Goal: Task Accomplishment & Management: Manage account settings

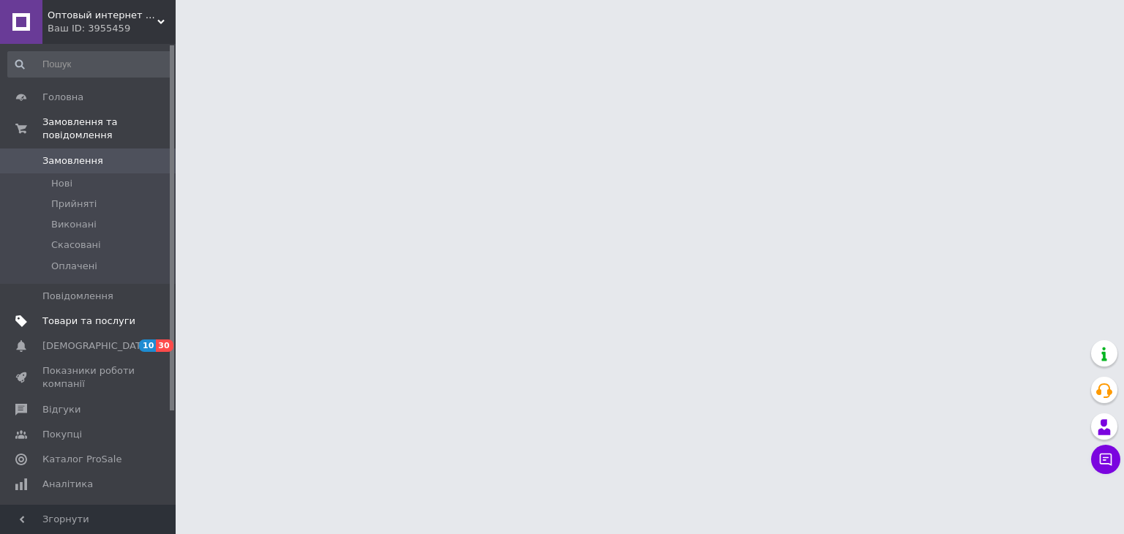
click at [128, 315] on span "Товари та послуги" at bounding box center [88, 321] width 93 height 13
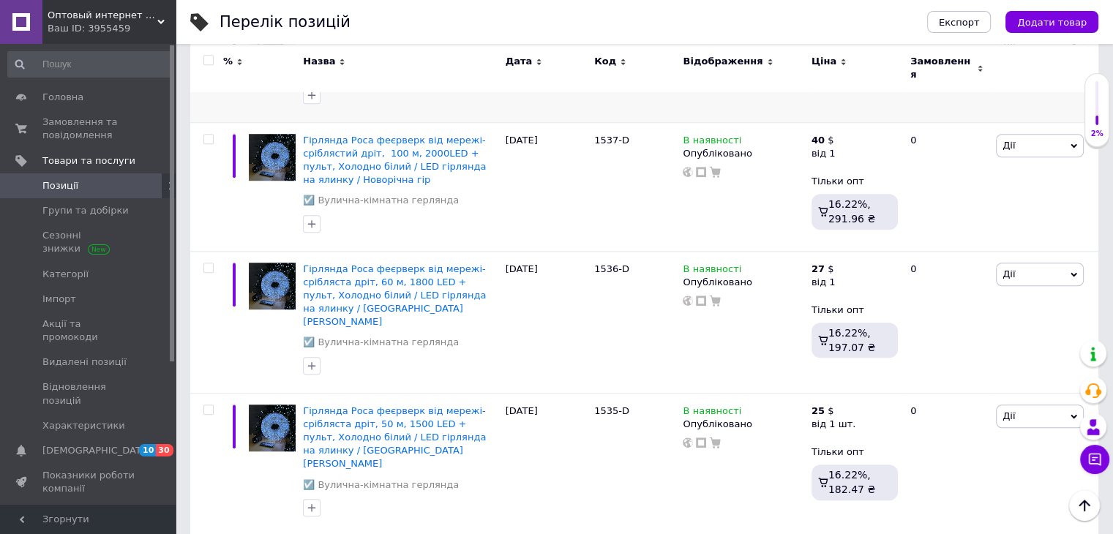
scroll to position [1097, 0]
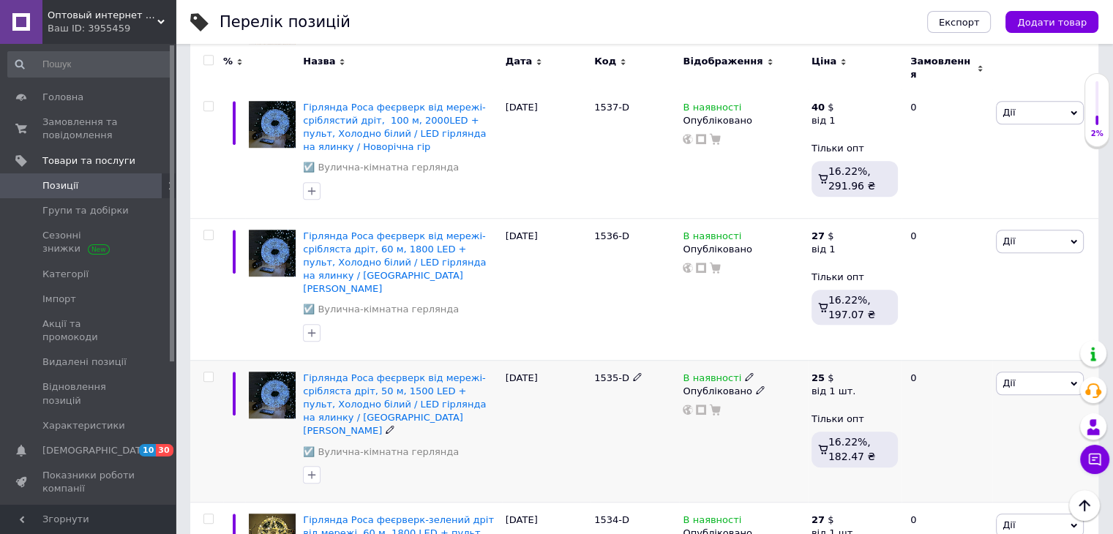
click at [708, 385] on div "Опубліковано" at bounding box center [743, 391] width 121 height 13
click at [735, 409] on li "Прихований" at bounding box center [740, 419] width 126 height 20
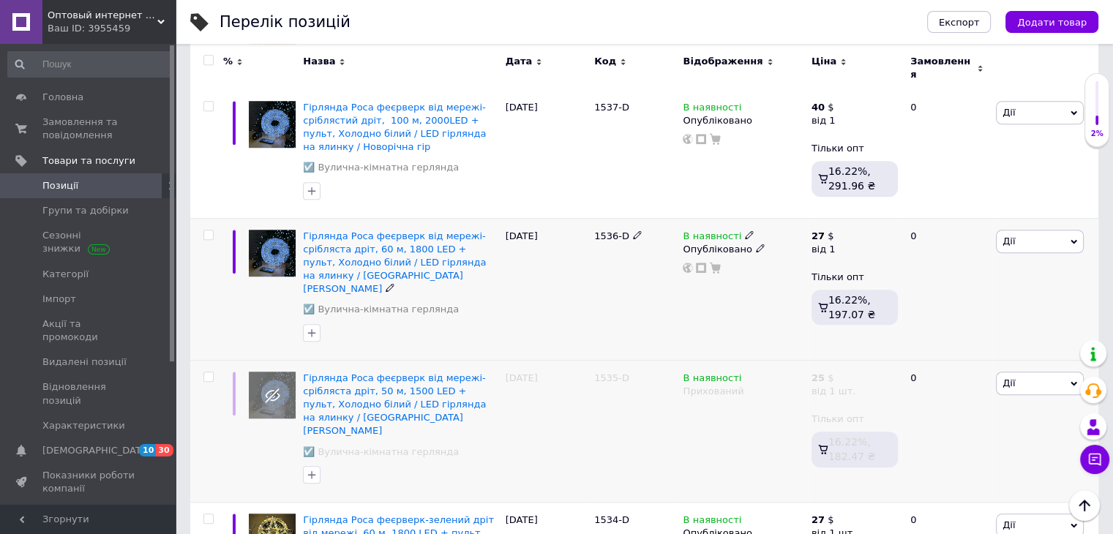
click at [698, 243] on div "Опубліковано" at bounding box center [743, 249] width 121 height 13
click at [723, 267] on li "Прихований" at bounding box center [740, 277] width 126 height 20
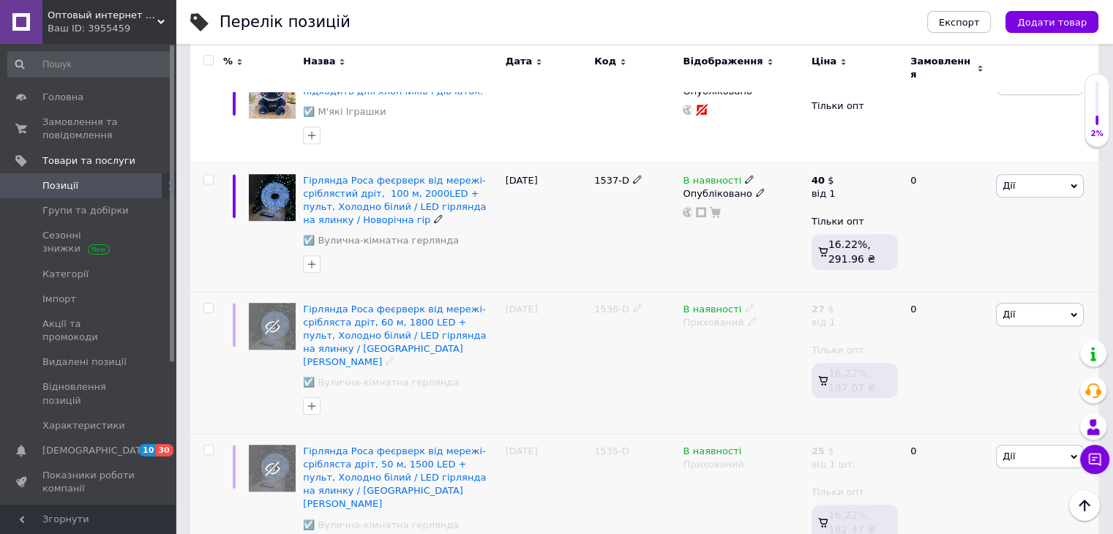
click at [707, 187] on div "Опубліковано" at bounding box center [743, 193] width 121 height 13
click at [717, 211] on li "Прихований" at bounding box center [740, 221] width 126 height 20
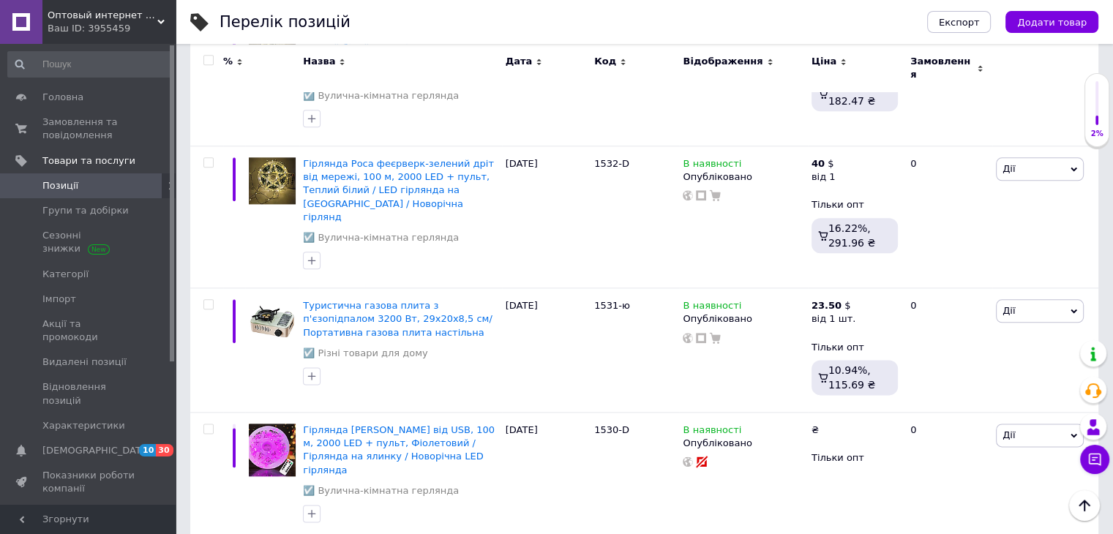
scroll to position [1902, 0]
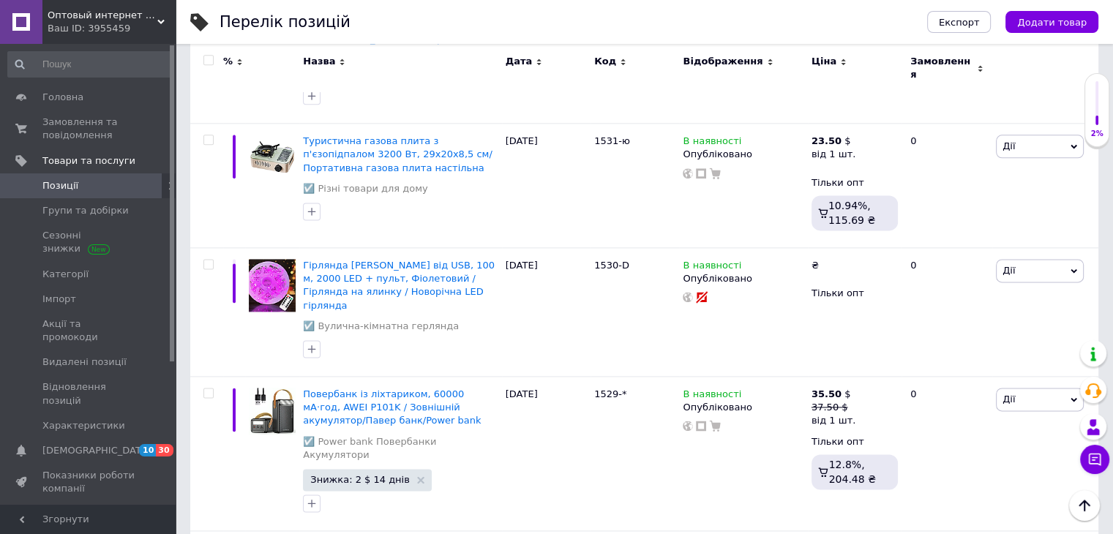
click at [135, 28] on div "Ваш ID: 3955459" at bounding box center [112, 28] width 128 height 13
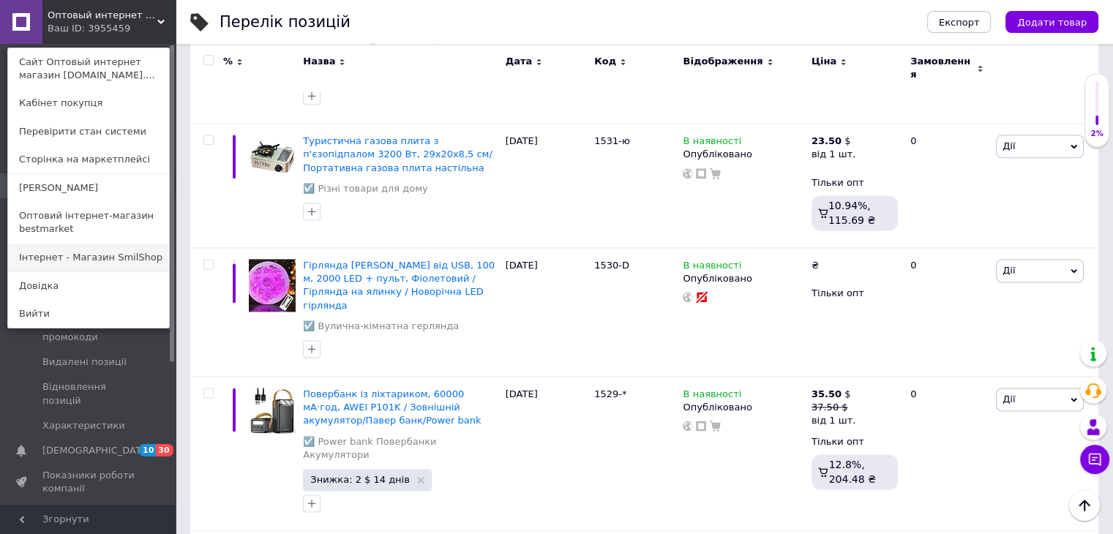
click at [102, 255] on link "Інтернет - Магазин SmilShop" at bounding box center [88, 258] width 161 height 28
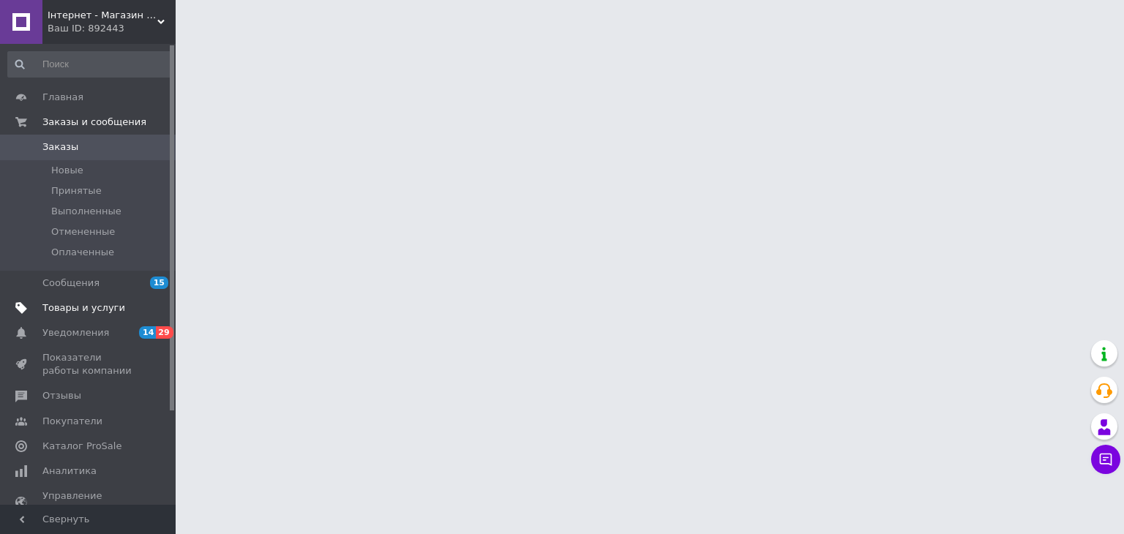
click at [94, 304] on span "Товары и услуги" at bounding box center [83, 307] width 83 height 13
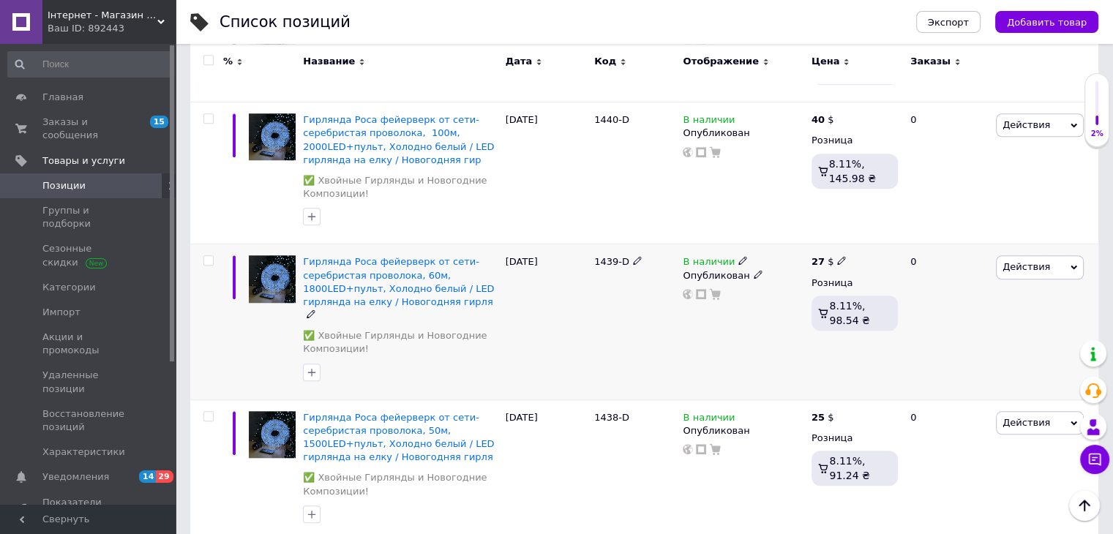
scroll to position [1097, 0]
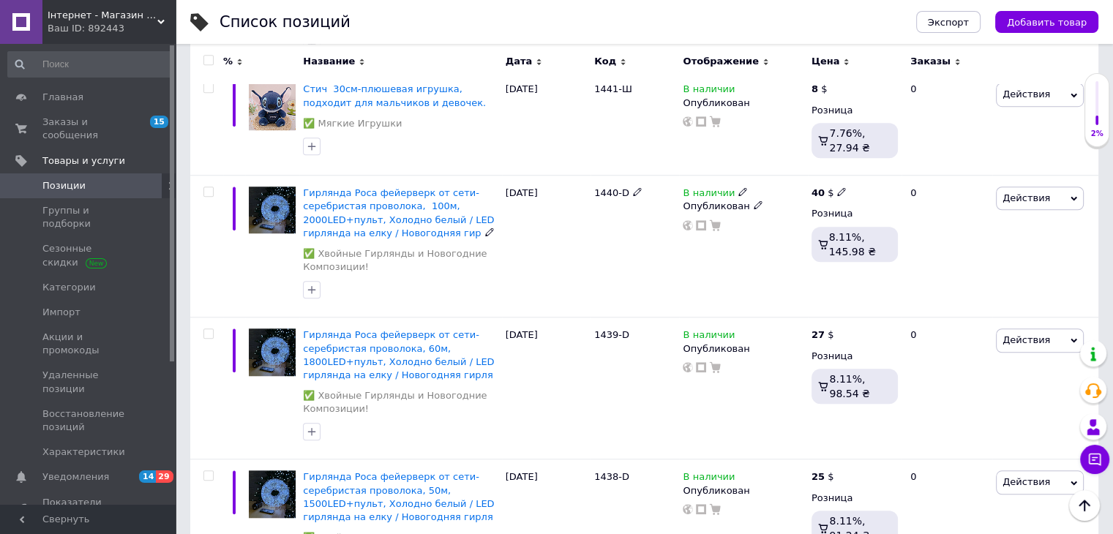
click at [710, 200] on div "Опубликован" at bounding box center [743, 206] width 121 height 13
click at [720, 225] on li "Скрытый" at bounding box center [740, 235] width 126 height 20
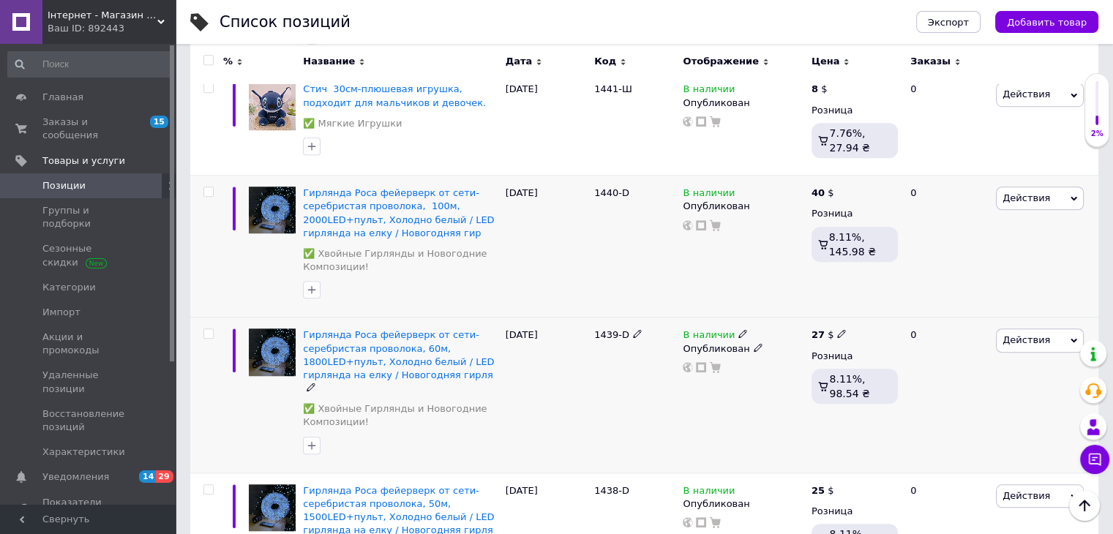
click at [698, 342] on div "Опубликован" at bounding box center [743, 348] width 121 height 13
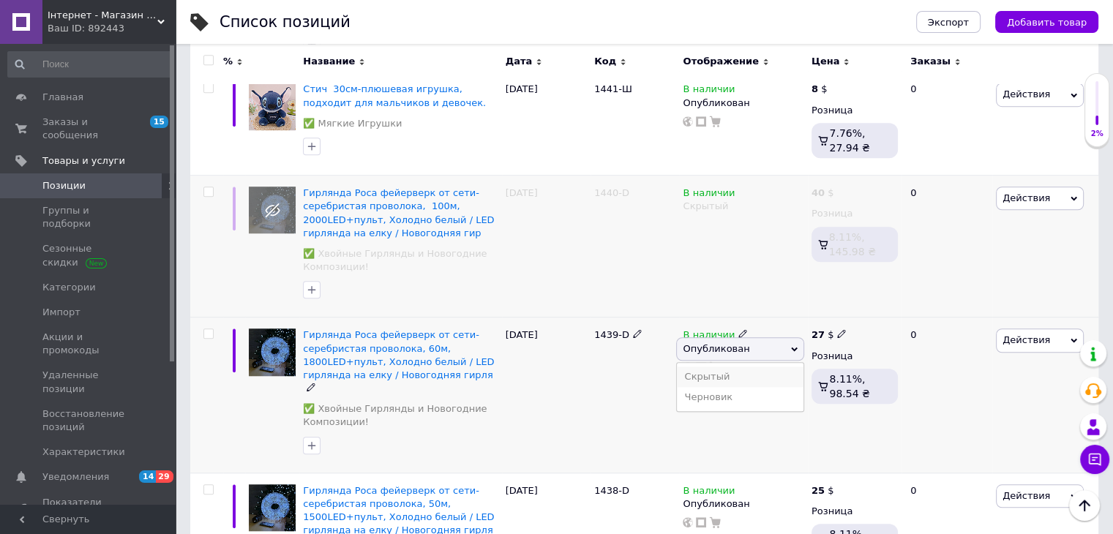
click at [705, 367] on li "Скрытый" at bounding box center [740, 377] width 126 height 20
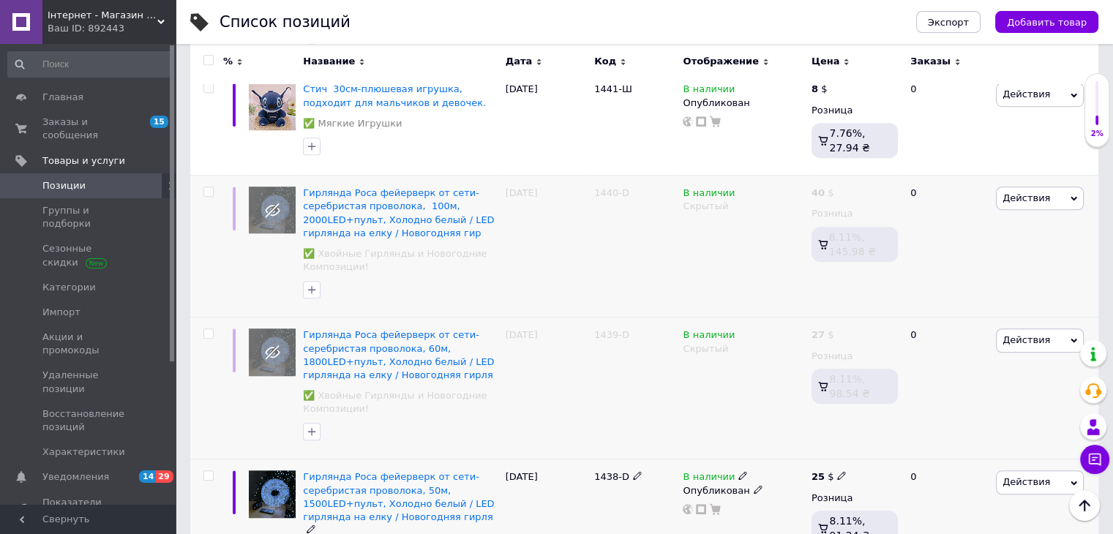
click at [705, 484] on div "Опубликован" at bounding box center [743, 490] width 121 height 13
click at [709, 508] on li "Скрытый" at bounding box center [740, 518] width 126 height 20
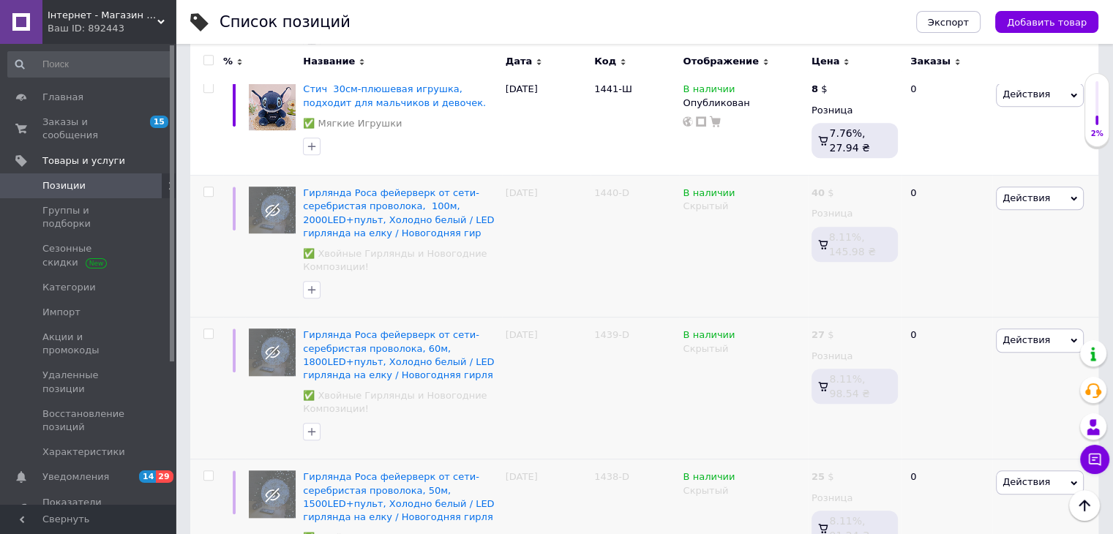
click at [102, 23] on div "Ваш ID: 892443" at bounding box center [112, 28] width 128 height 13
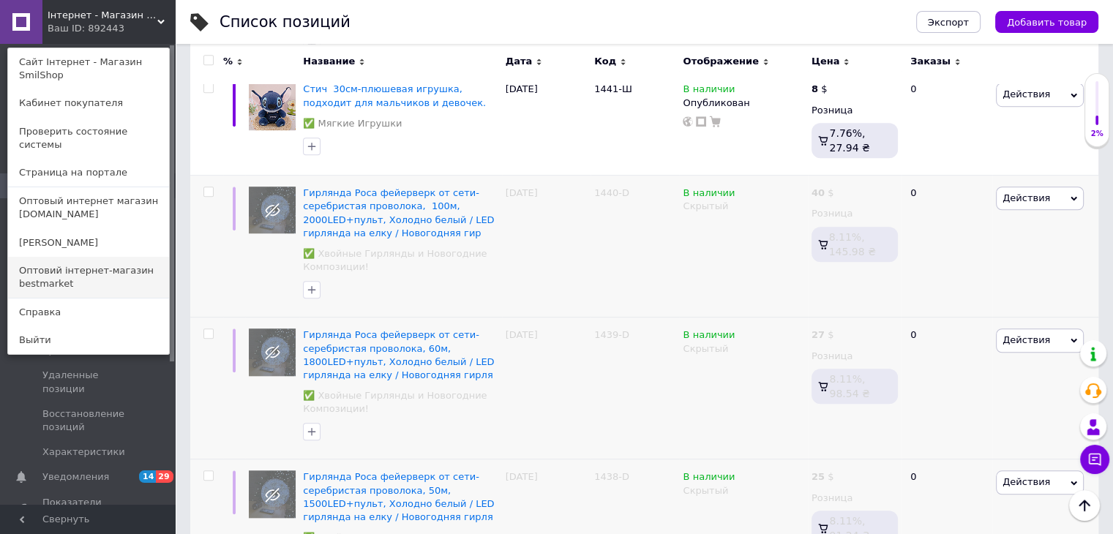
click at [83, 257] on link "Оптовий інтернет-магазин bestmarket" at bounding box center [88, 277] width 161 height 41
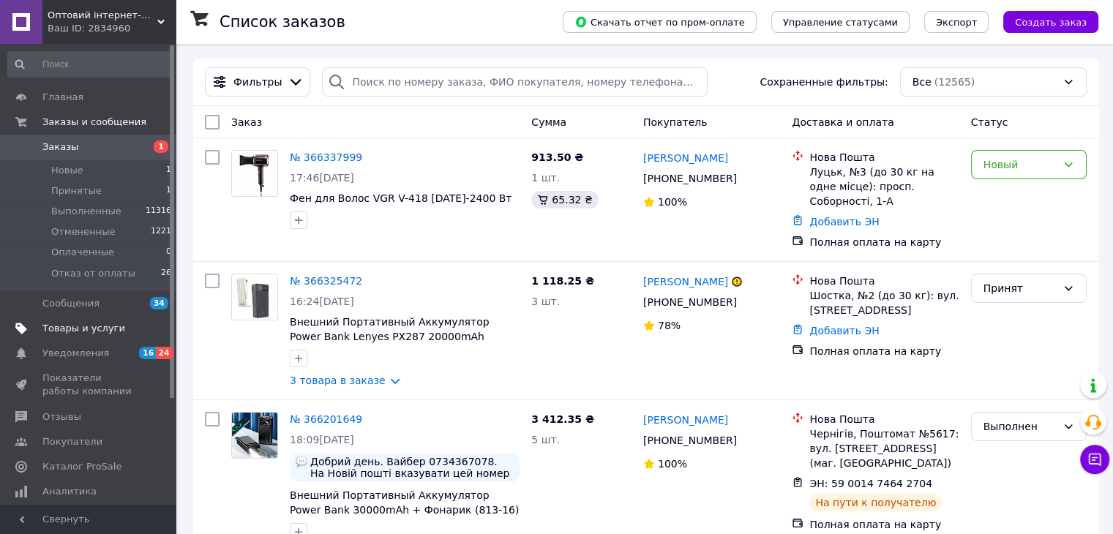
click at [78, 322] on span "Товары и услуги" at bounding box center [83, 328] width 83 height 13
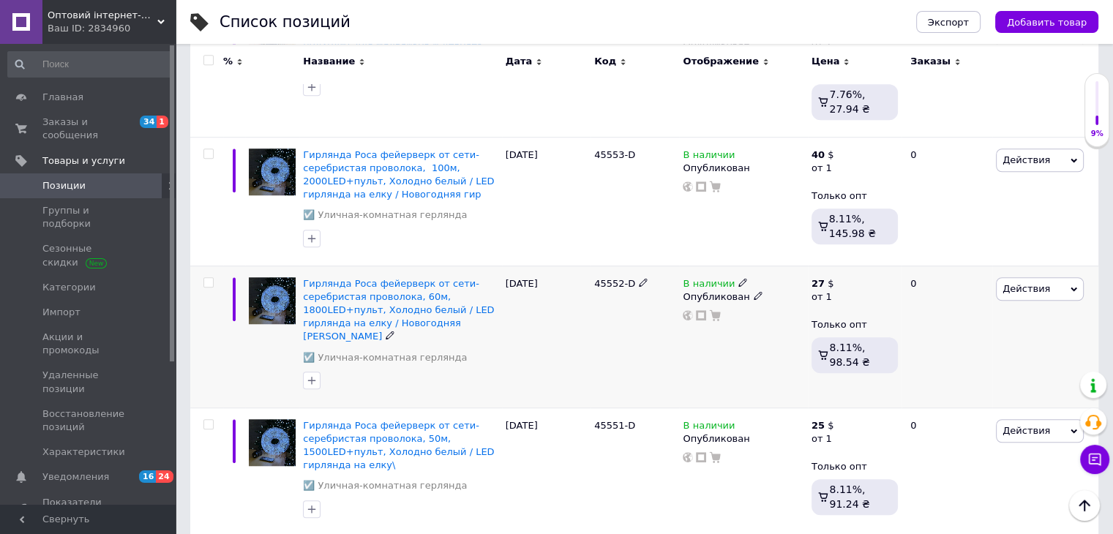
scroll to position [1024, 0]
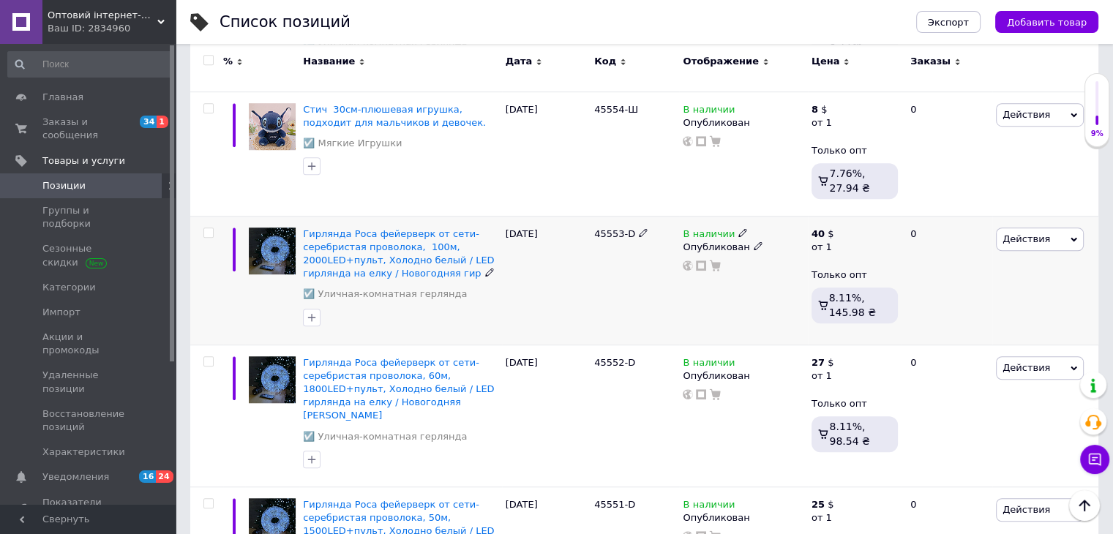
click at [699, 241] on div "Опубликован" at bounding box center [743, 247] width 121 height 13
click at [711, 265] on li "Скрытый" at bounding box center [740, 275] width 126 height 20
click at [700, 369] on div "Опубликован" at bounding box center [743, 375] width 121 height 13
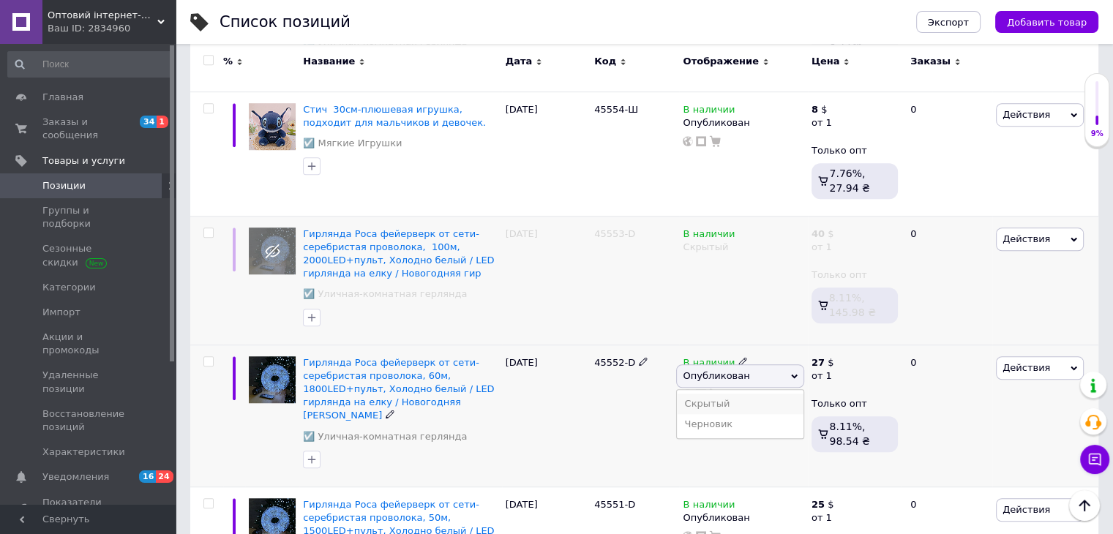
click at [709, 394] on li "Скрытый" at bounding box center [740, 404] width 126 height 20
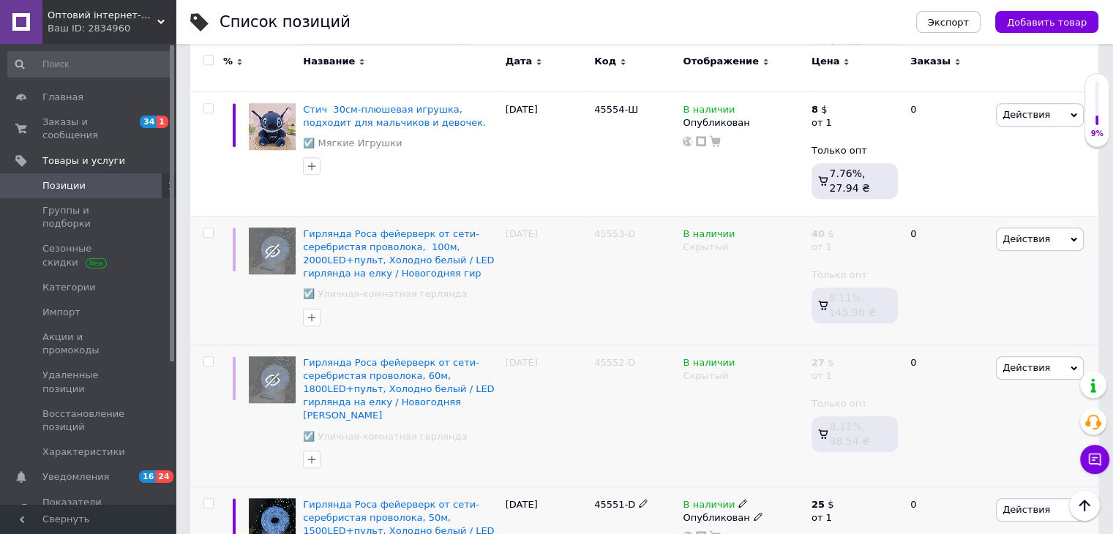
click at [691, 511] on div "Опубликован" at bounding box center [743, 517] width 121 height 13
click at [97, 118] on span "Заказы и сообщения" at bounding box center [88, 129] width 93 height 26
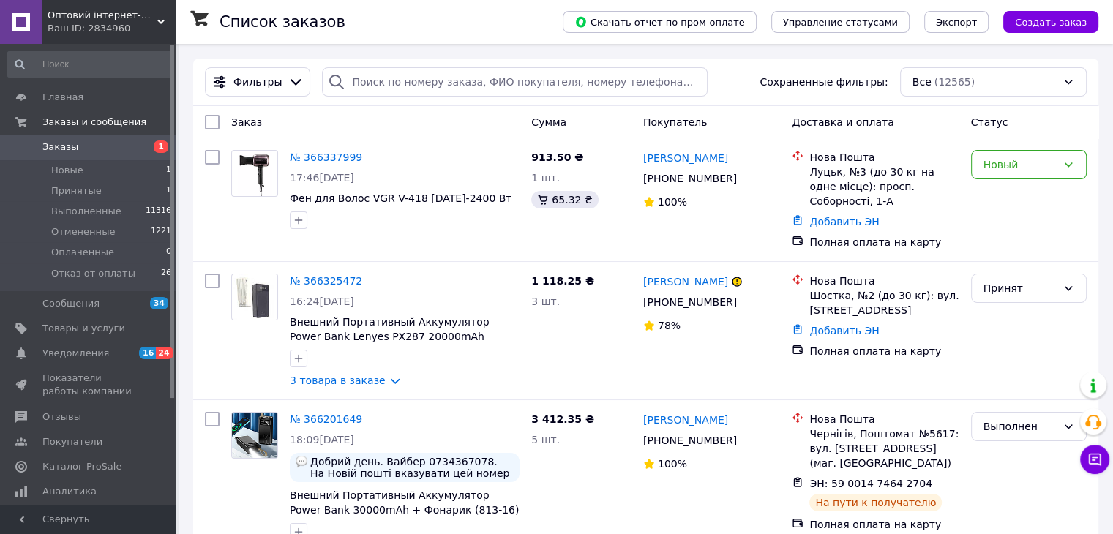
click at [110, 17] on span "Оптовий інтернет-магазин bestmarket" at bounding box center [103, 15] width 110 height 13
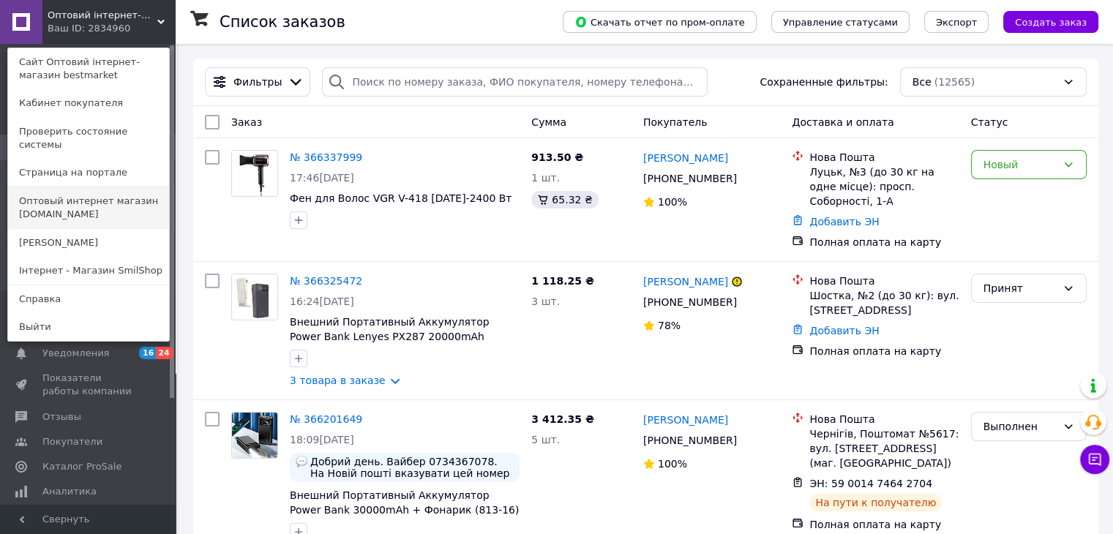
click at [99, 190] on link "Оптовый интернет магазин [DOMAIN_NAME]" at bounding box center [88, 207] width 161 height 41
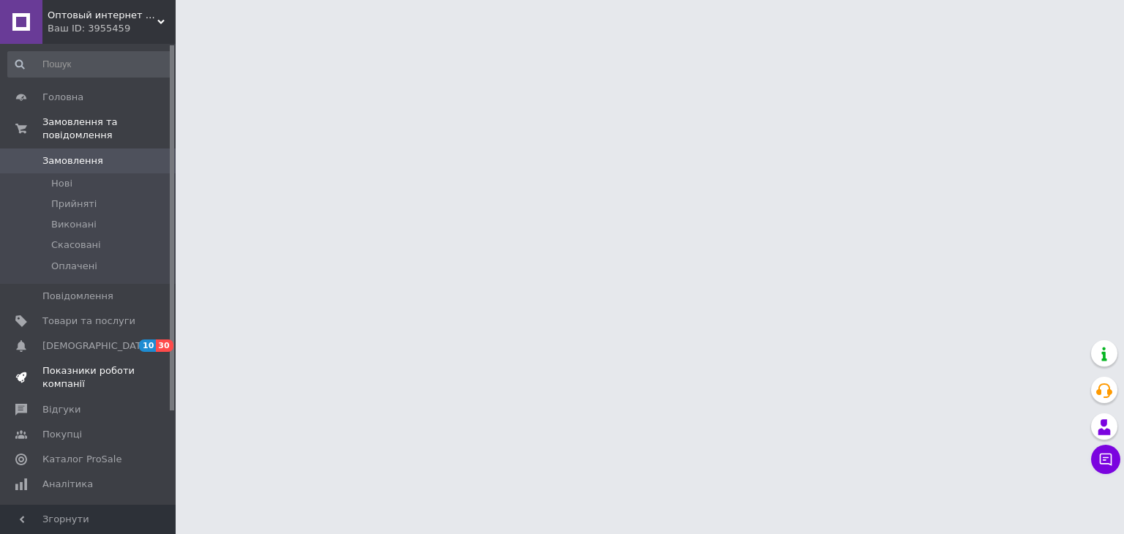
click at [95, 364] on span "Показники роботи компанії" at bounding box center [88, 377] width 93 height 26
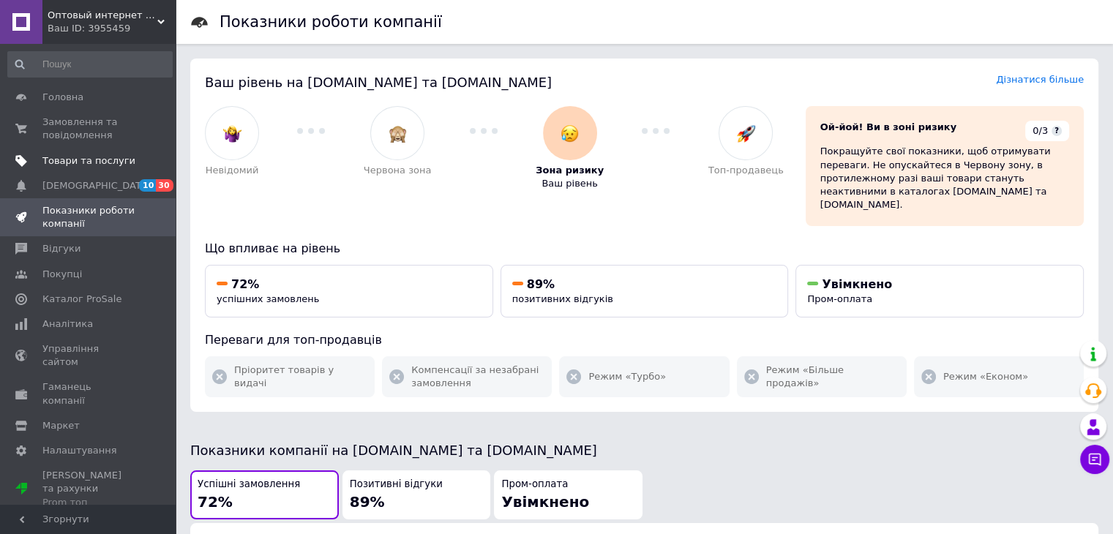
click at [107, 159] on span "Товари та послуги" at bounding box center [88, 160] width 93 height 13
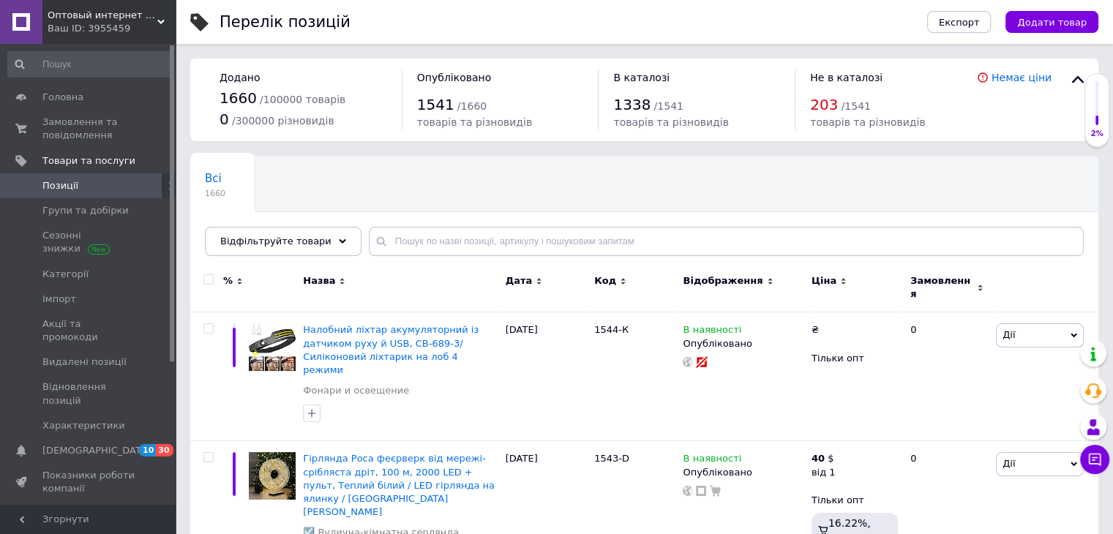
click at [95, 36] on div "Оптовый интернет магазин Koma.com.ua Ваш ID: 3955459" at bounding box center [108, 22] width 133 height 44
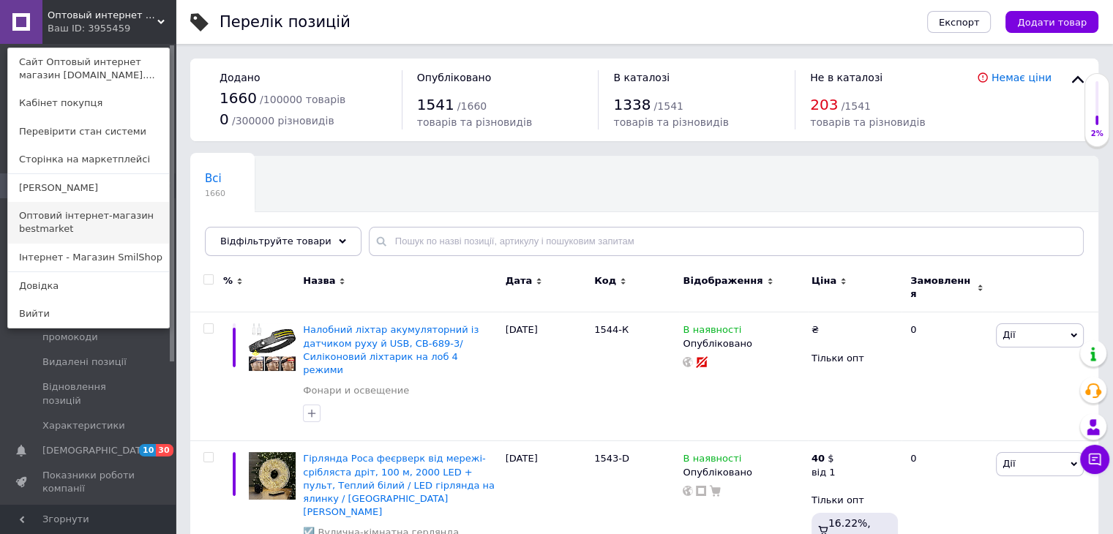
click at [73, 228] on link "Оптовий інтернет-магазин bestmarket" at bounding box center [88, 222] width 161 height 41
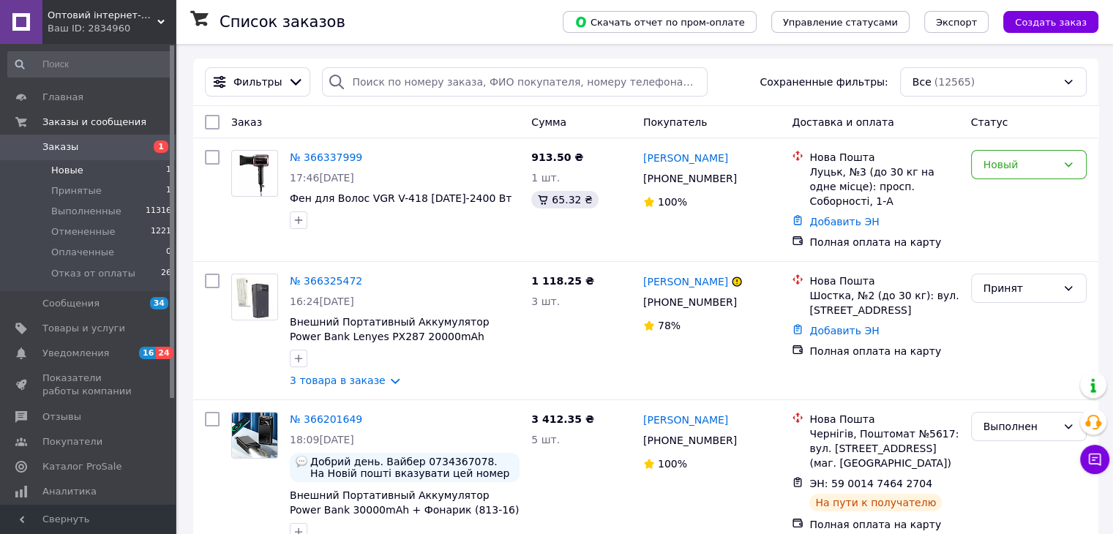
click at [127, 167] on li "Новые 1" at bounding box center [90, 170] width 180 height 20
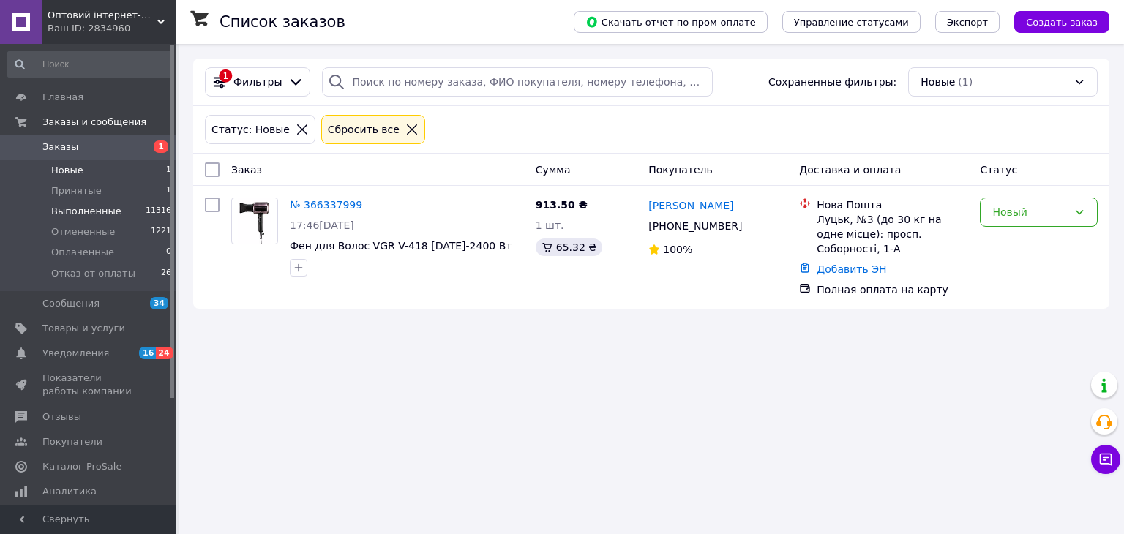
click at [123, 203] on li "Выполненные 11316" at bounding box center [90, 211] width 180 height 20
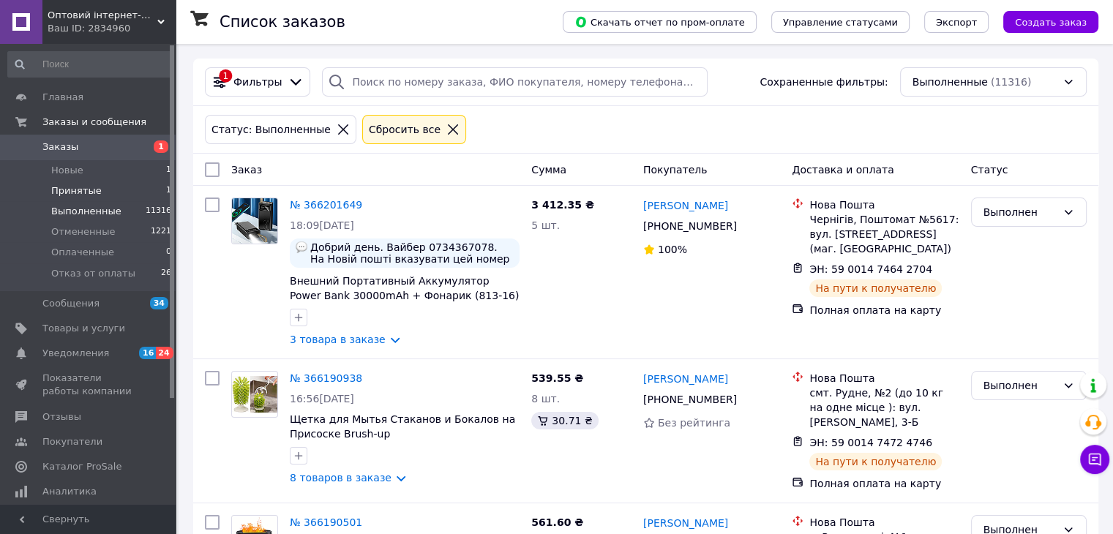
click at [119, 183] on li "Принятые 1" at bounding box center [90, 191] width 180 height 20
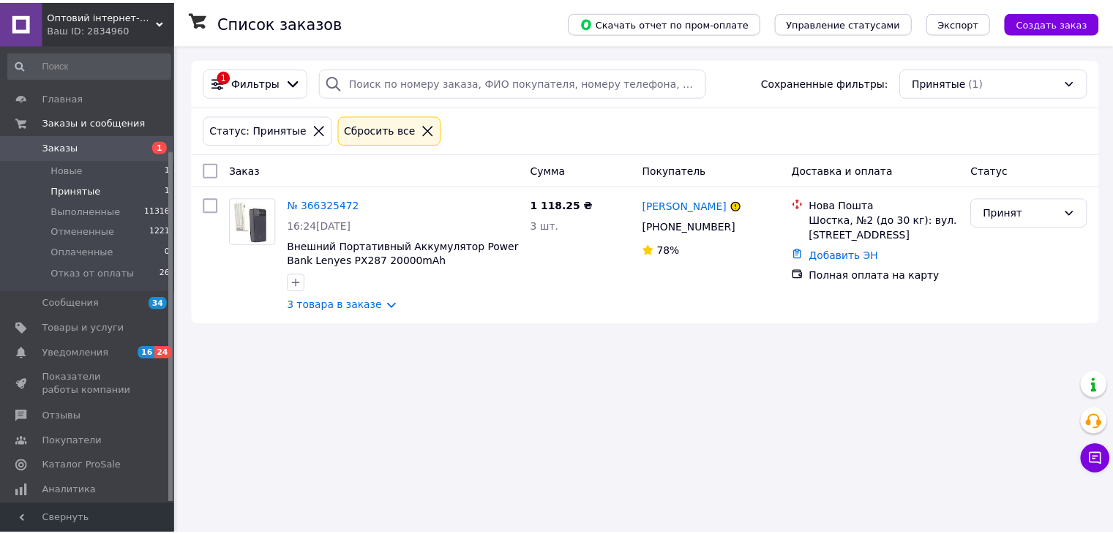
scroll to position [138, 0]
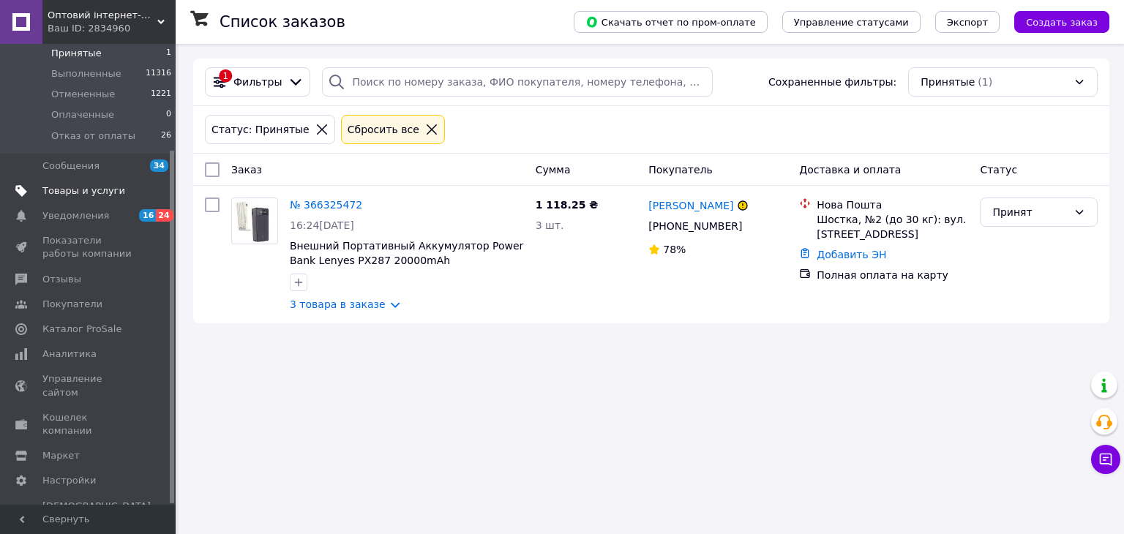
click at [82, 198] on link "Товары и услуги" at bounding box center [90, 191] width 180 height 25
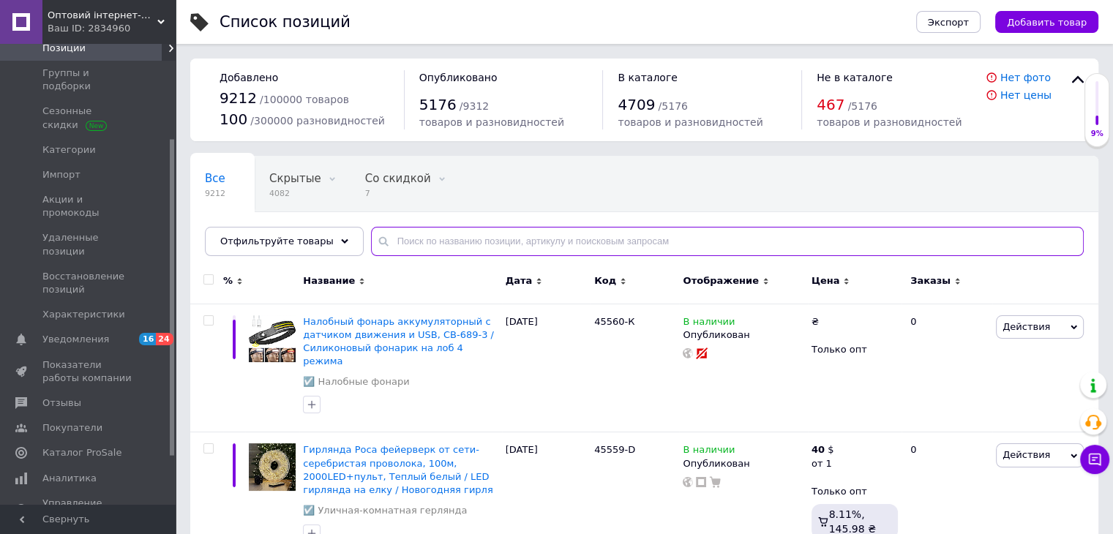
click at [413, 241] on input "text" at bounding box center [727, 241] width 713 height 29
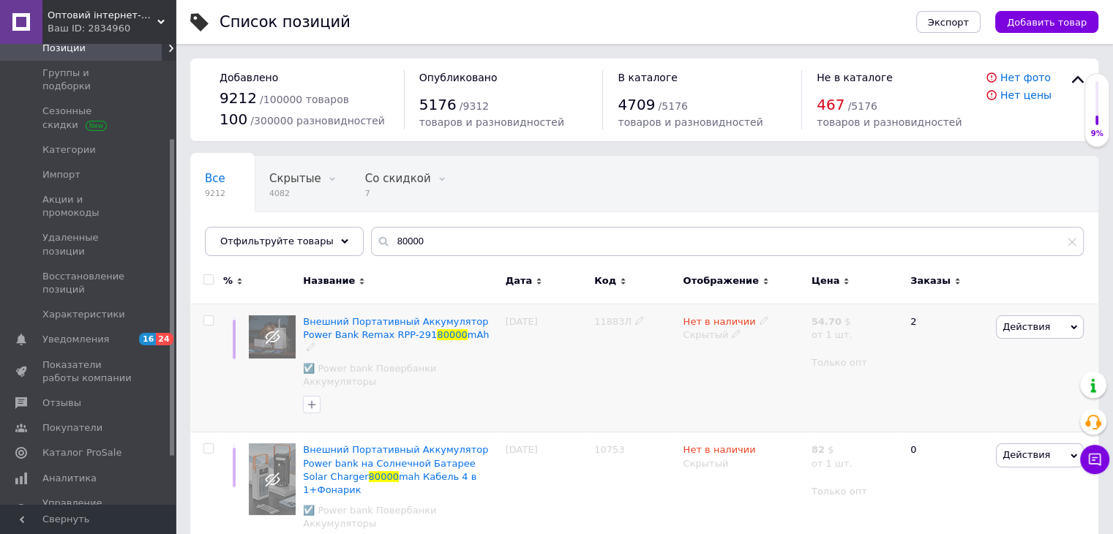
click at [704, 387] on div "Нет в наличии Скрытый" at bounding box center [743, 368] width 128 height 129
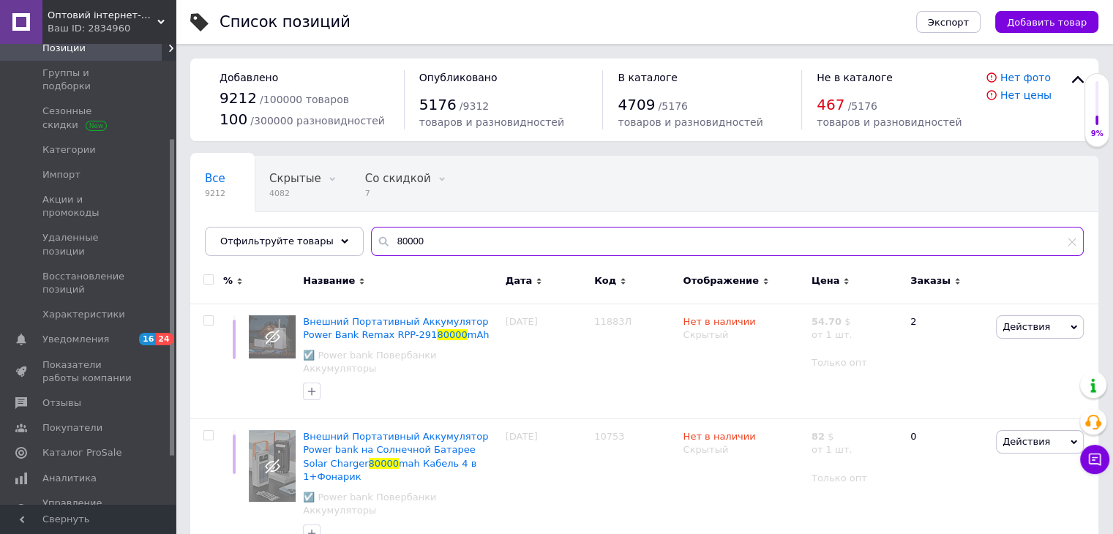
click at [451, 240] on input "80000" at bounding box center [727, 241] width 713 height 29
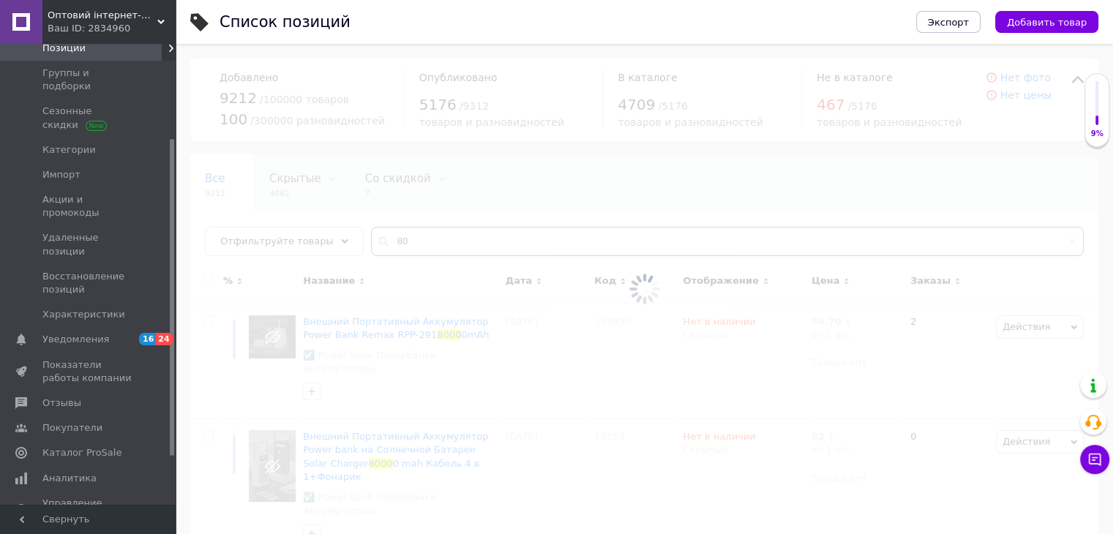
type input "8"
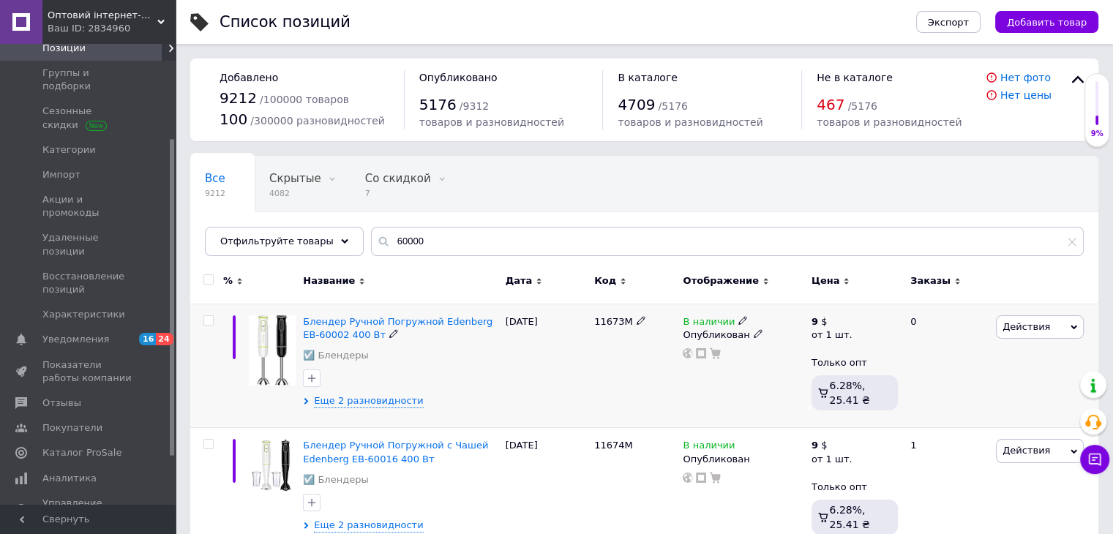
click at [477, 391] on div "Блендер Ручной Погружной Edenberg EB-60002 400 Вт ☑️ Блендеры Еще 2 разновиднос…" at bounding box center [400, 366] width 202 height 124
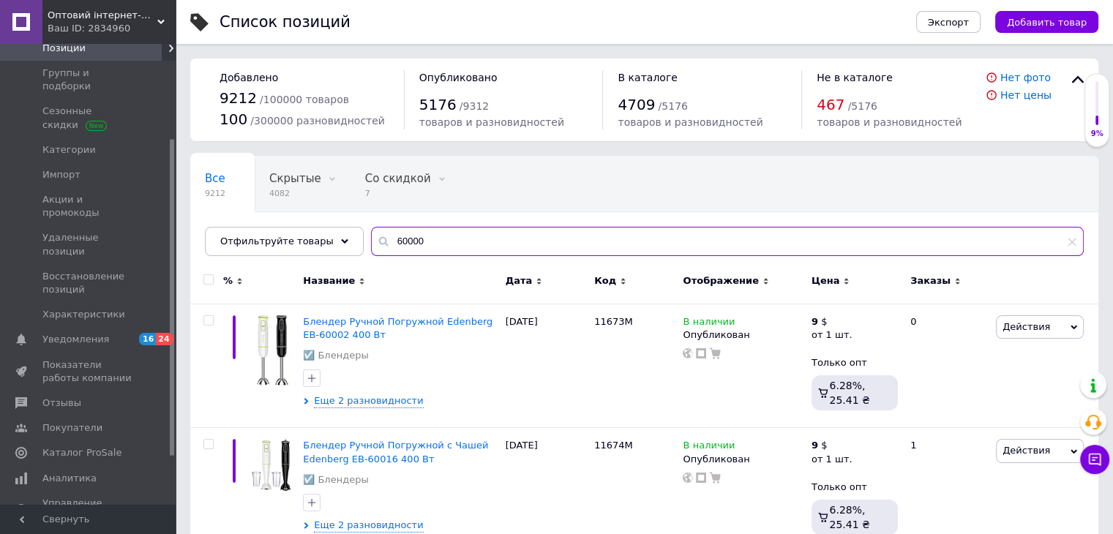
click at [459, 232] on input "60000" at bounding box center [727, 241] width 713 height 29
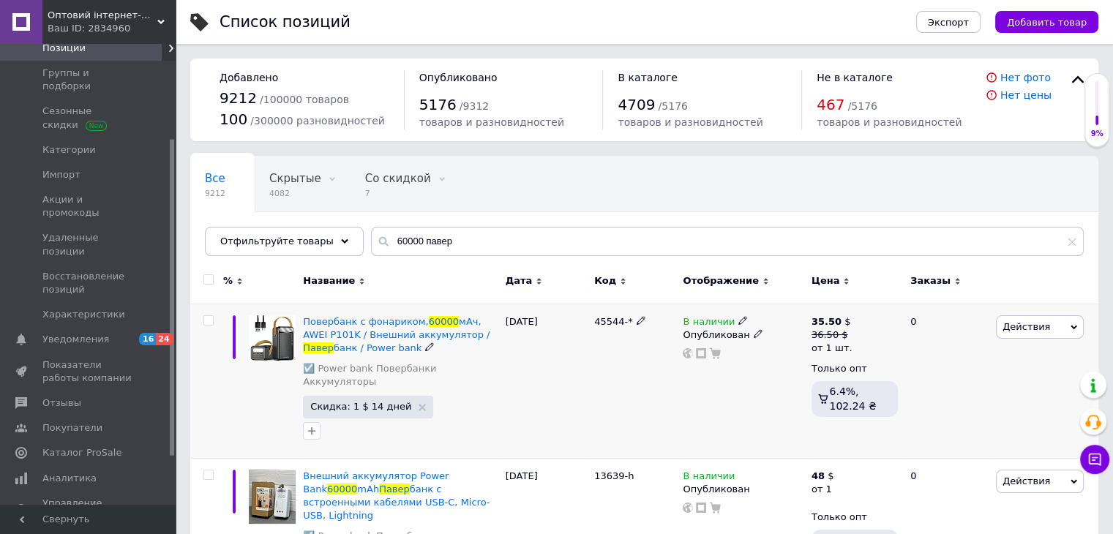
click at [568, 410] on div "11.10.2025" at bounding box center [546, 381] width 89 height 154
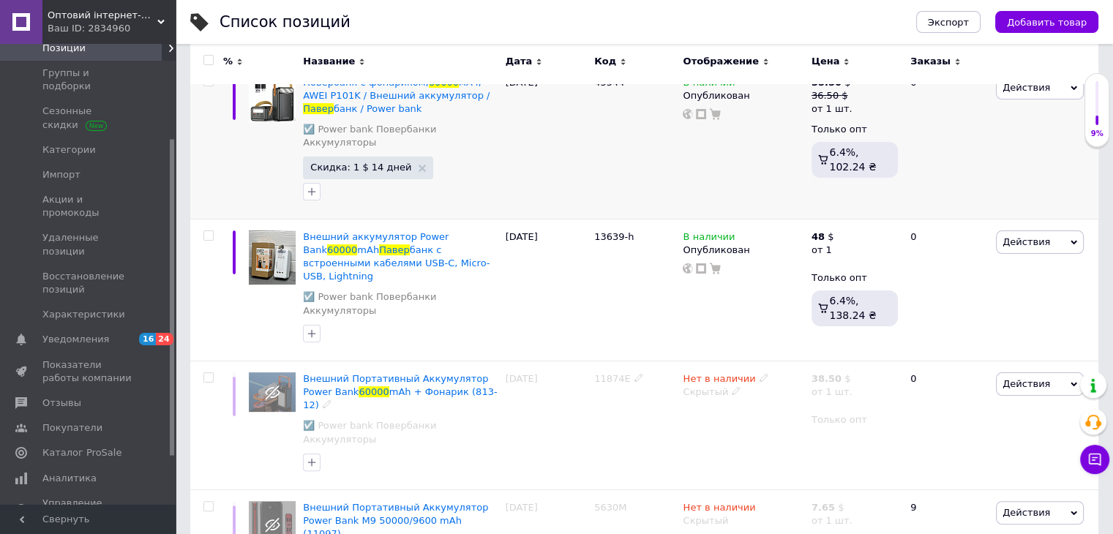
scroll to position [252, 0]
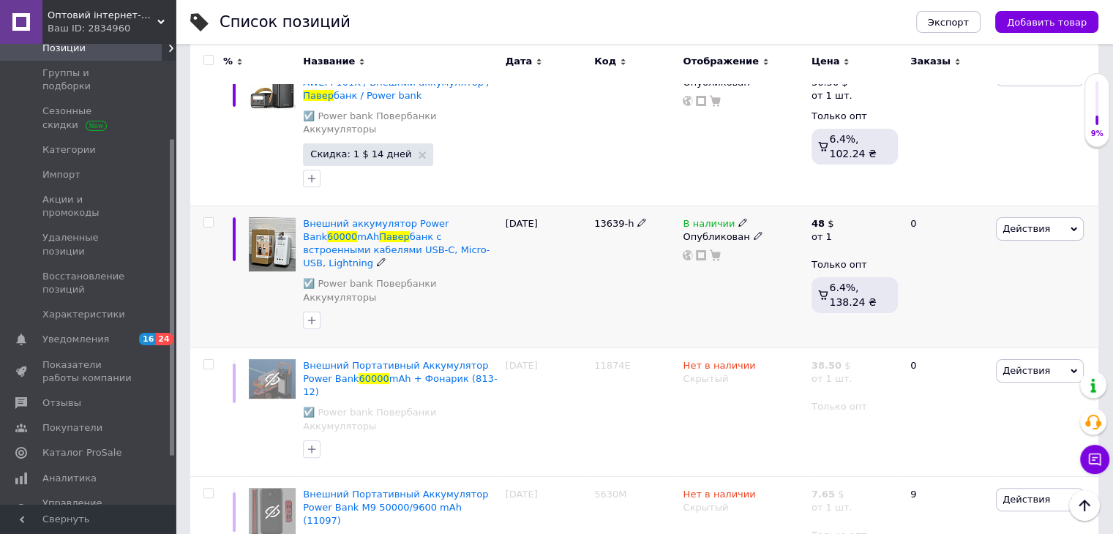
click at [620, 274] on div "13639-h" at bounding box center [634, 277] width 89 height 142
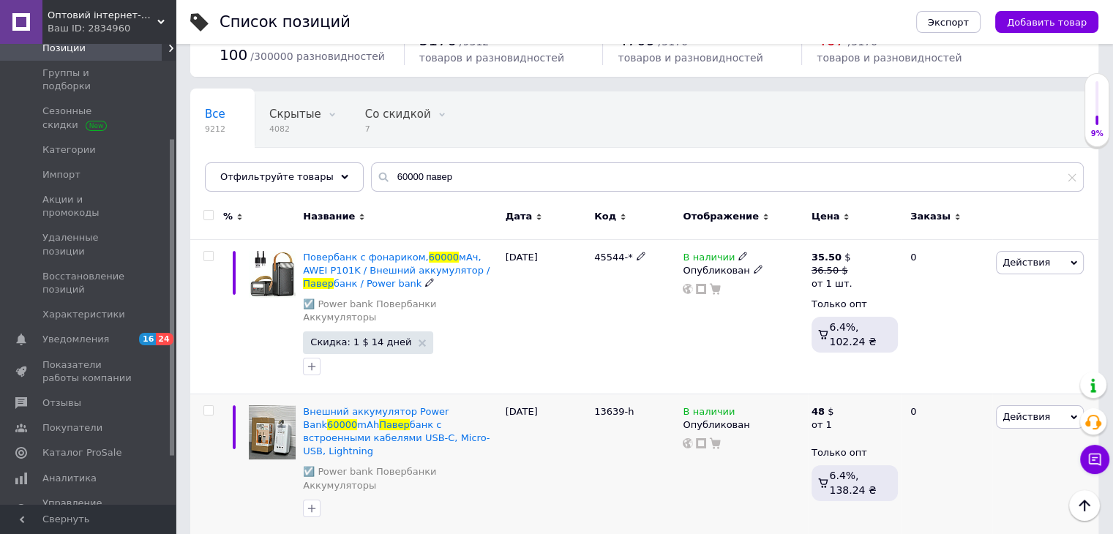
scroll to position [0, 0]
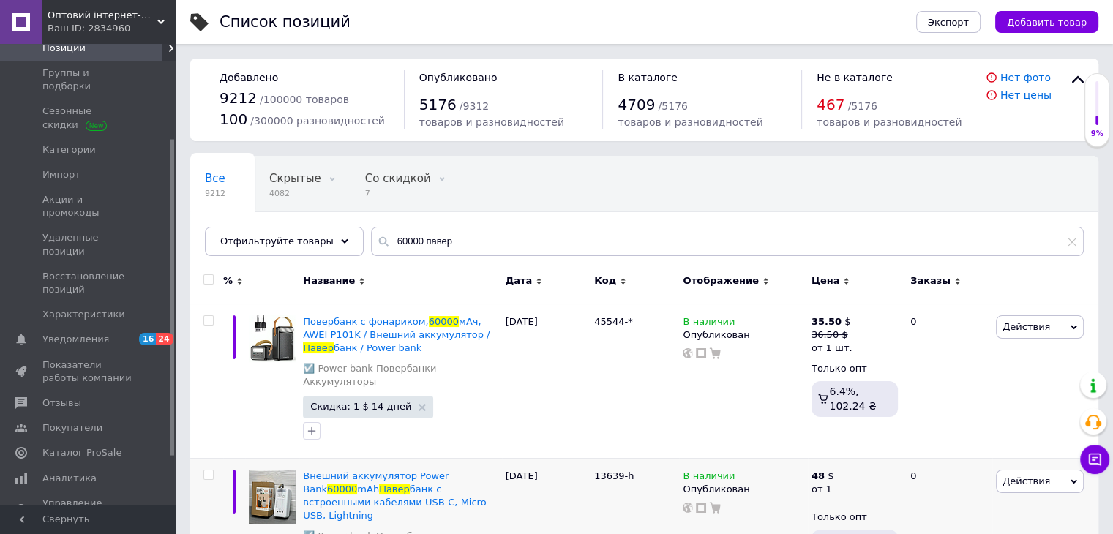
click at [620, 274] on div "Код" at bounding box center [634, 280] width 81 height 13
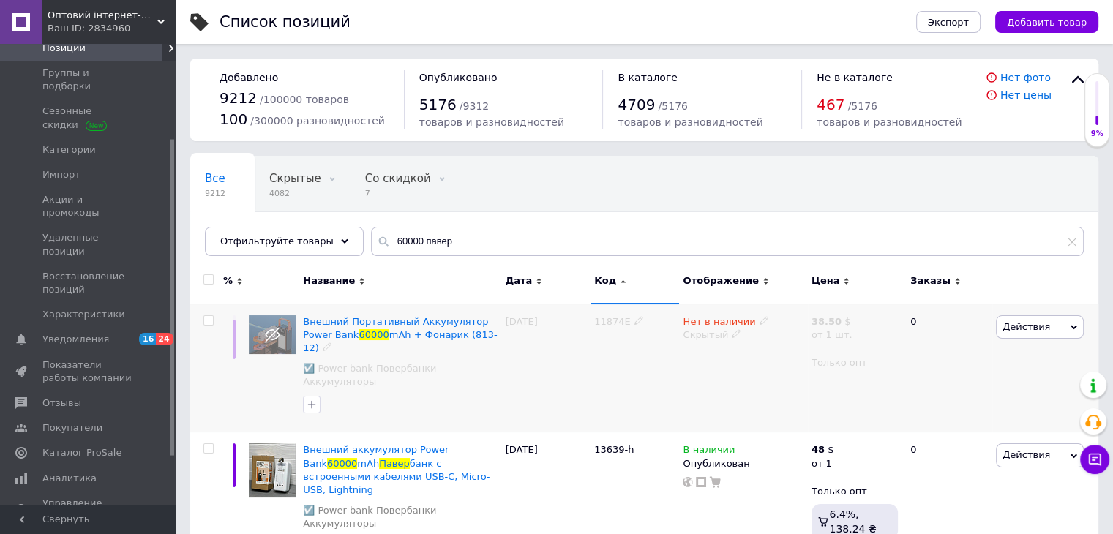
click at [575, 364] on div "20.01.2025" at bounding box center [546, 368] width 89 height 129
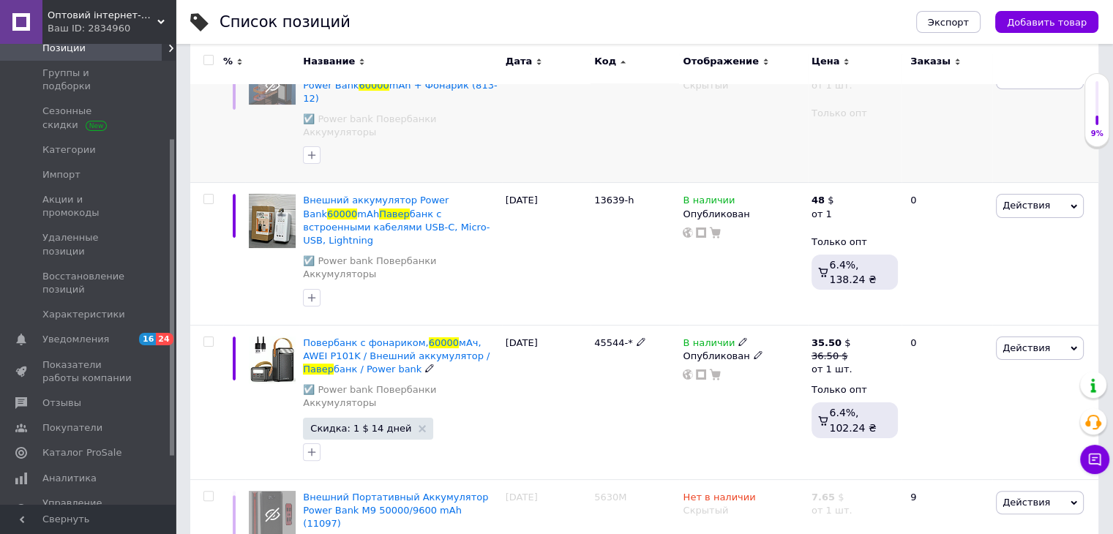
scroll to position [252, 0]
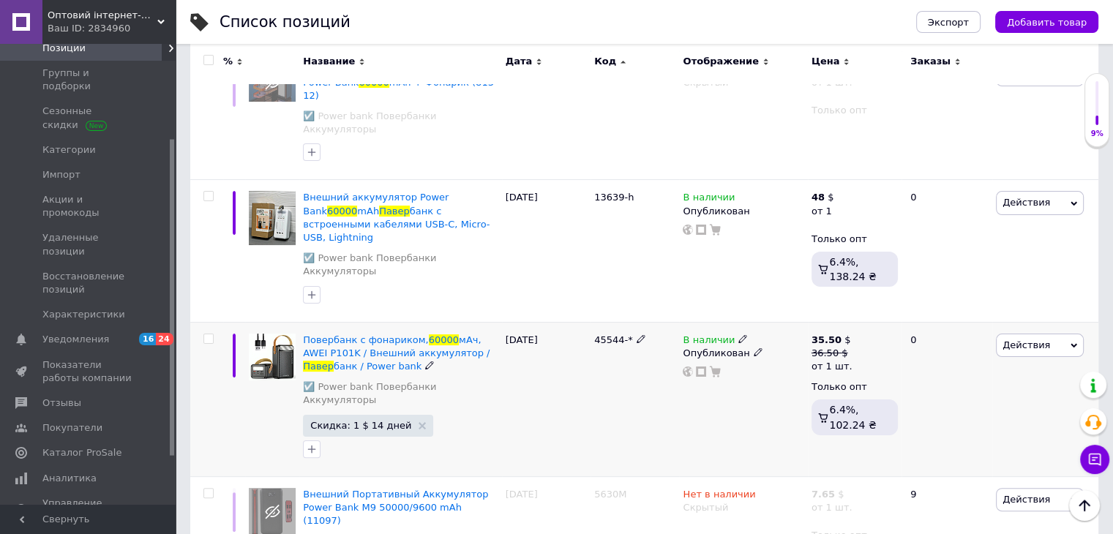
click at [1030, 339] on span "Действия" at bounding box center [1026, 344] width 48 height 11
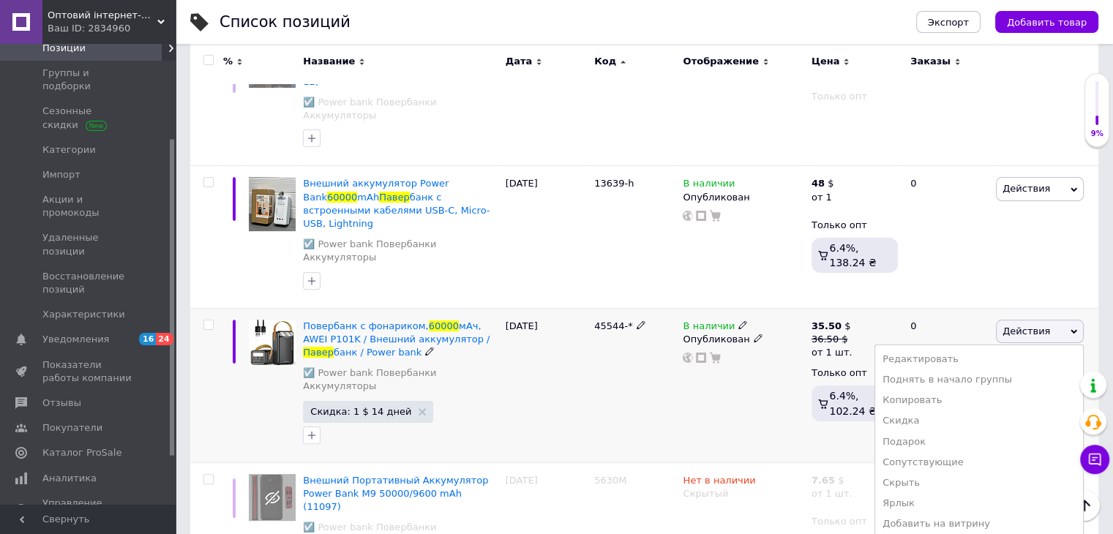
scroll to position [266, 0]
click at [998, 514] on li "Добавить на витрину" at bounding box center [979, 524] width 208 height 20
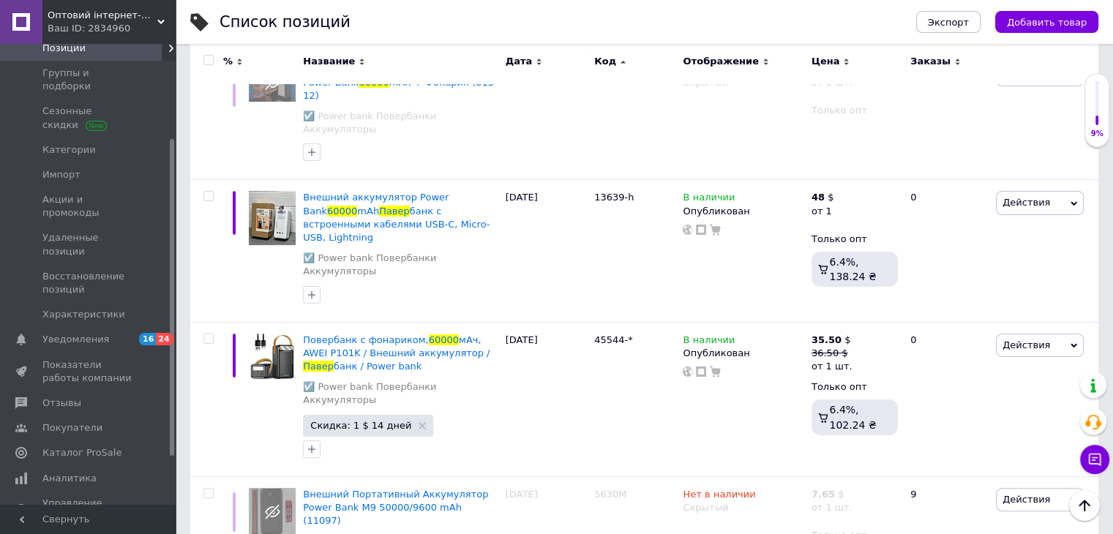
scroll to position [0, 0]
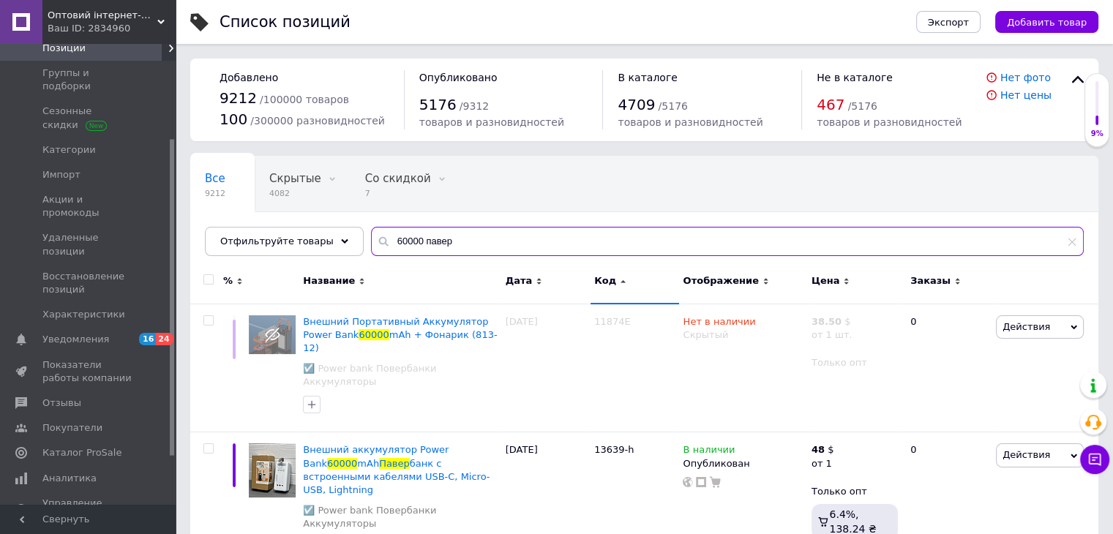
click at [381, 242] on input "60000 павер" at bounding box center [727, 241] width 713 height 29
click at [385, 239] on input "60000 павер" at bounding box center [727, 241] width 713 height 29
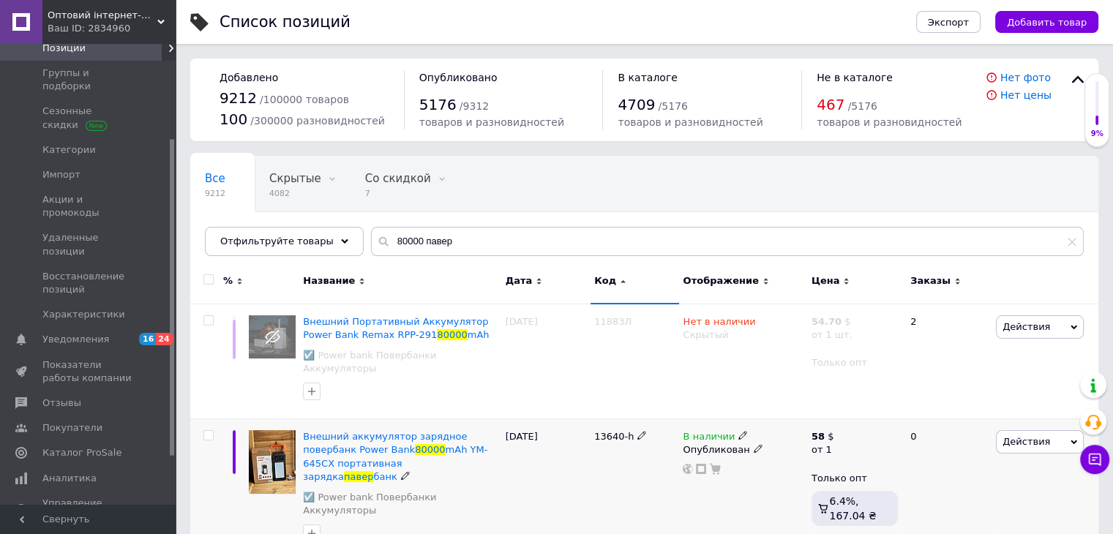
click at [563, 472] on div "01.01.2025" at bounding box center [546, 490] width 89 height 142
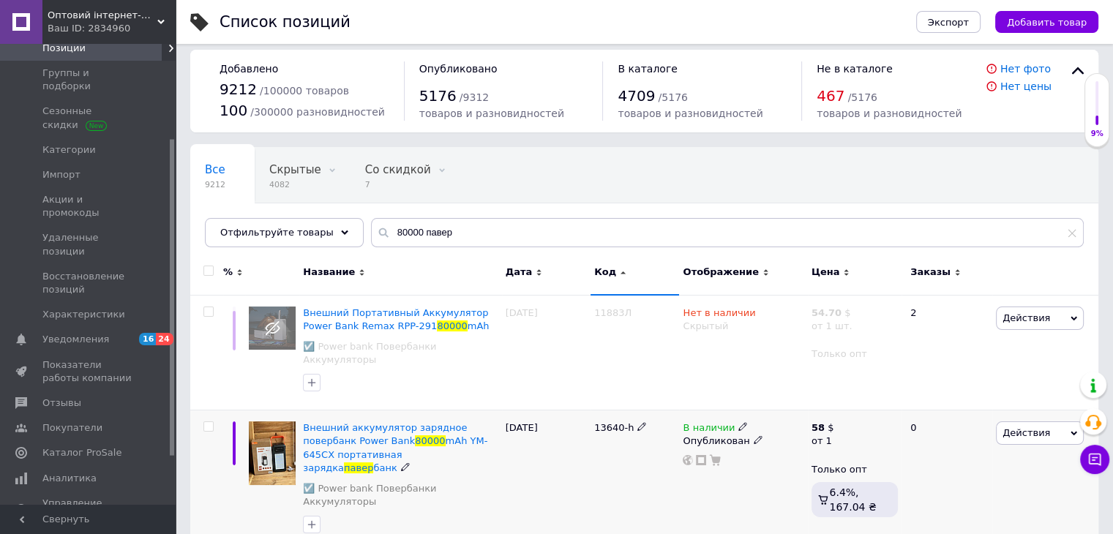
scroll to position [9, 0]
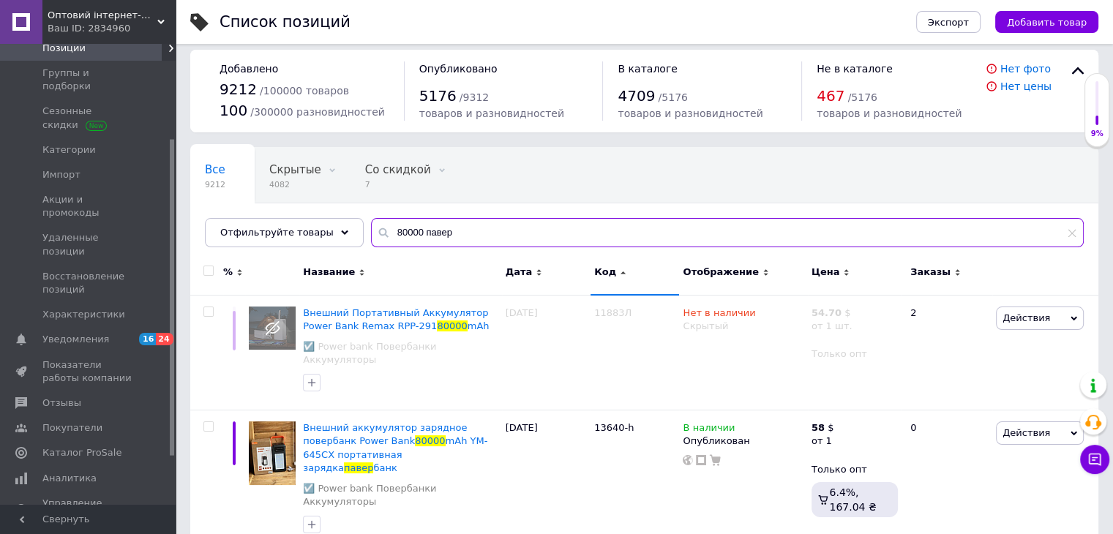
click at [388, 229] on input "80000 павер" at bounding box center [727, 232] width 713 height 29
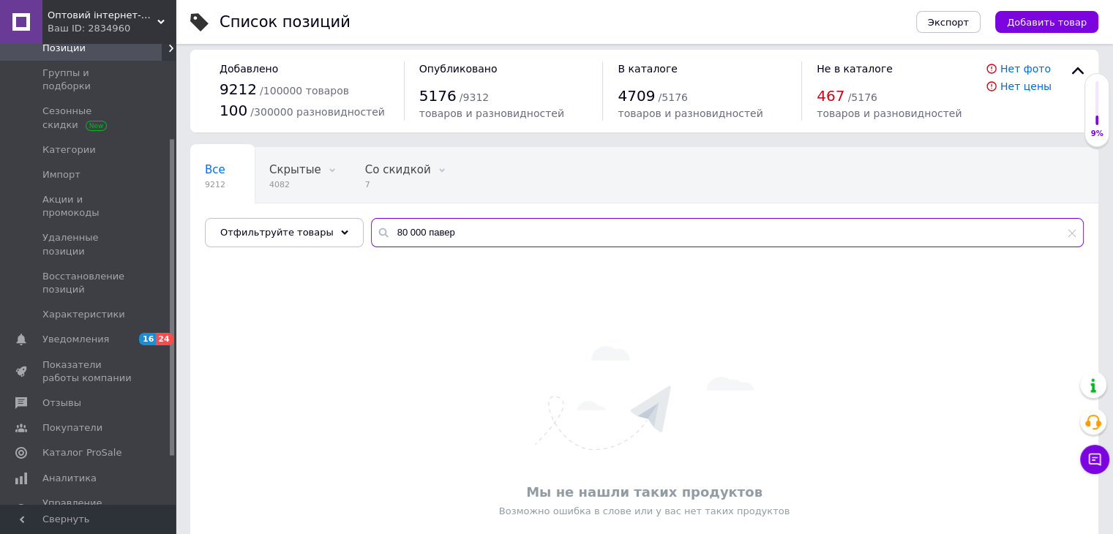
click at [467, 244] on input "80 000 павер" at bounding box center [727, 232] width 713 height 29
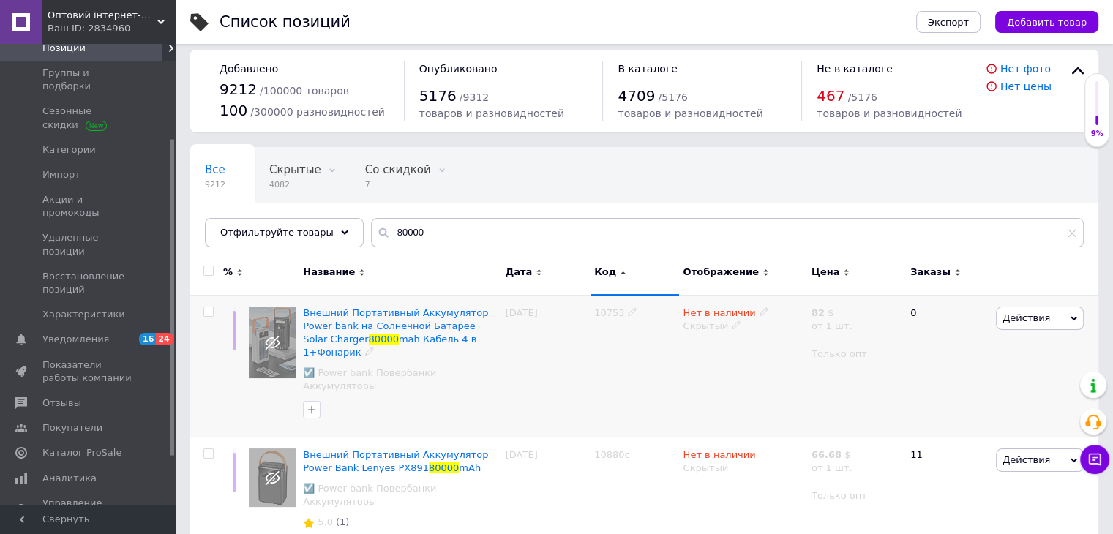
click at [530, 337] on div "02.03.2025" at bounding box center [546, 366] width 89 height 142
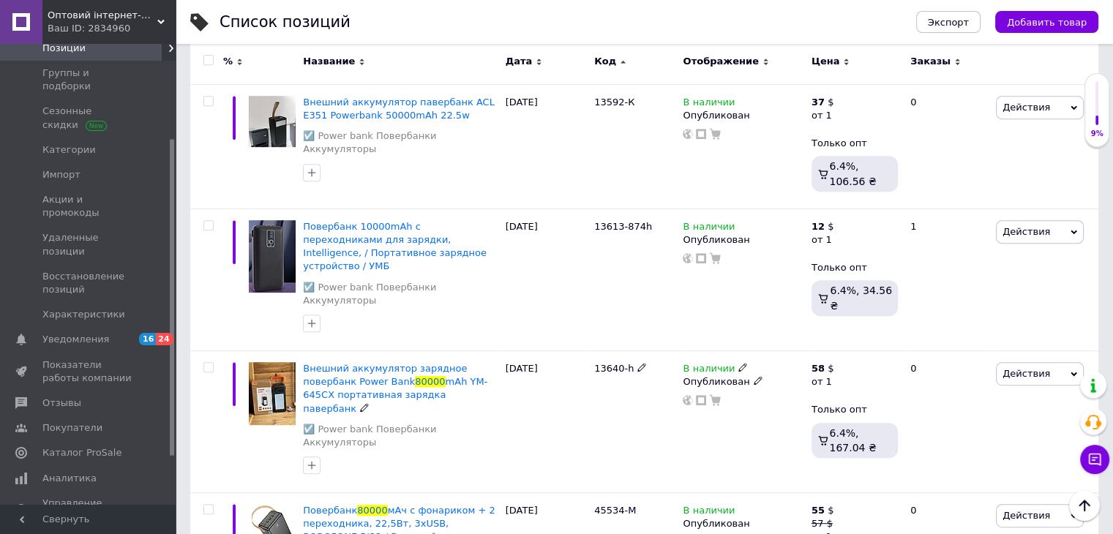
scroll to position [677, 0]
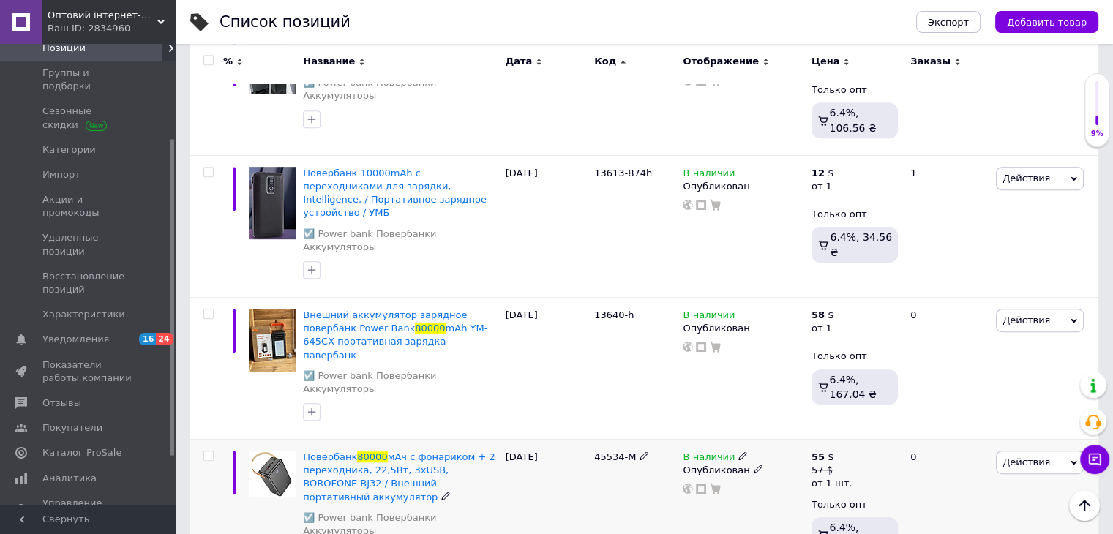
click at [1021, 457] on span "Действия" at bounding box center [1026, 462] width 48 height 11
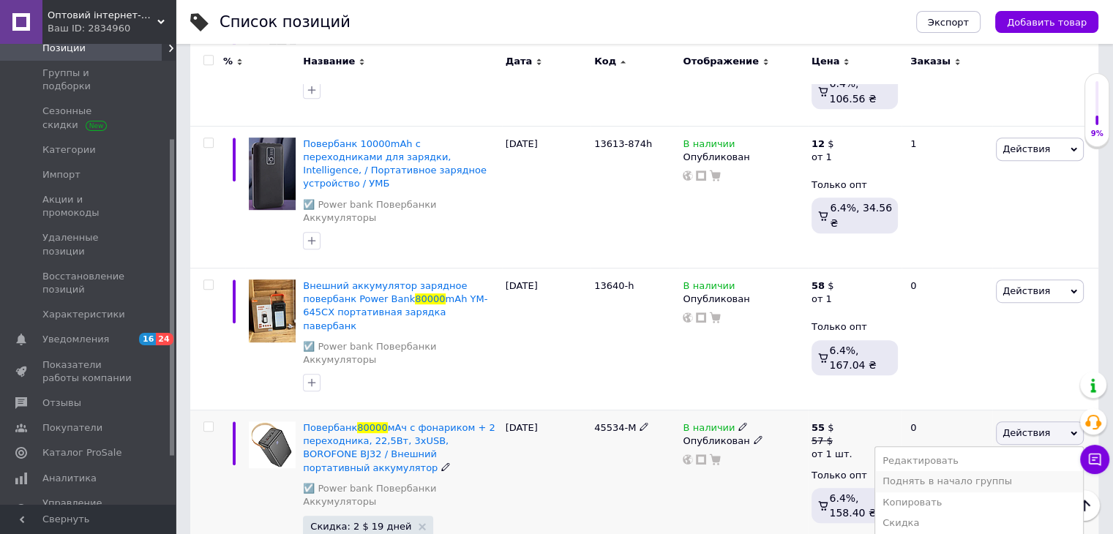
scroll to position [768, 0]
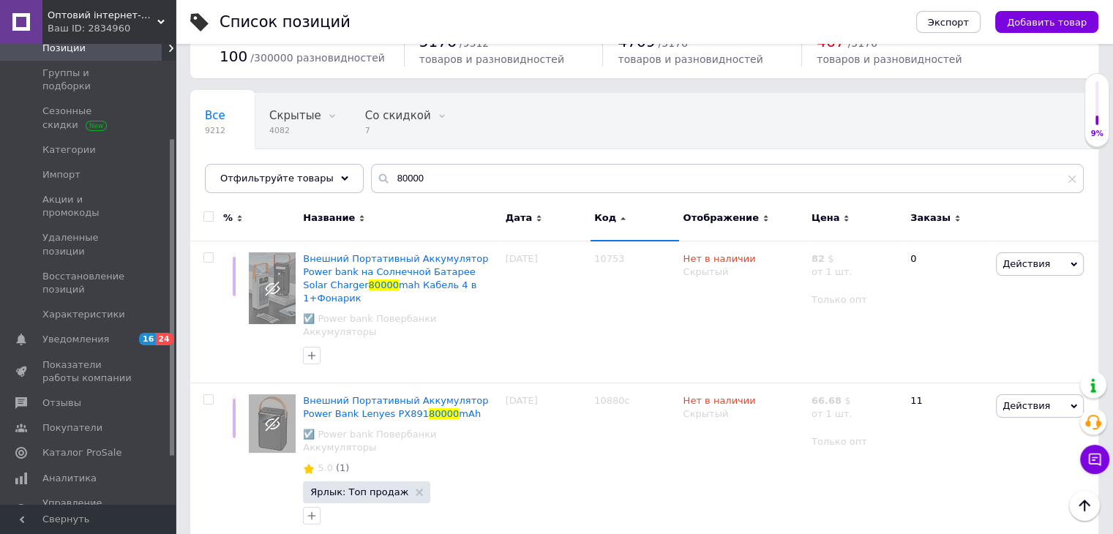
scroll to position [0, 0]
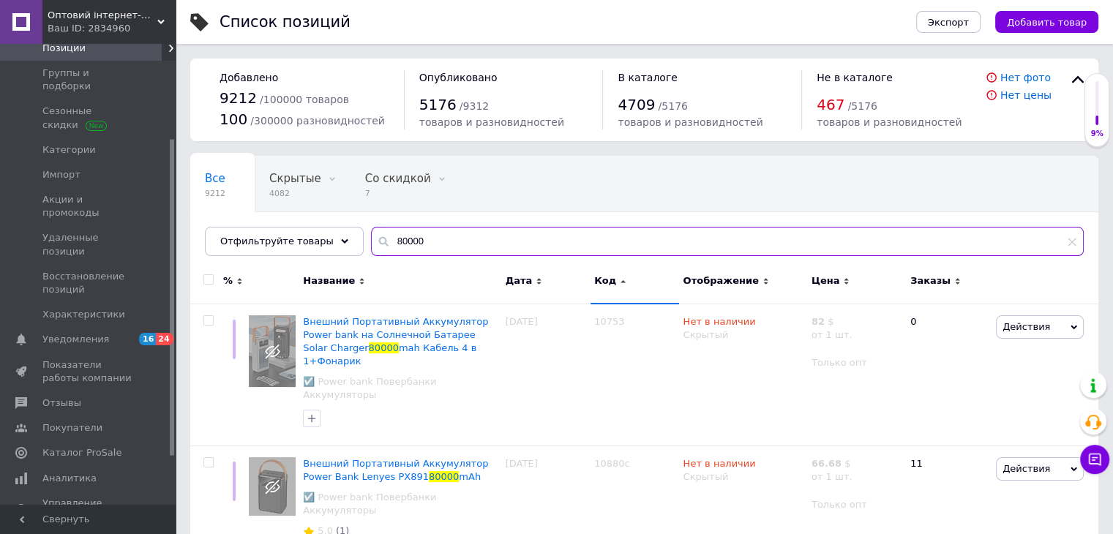
click at [466, 240] on input "80000" at bounding box center [727, 241] width 713 height 29
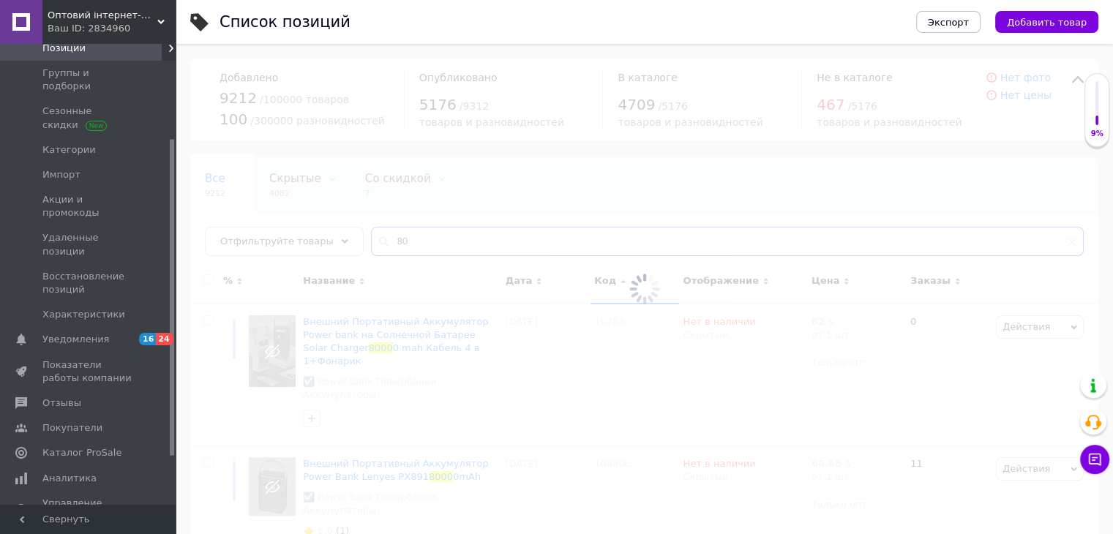
type input "8"
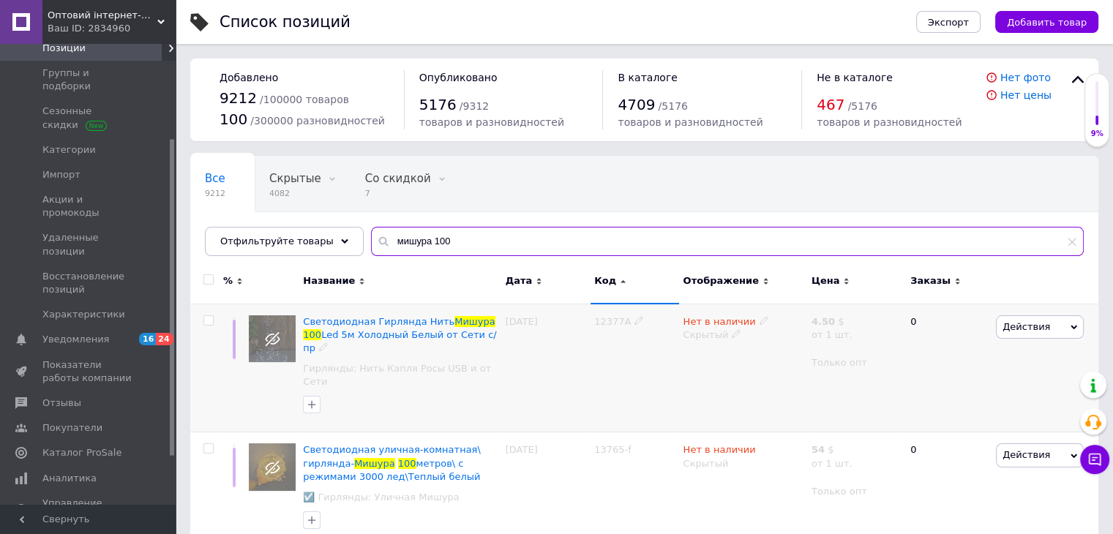
type input "мишура 100"
click at [569, 351] on div "17.09.2025" at bounding box center [546, 368] width 89 height 129
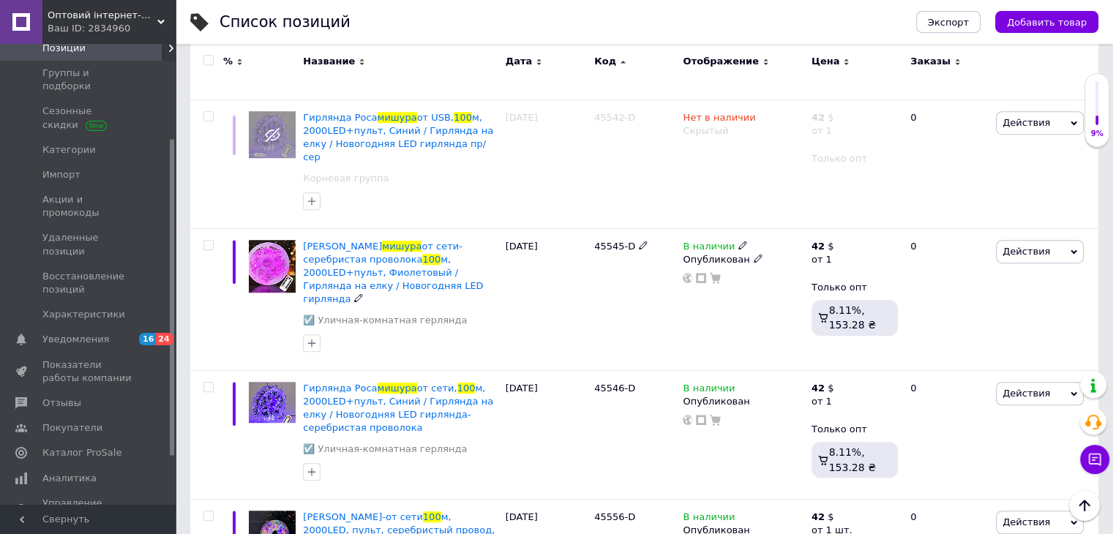
scroll to position [963, 0]
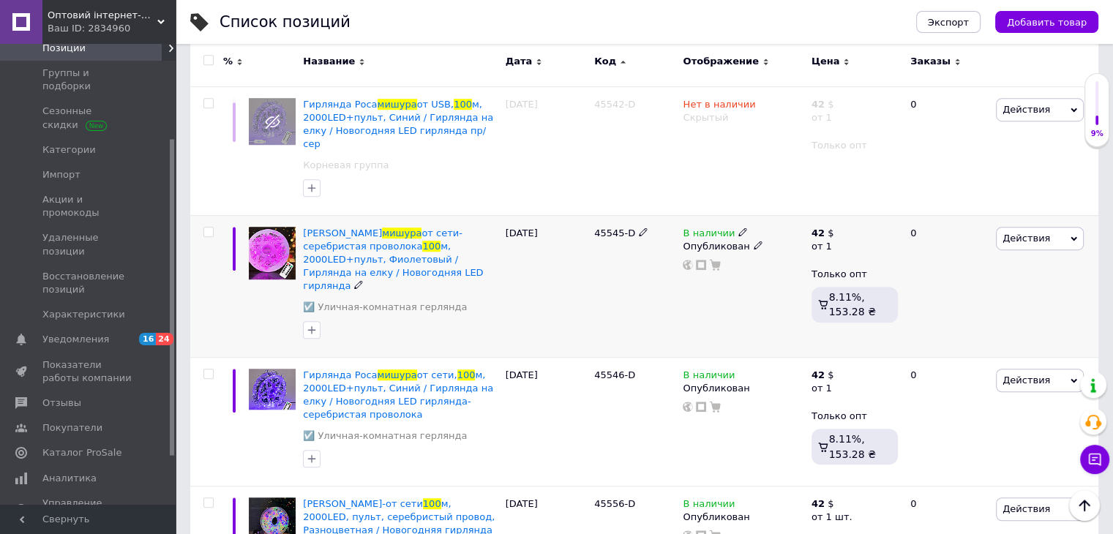
click at [1039, 233] on span "Действия" at bounding box center [1026, 238] width 48 height 11
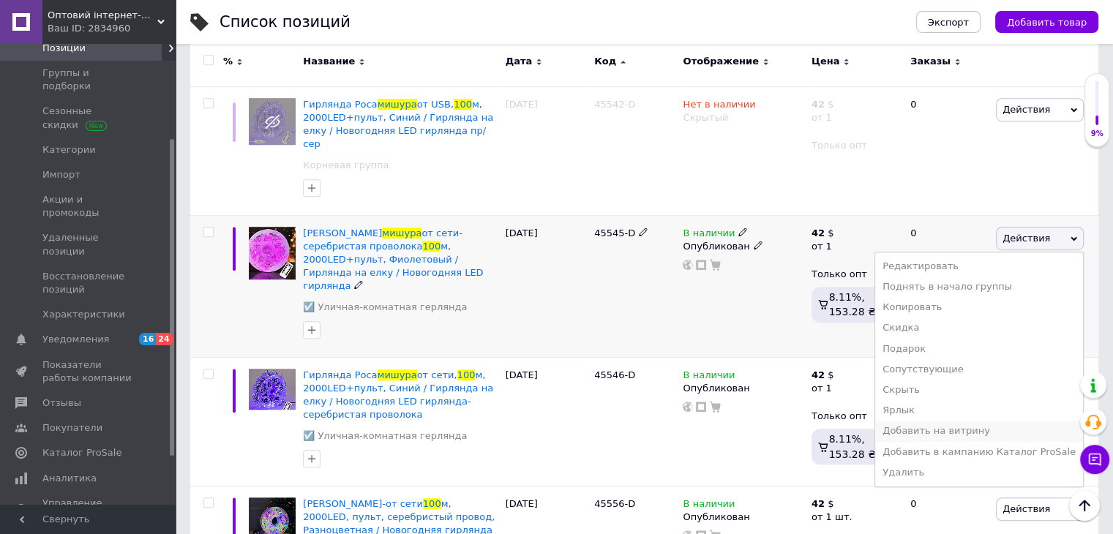
click at [984, 421] on li "Добавить на витрину" at bounding box center [979, 431] width 208 height 20
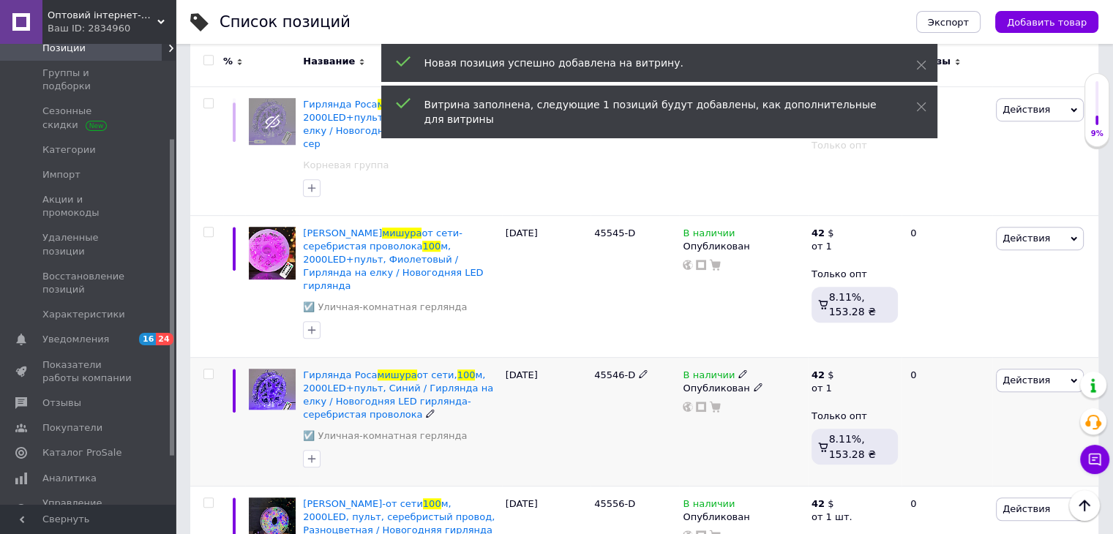
click at [1047, 369] on span "Действия" at bounding box center [1040, 380] width 88 height 23
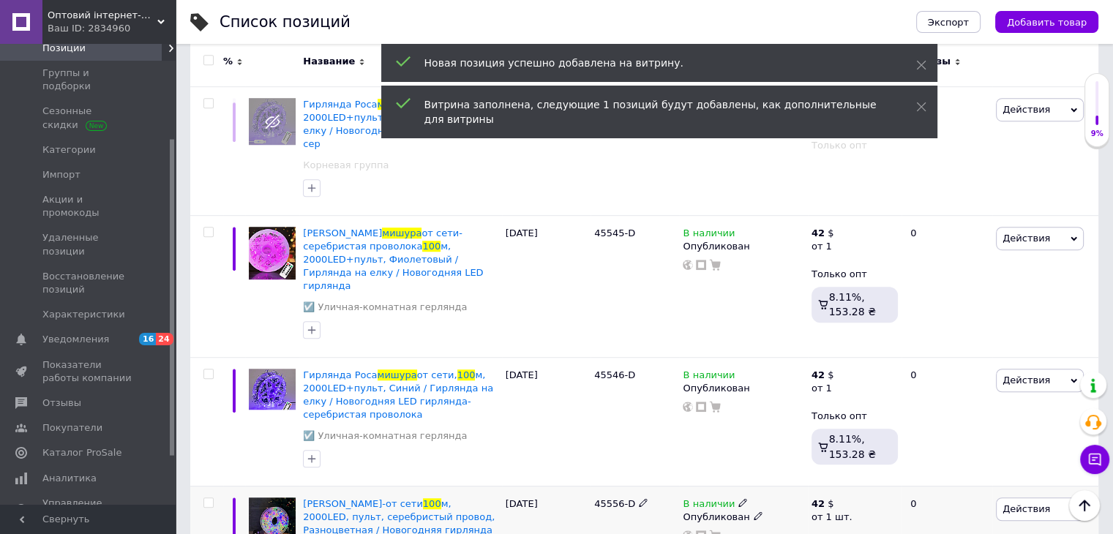
click at [1032, 503] on span "Действия" at bounding box center [1026, 508] width 48 height 11
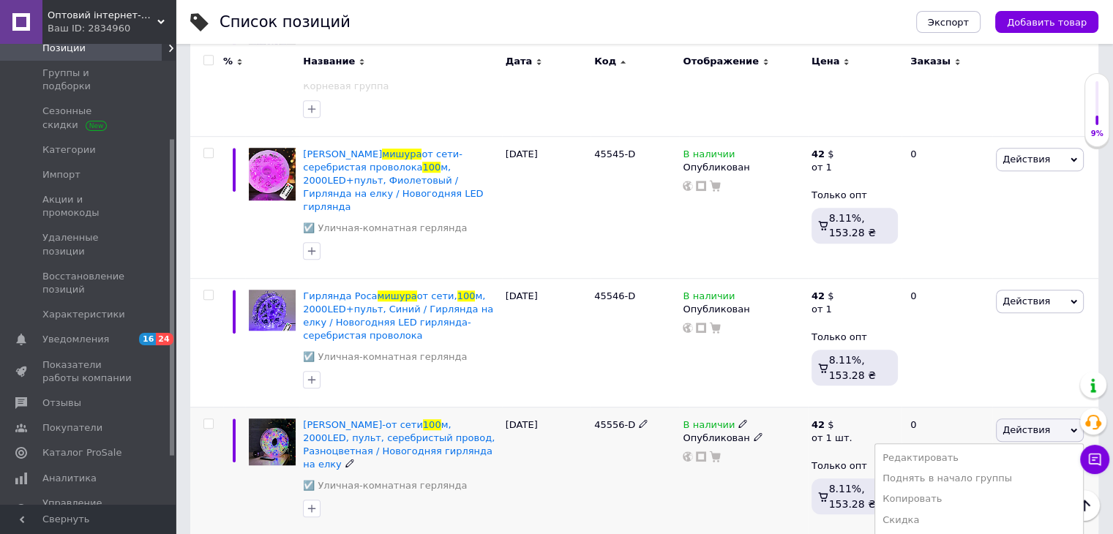
scroll to position [1092, 0]
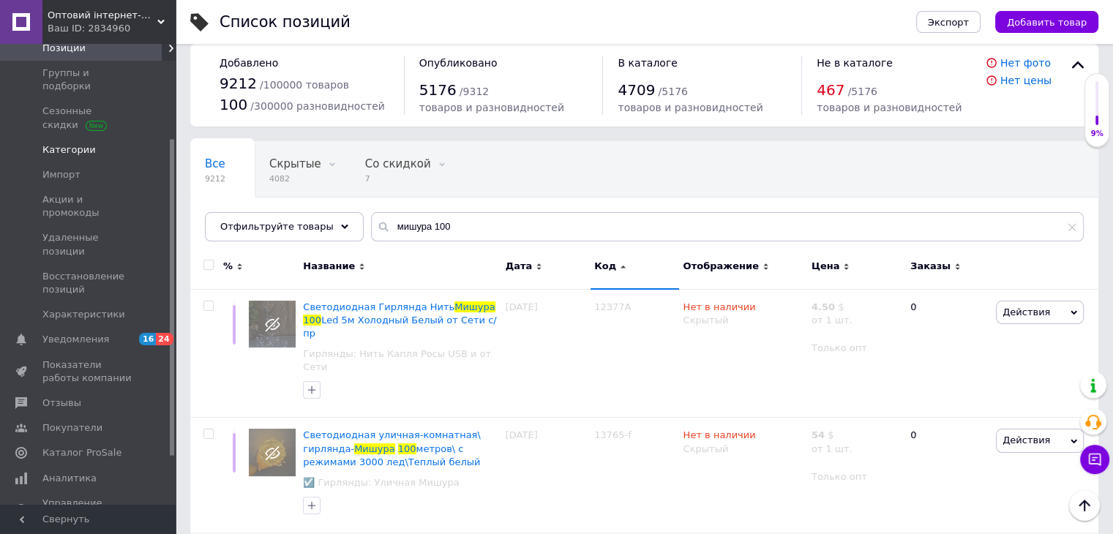
scroll to position [0, 0]
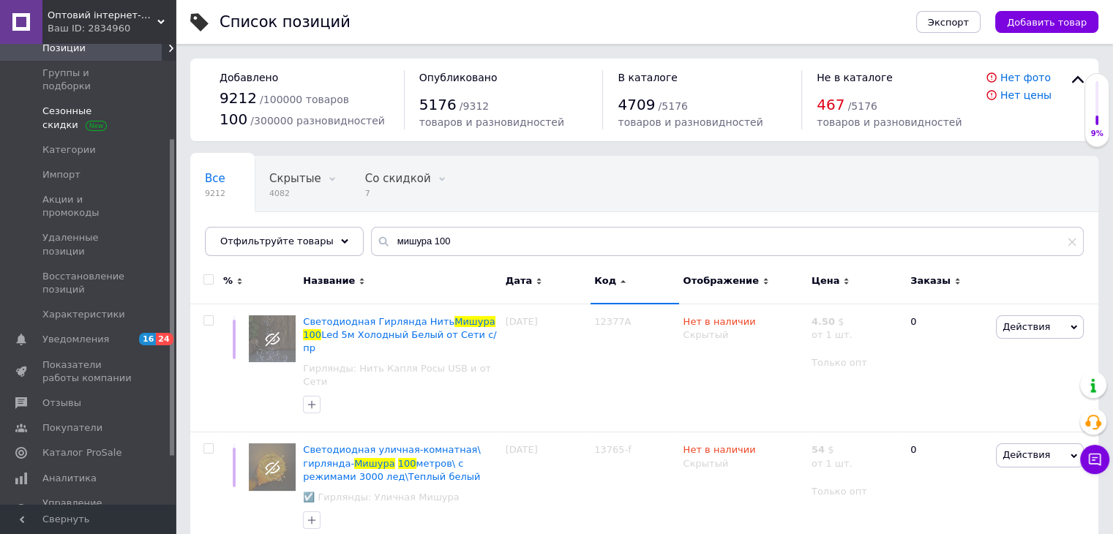
click at [56, 105] on span "Сезонные скидки" at bounding box center [88, 118] width 93 height 26
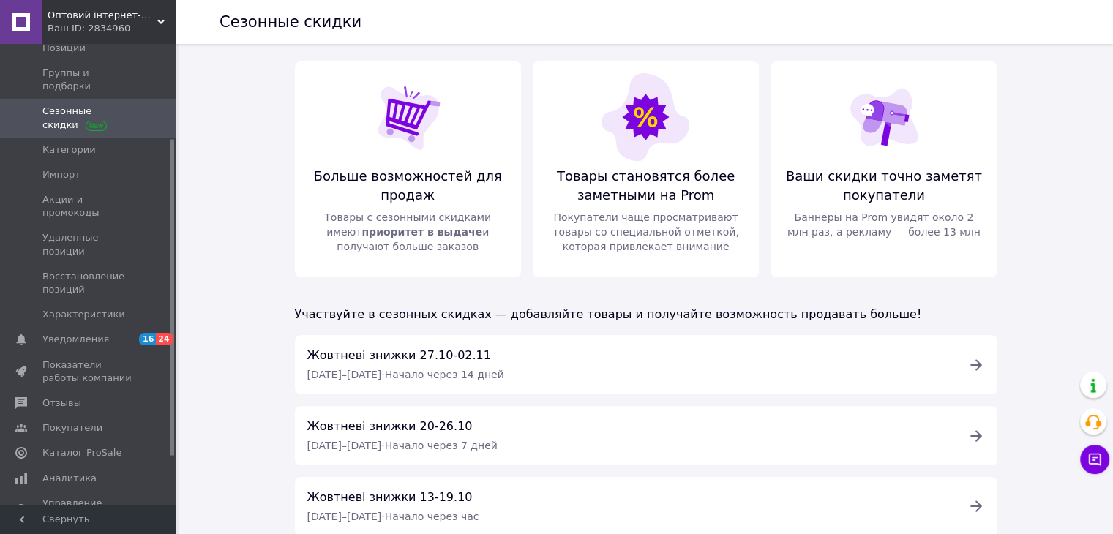
click at [154, 26] on div "Ваш ID: 2834960" at bounding box center [112, 28] width 128 height 13
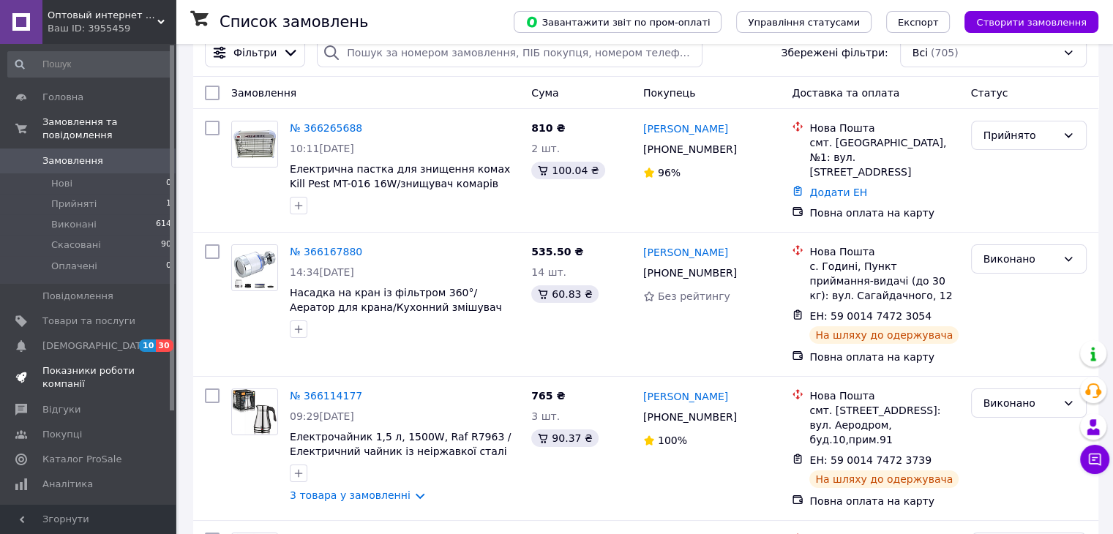
scroll to position [59, 0]
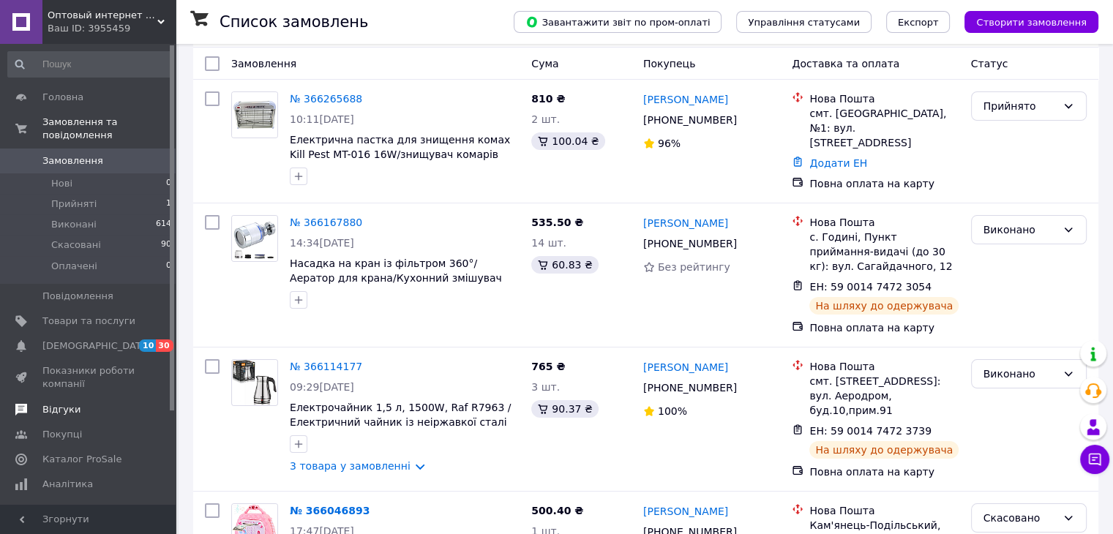
click at [138, 403] on span at bounding box center [155, 409] width 40 height 13
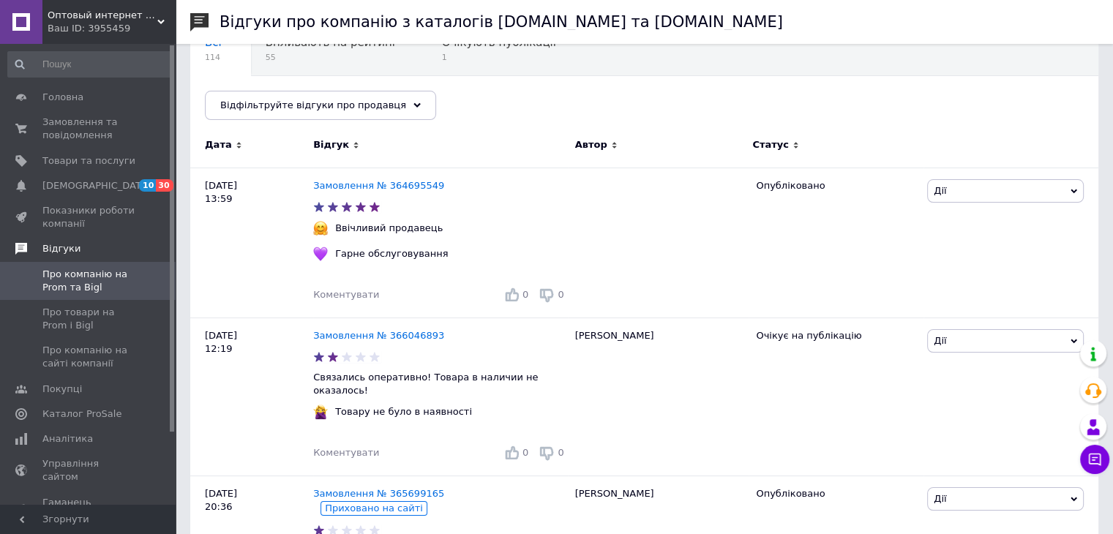
scroll to position [146, 0]
click at [97, 220] on span "Показники роботи компанії" at bounding box center [88, 217] width 93 height 26
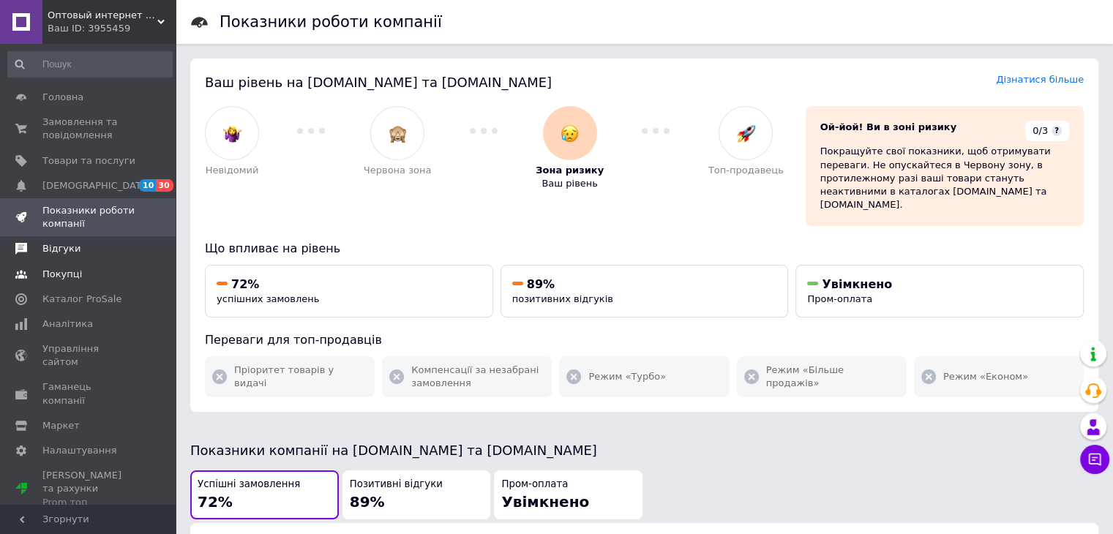
click at [169, 273] on span at bounding box center [155, 274] width 40 height 13
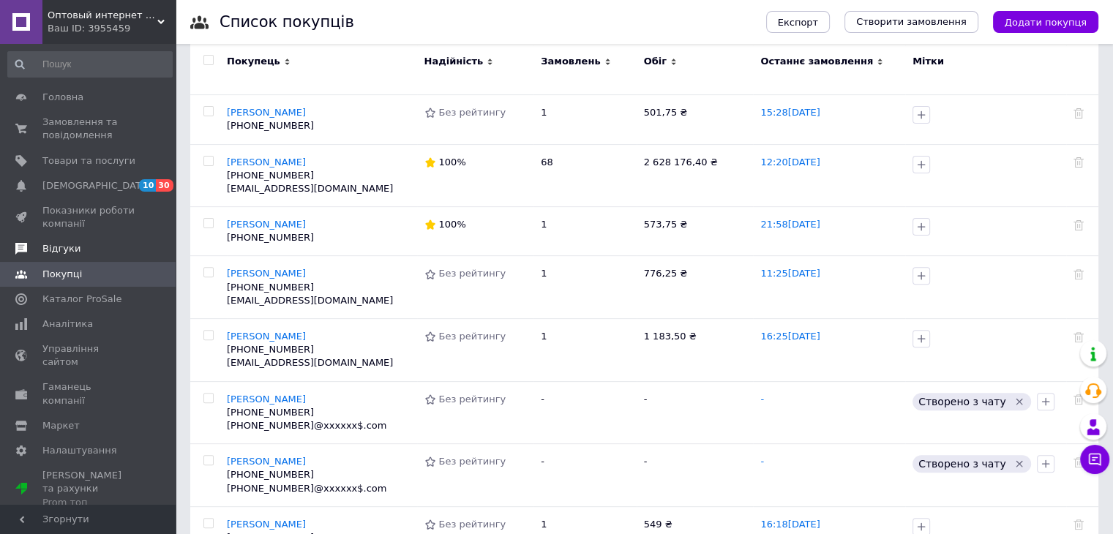
scroll to position [497, 0]
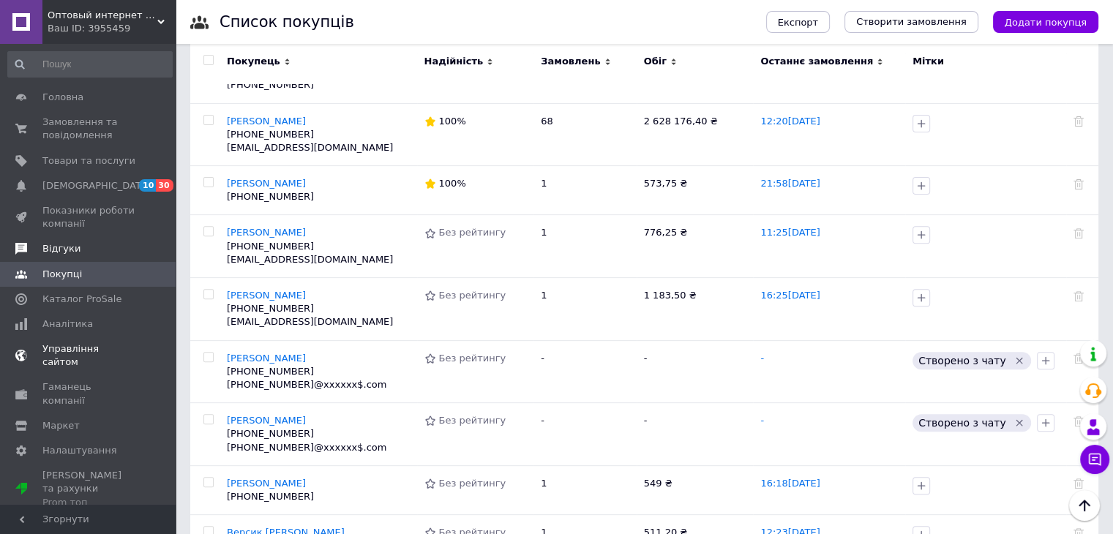
click at [113, 344] on span "Управління сайтом" at bounding box center [88, 355] width 93 height 26
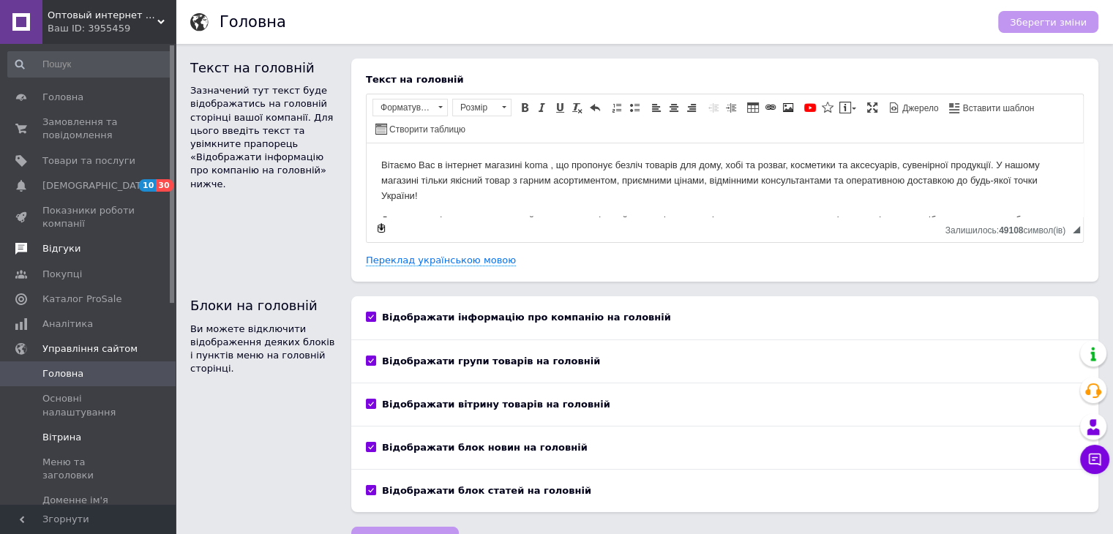
click at [84, 435] on span "Вітрина" at bounding box center [88, 437] width 93 height 13
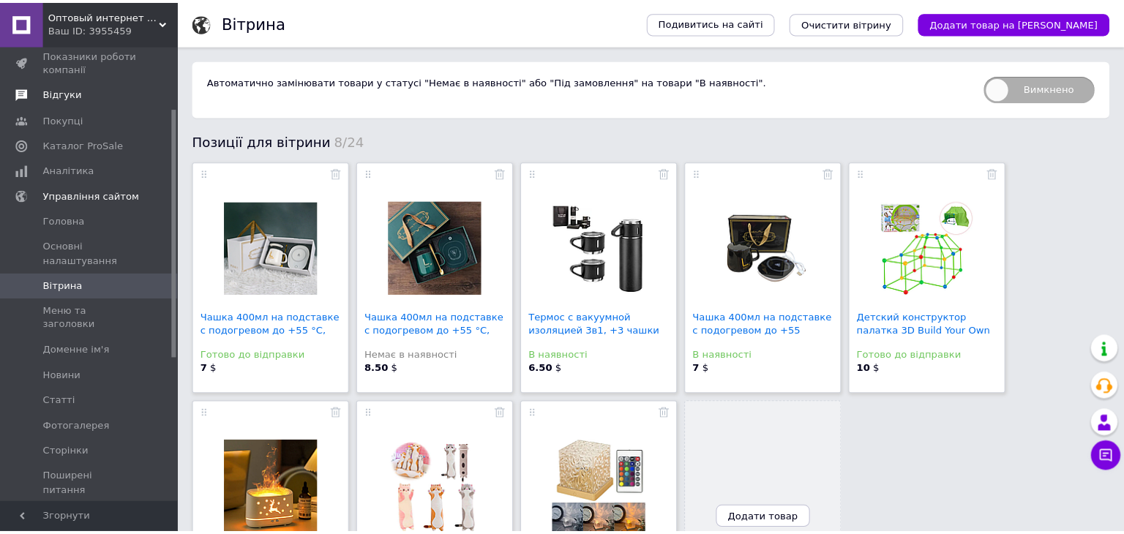
scroll to position [205, 0]
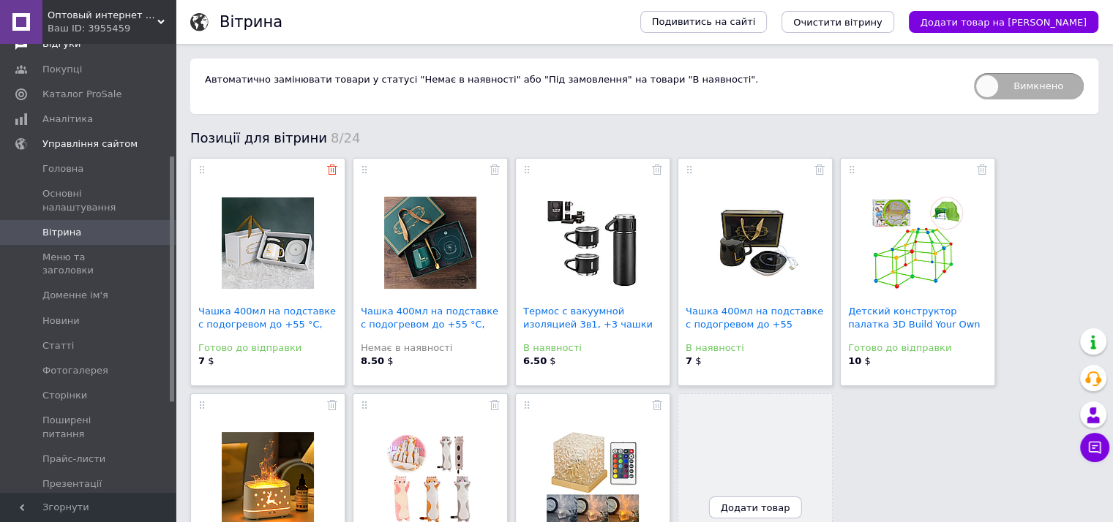
click at [334, 169] on icon at bounding box center [332, 170] width 10 height 10
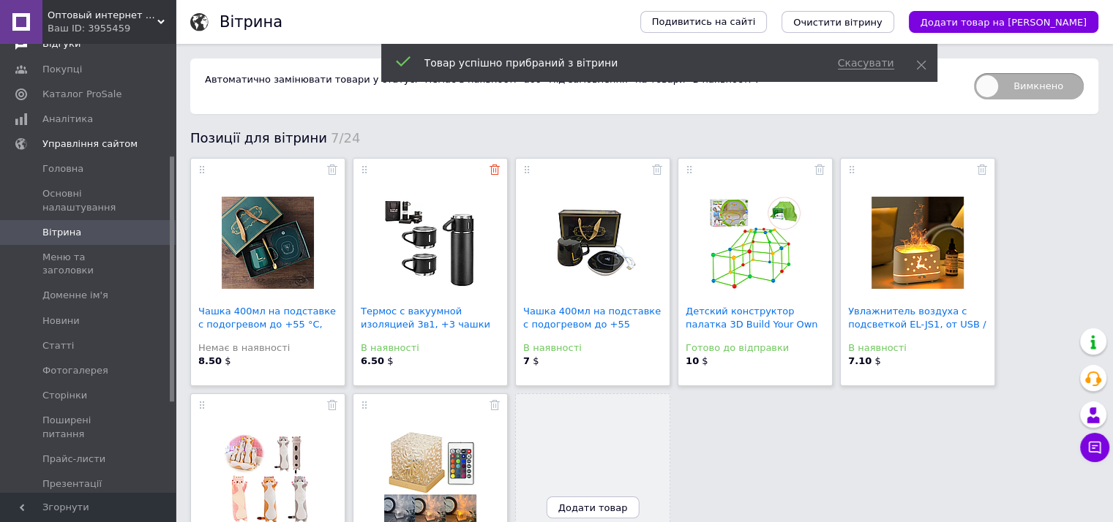
click at [498, 168] on icon at bounding box center [494, 170] width 10 height 10
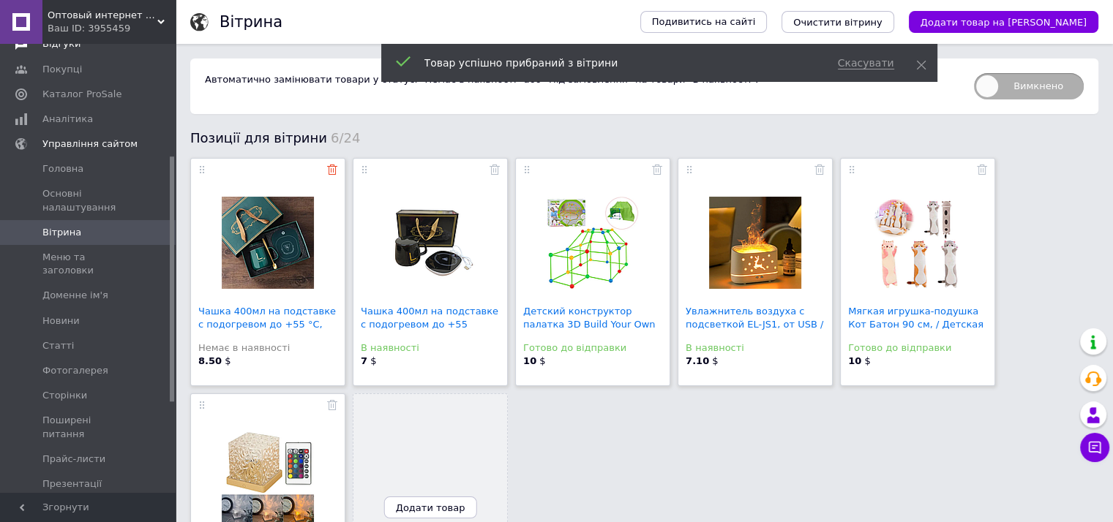
click at [330, 171] on icon at bounding box center [332, 170] width 10 height 10
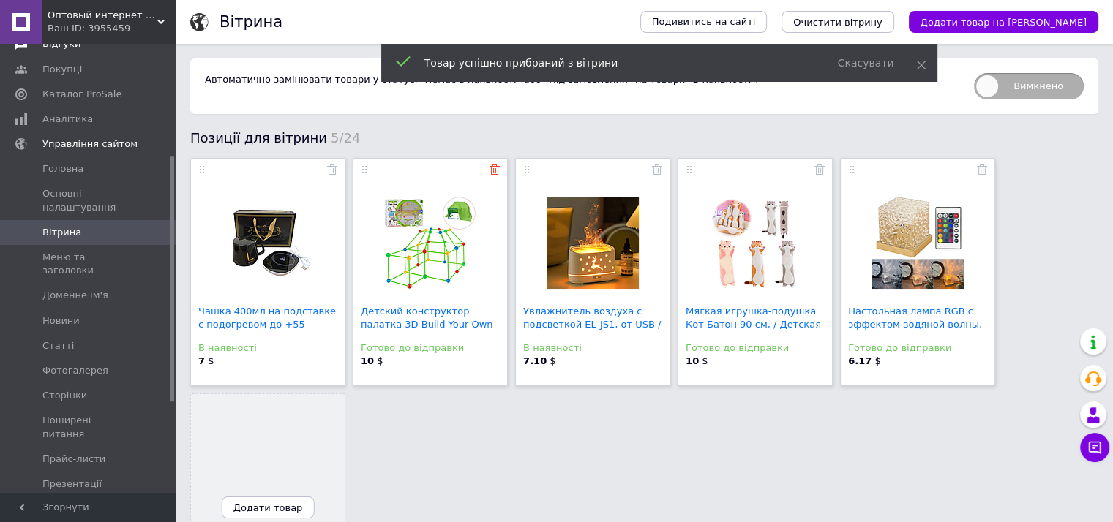
click at [491, 172] on use at bounding box center [494, 170] width 10 height 10
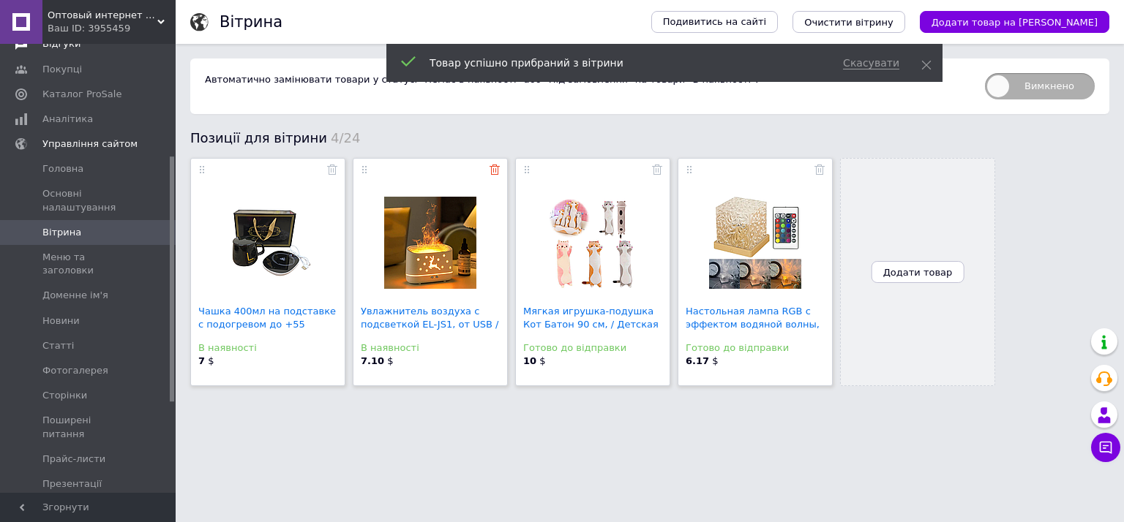
click at [490, 172] on use at bounding box center [494, 170] width 10 height 10
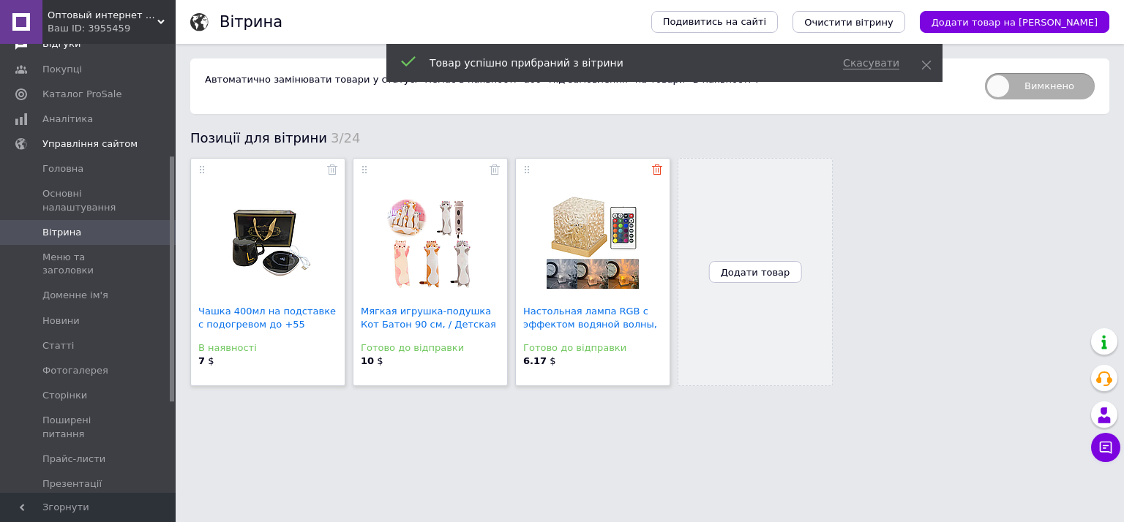
click at [654, 168] on icon at bounding box center [657, 170] width 10 height 10
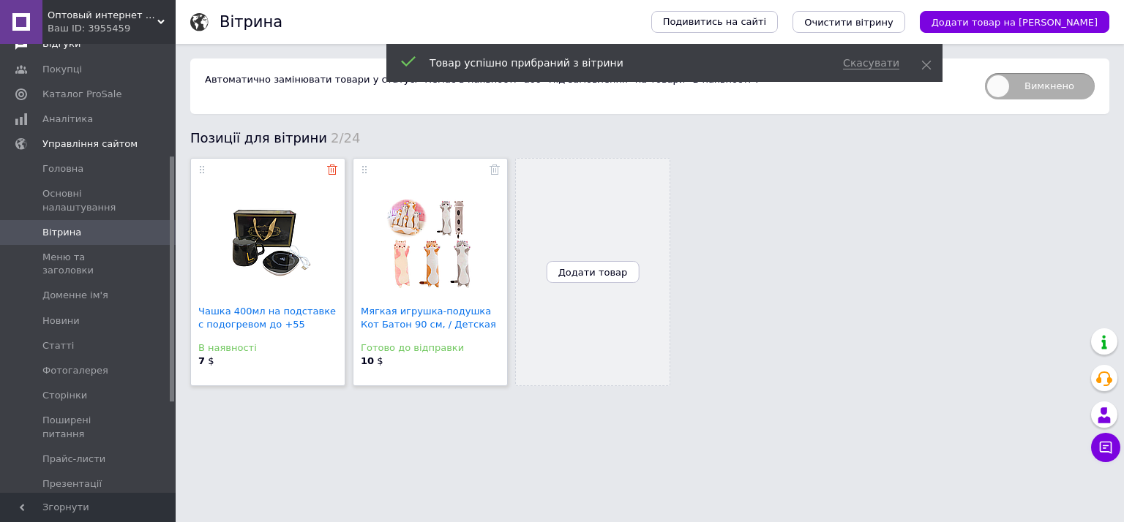
click at [329, 168] on icon at bounding box center [332, 170] width 10 height 10
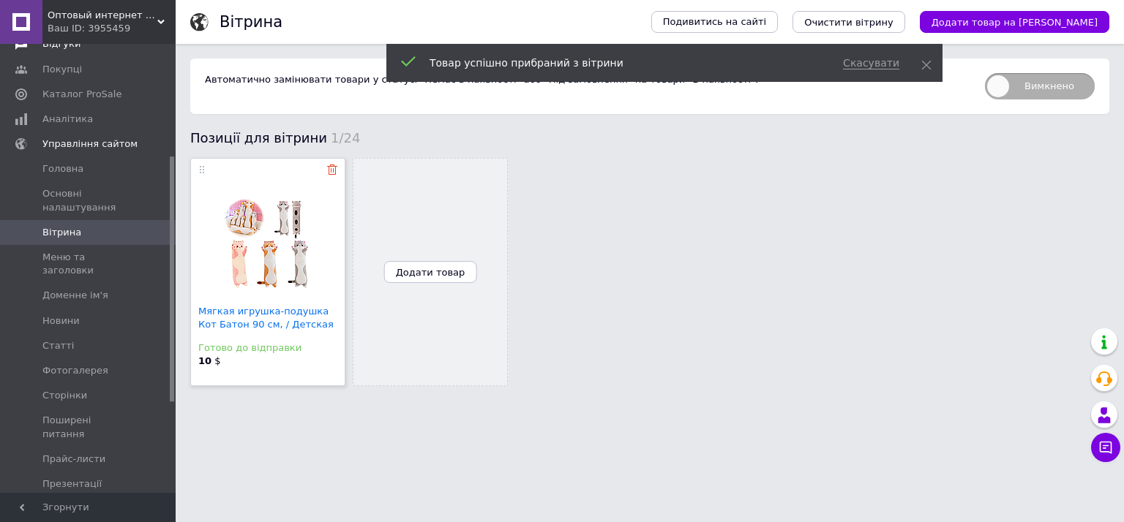
click at [331, 172] on use at bounding box center [332, 170] width 10 height 10
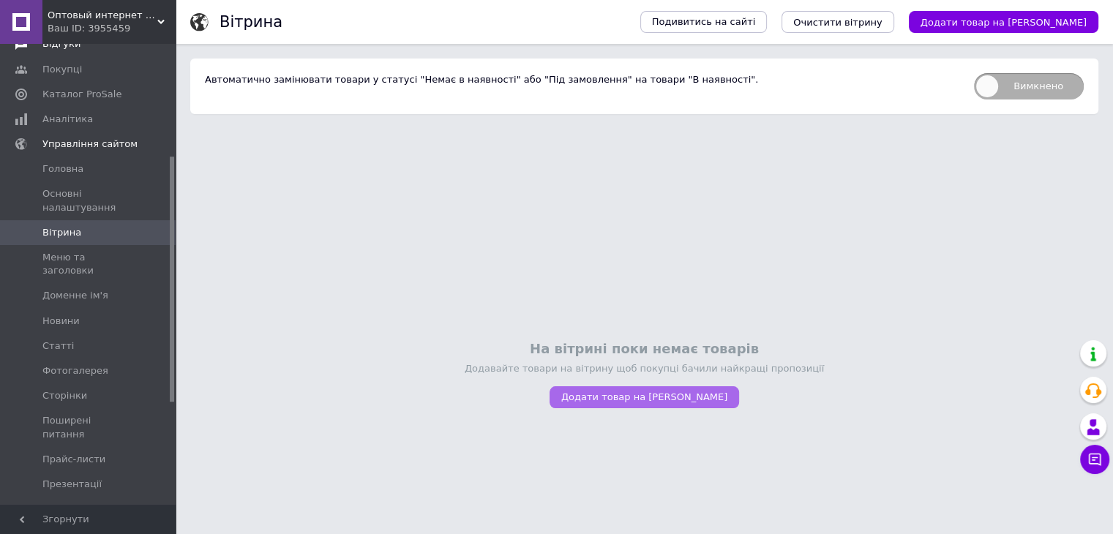
click at [679, 402] on span "Додати товар на [PERSON_NAME]" at bounding box center [644, 396] width 166 height 11
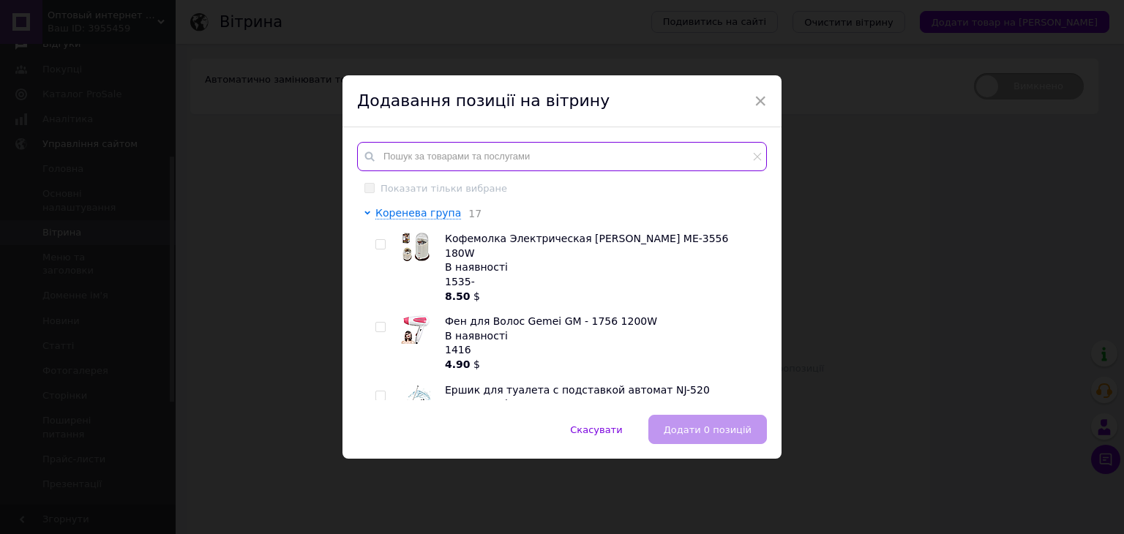
click at [410, 149] on input "text" at bounding box center [562, 156] width 410 height 29
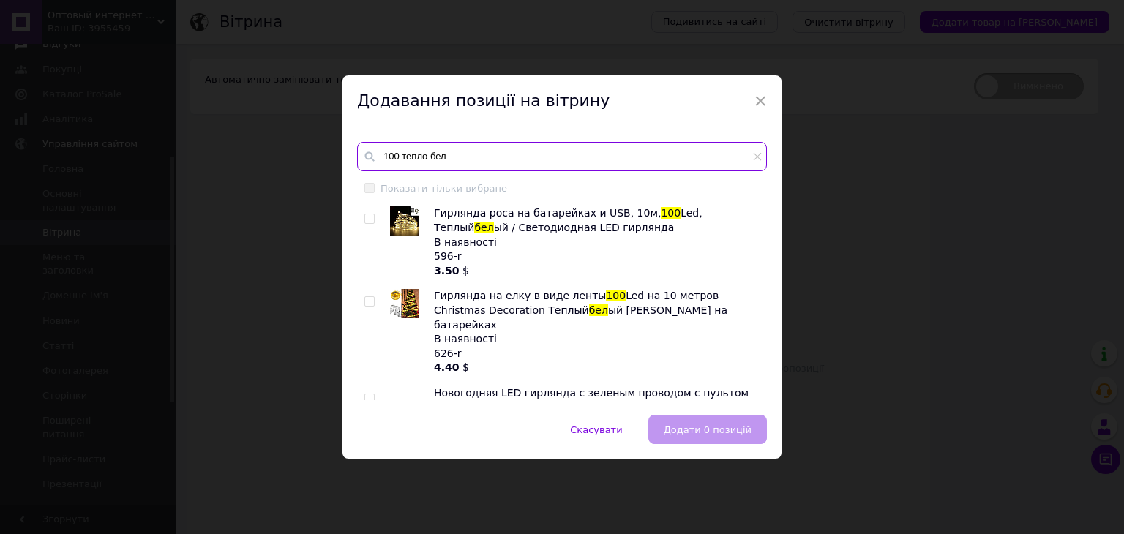
type input "100 тепло бел"
click at [368, 394] on input "checkbox" at bounding box center [369, 399] width 10 height 10
checkbox input "true"
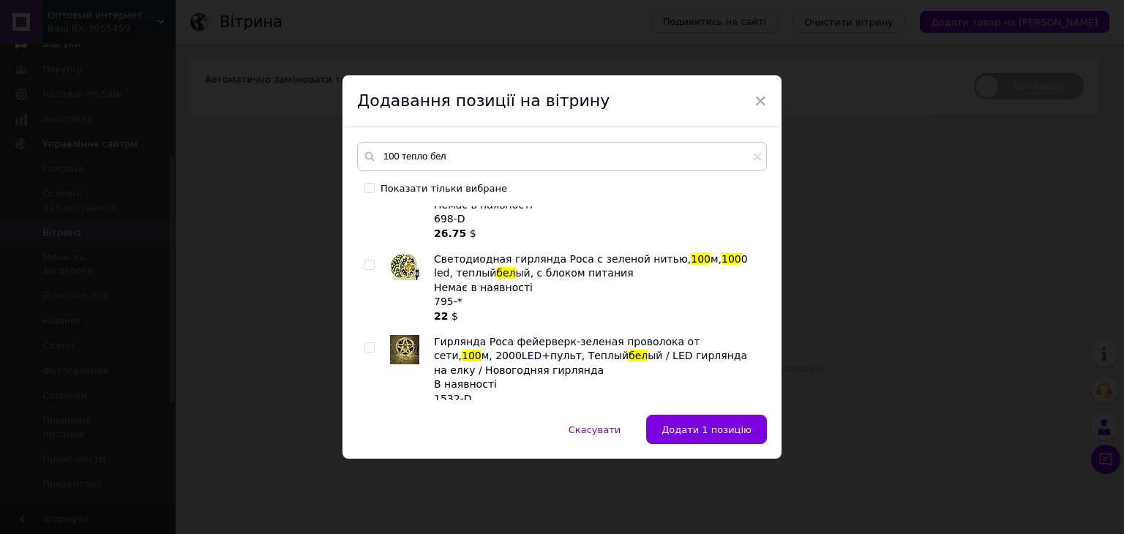
scroll to position [202, 0]
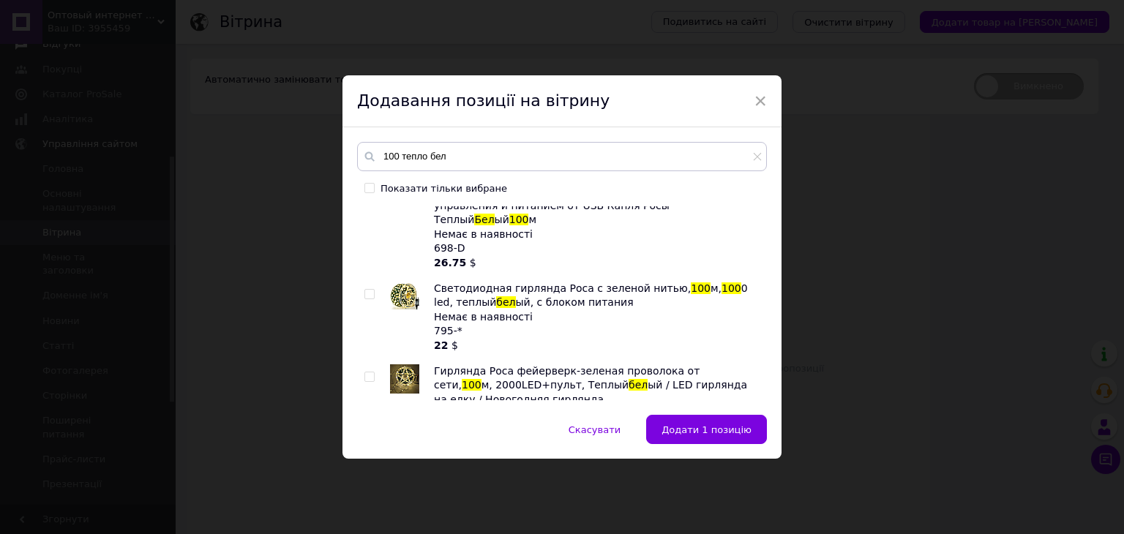
click at [369, 282] on div at bounding box center [371, 318] width 15 height 72
click at [366, 290] on input "checkbox" at bounding box center [369, 295] width 10 height 10
checkbox input "true"
click at [367, 372] on input "checkbox" at bounding box center [369, 377] width 10 height 10
checkbox input "true"
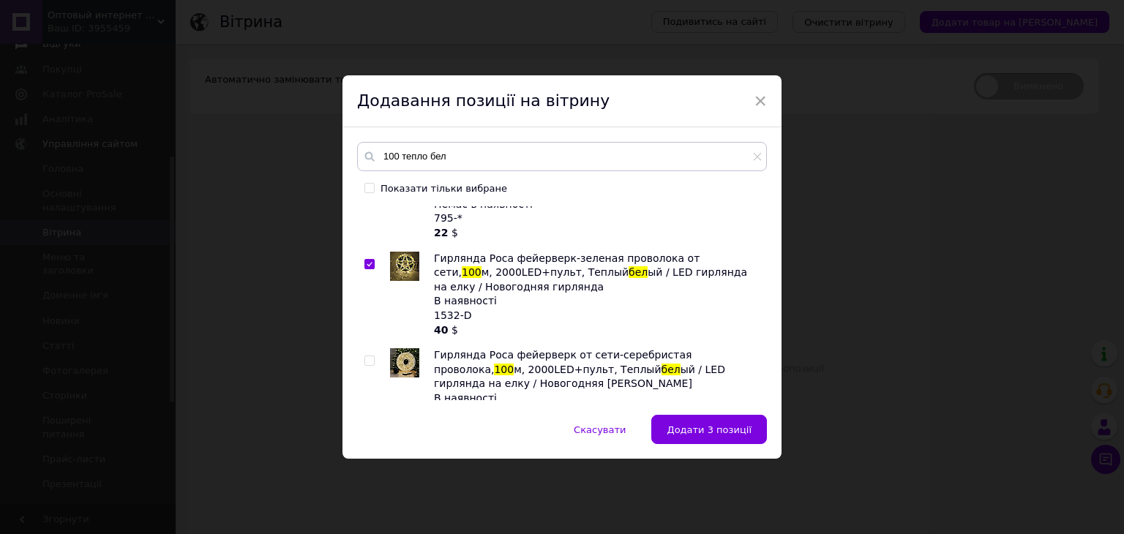
scroll to position [319, 0]
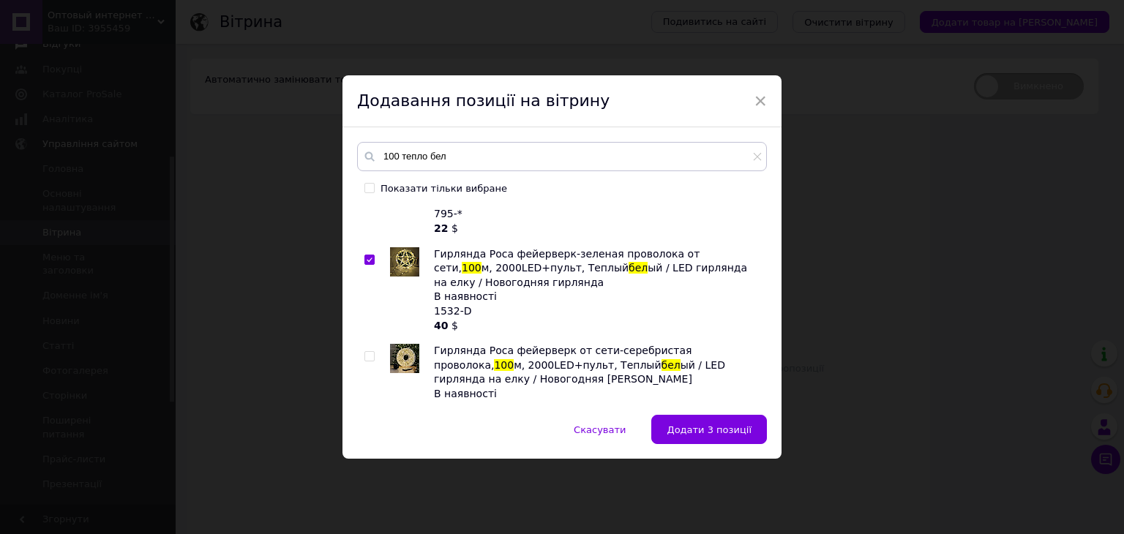
click at [366, 352] on input "checkbox" at bounding box center [369, 357] width 10 height 10
checkbox input "true"
click at [697, 426] on span "Додати 4 позиції" at bounding box center [708, 429] width 85 height 11
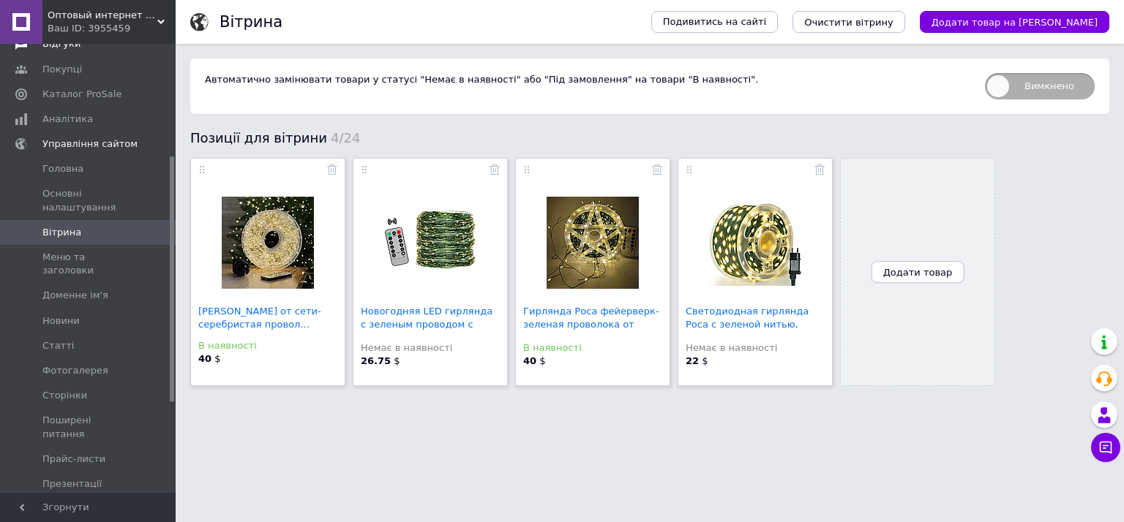
click at [931, 271] on span "Додати товар" at bounding box center [918, 272] width 70 height 11
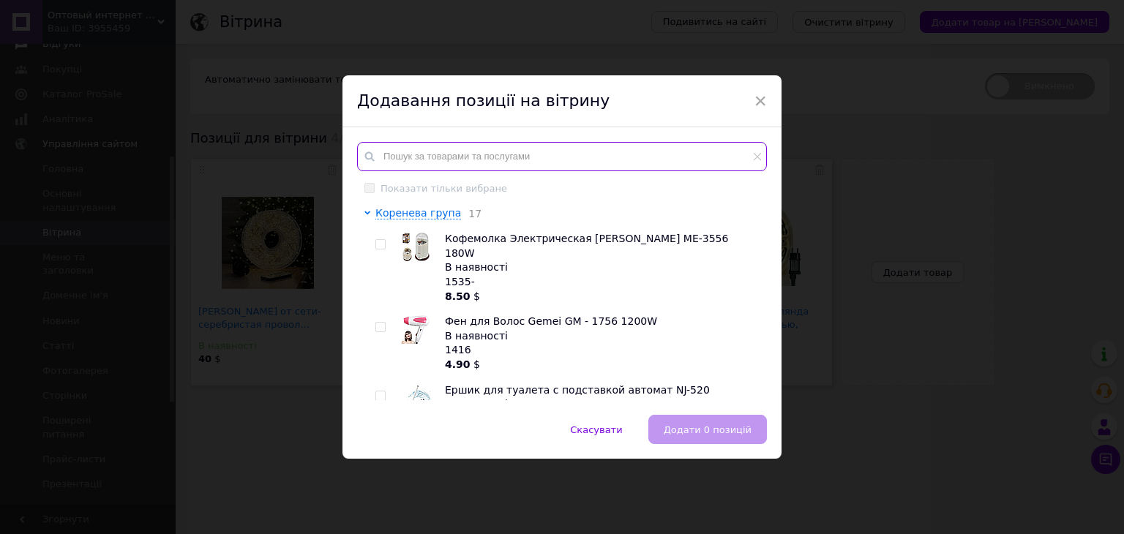
click at [571, 165] on input "text" at bounding box center [562, 156] width 410 height 29
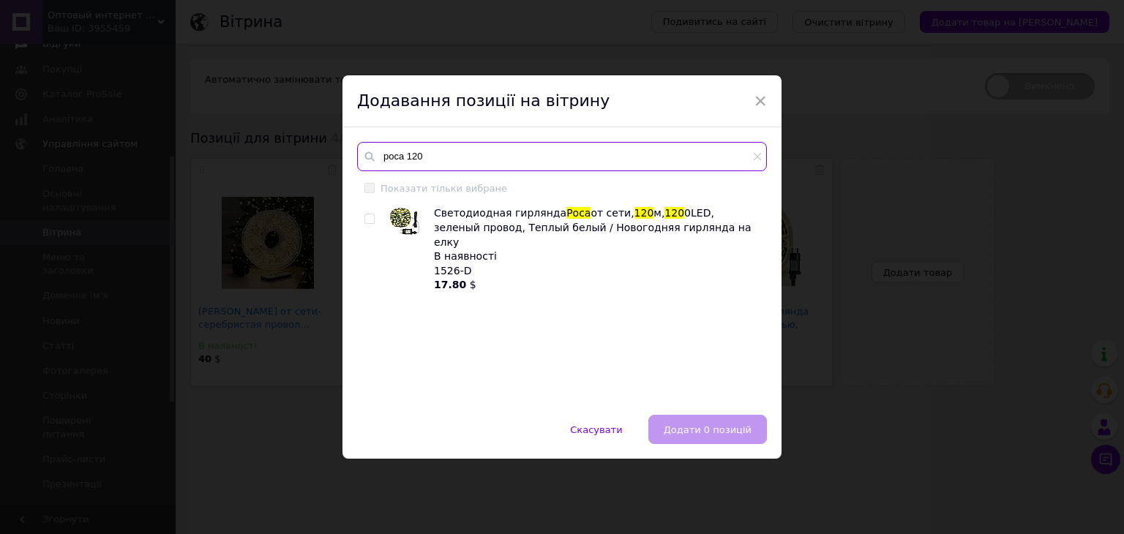
type input "роса 120"
click at [368, 220] on input "checkbox" at bounding box center [369, 219] width 10 height 10
checkbox input "true"
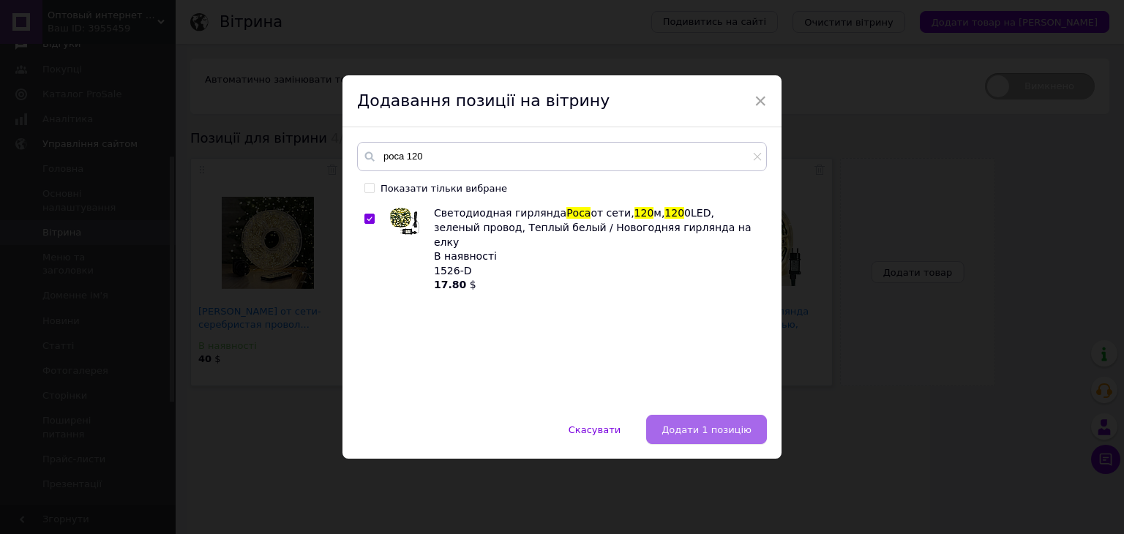
click at [699, 428] on span "Додати 1 позицію" at bounding box center [706, 429] width 90 height 11
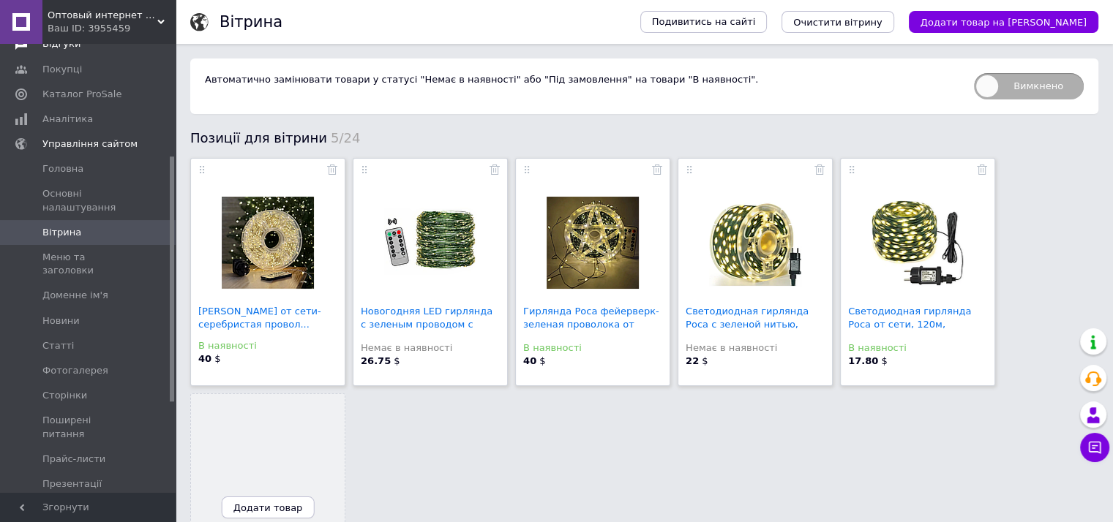
click at [265, 513] on span "Додати товар" at bounding box center [268, 508] width 70 height 11
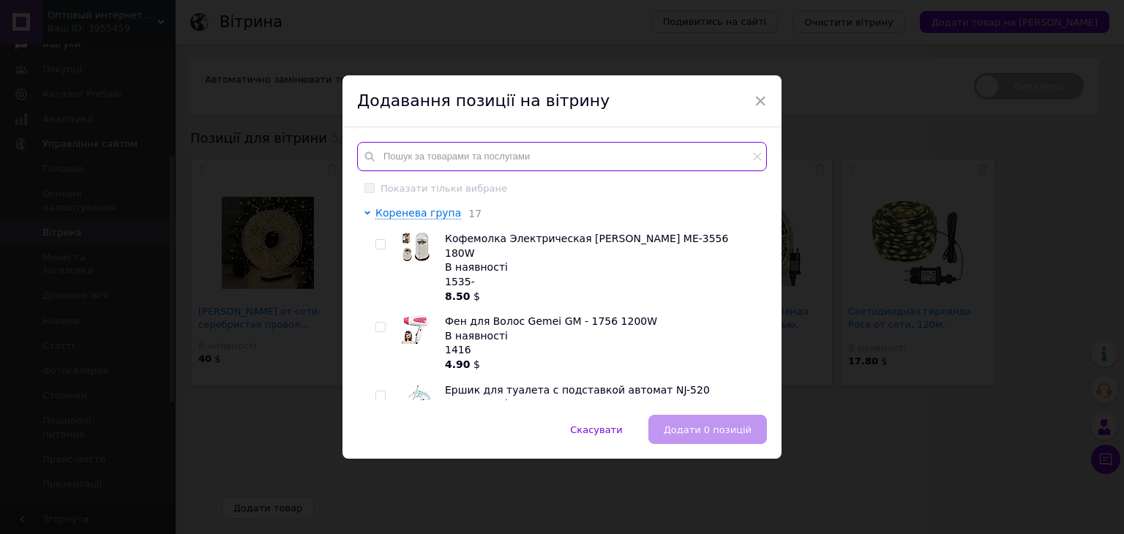
click at [442, 162] on input "text" at bounding box center [562, 156] width 410 height 29
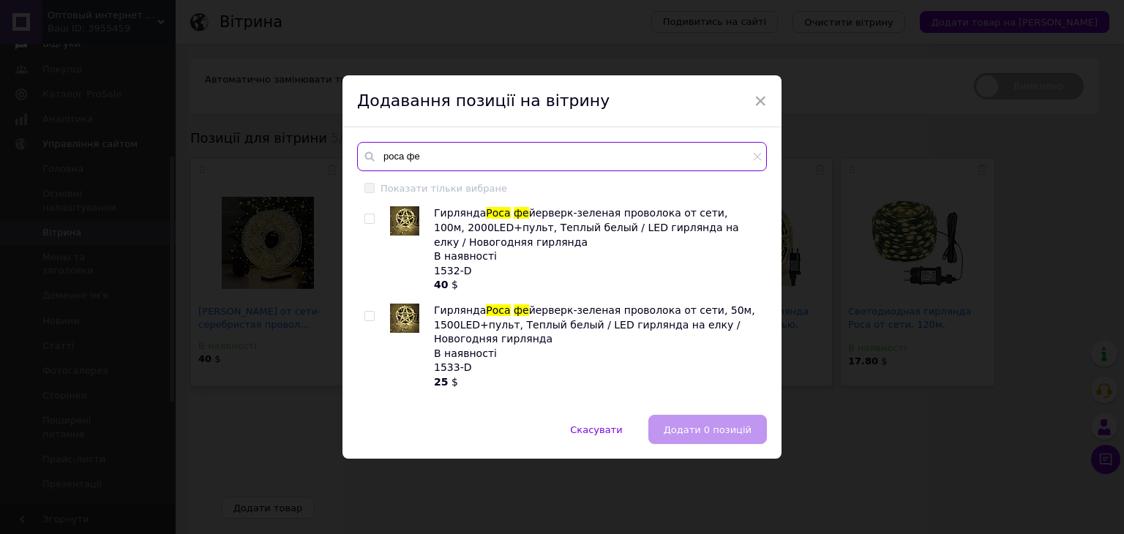
type input "роса фе"
click at [372, 219] on span at bounding box center [369, 219] width 10 height 10
click at [372, 219] on input "checkbox" at bounding box center [369, 219] width 10 height 10
checkbox input "true"
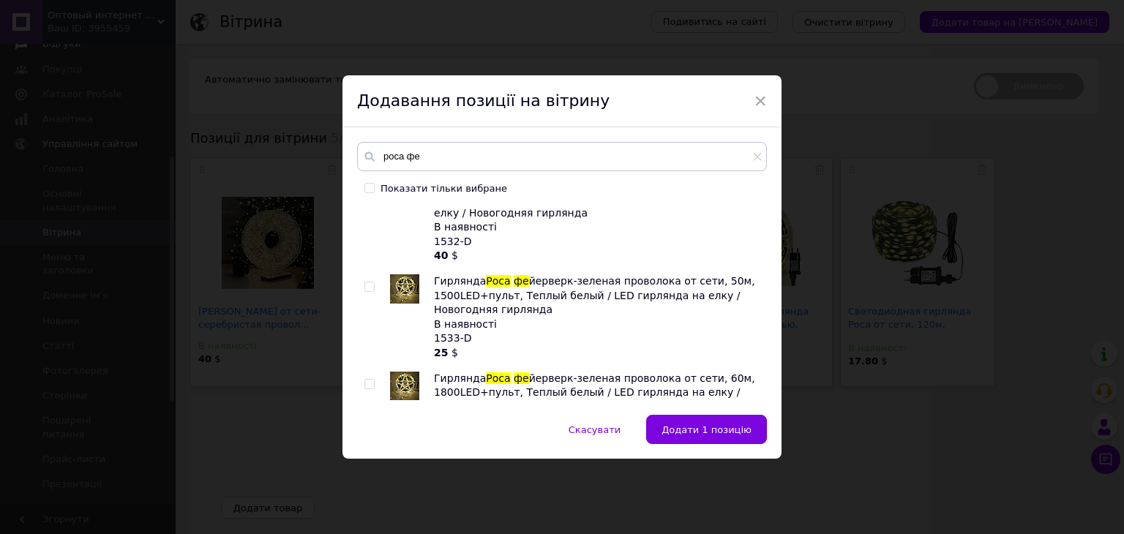
scroll to position [59, 0]
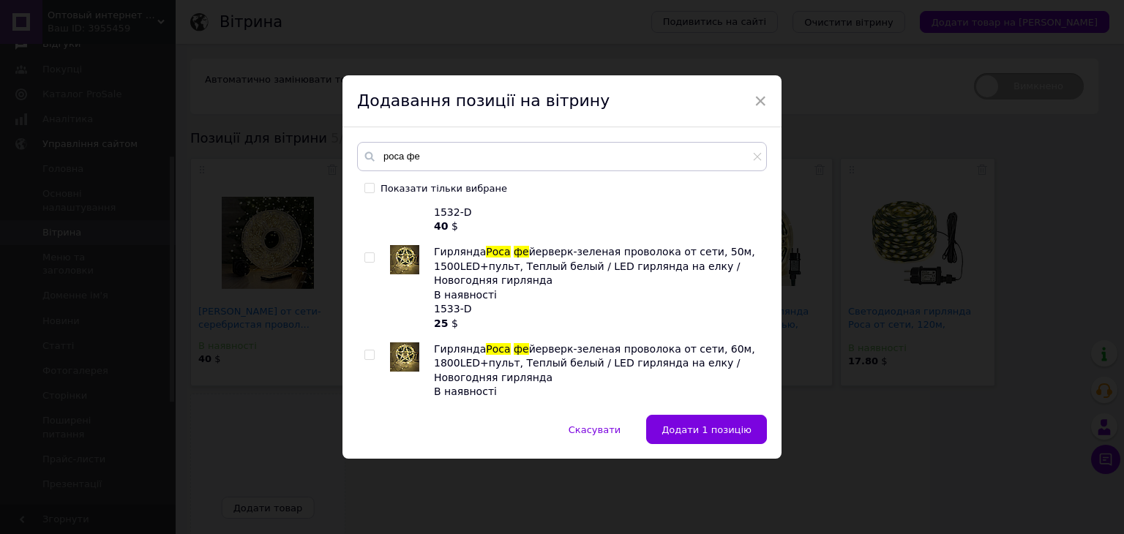
click at [364, 255] on input "checkbox" at bounding box center [369, 258] width 10 height 10
checkbox input "true"
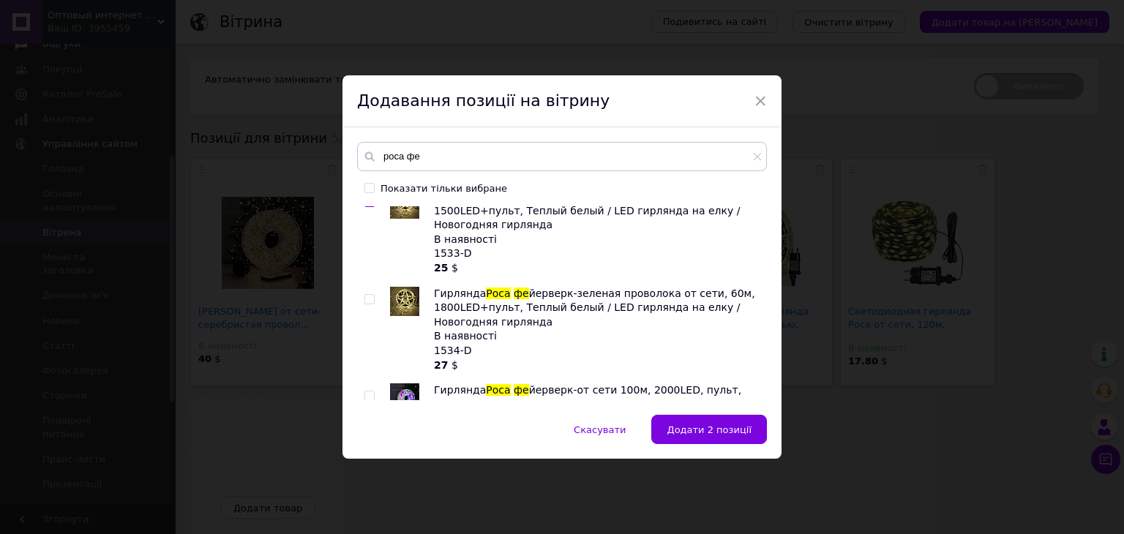
scroll to position [117, 0]
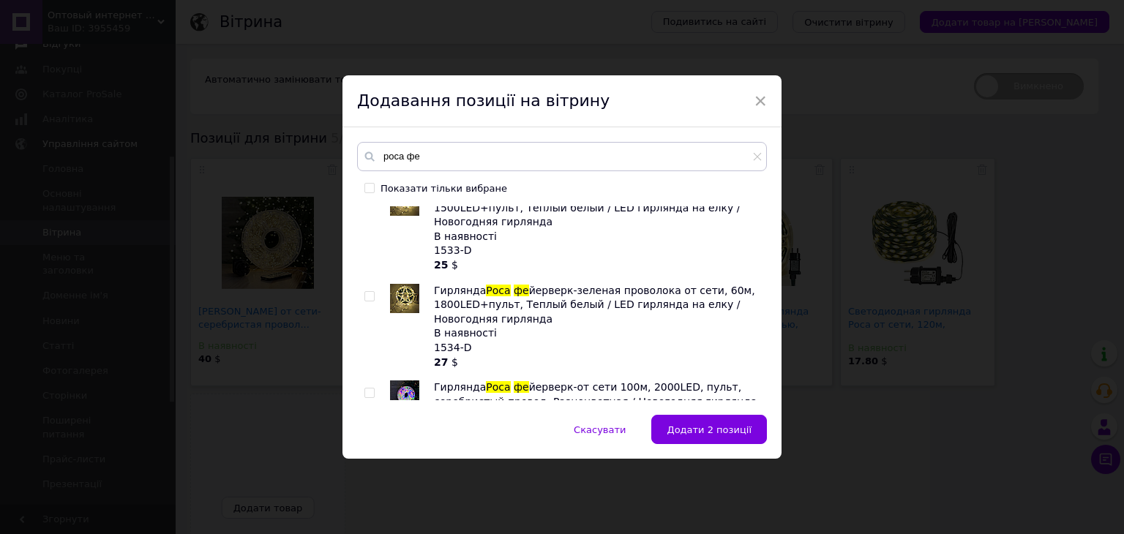
click at [369, 297] on input "checkbox" at bounding box center [369, 297] width 10 height 10
checkbox input "true"
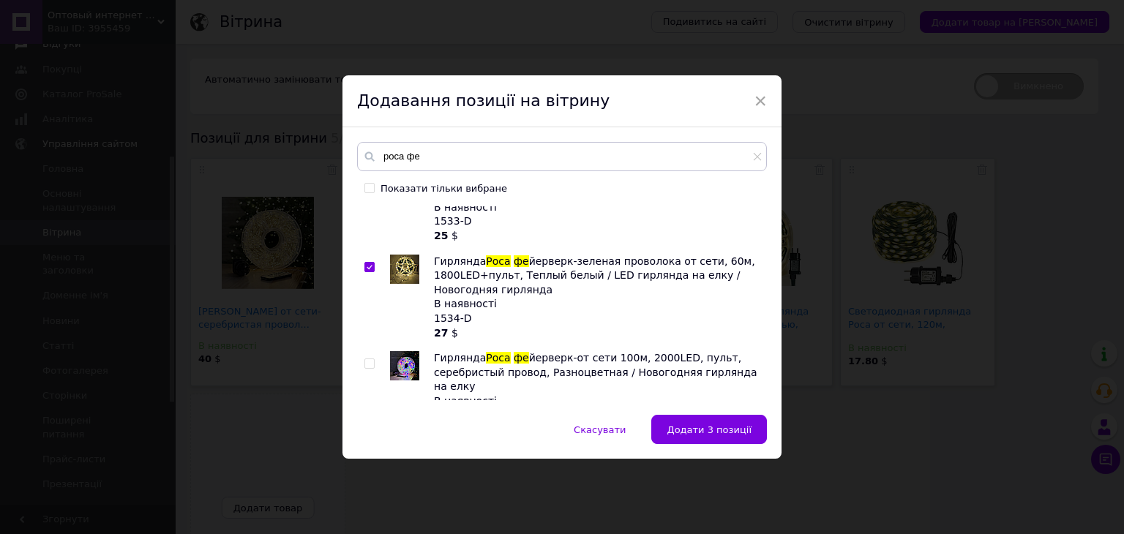
scroll to position [205, 0]
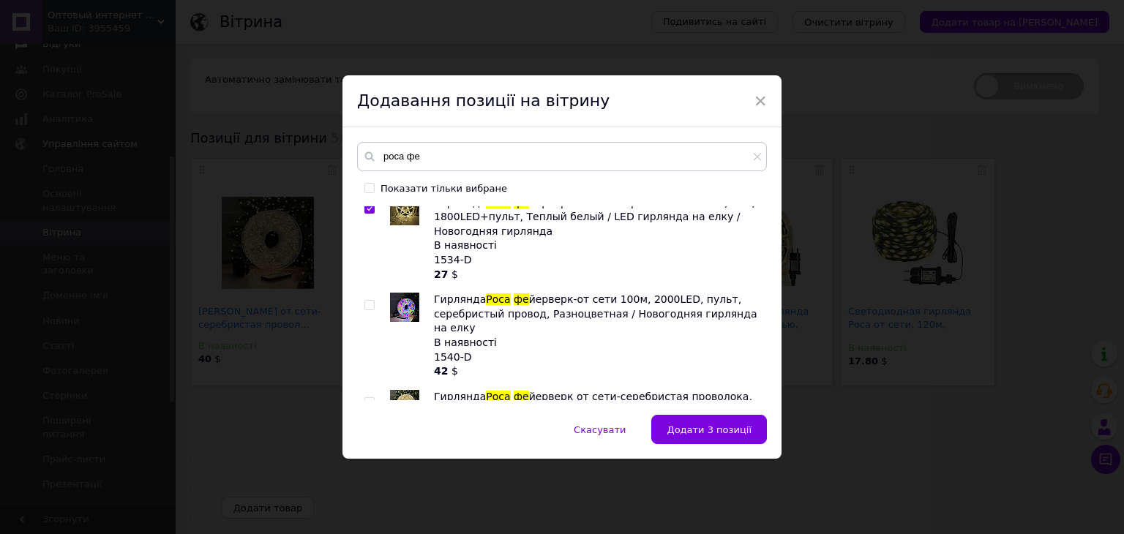
click at [369, 302] on input "checkbox" at bounding box center [369, 306] width 10 height 10
checkbox input "true"
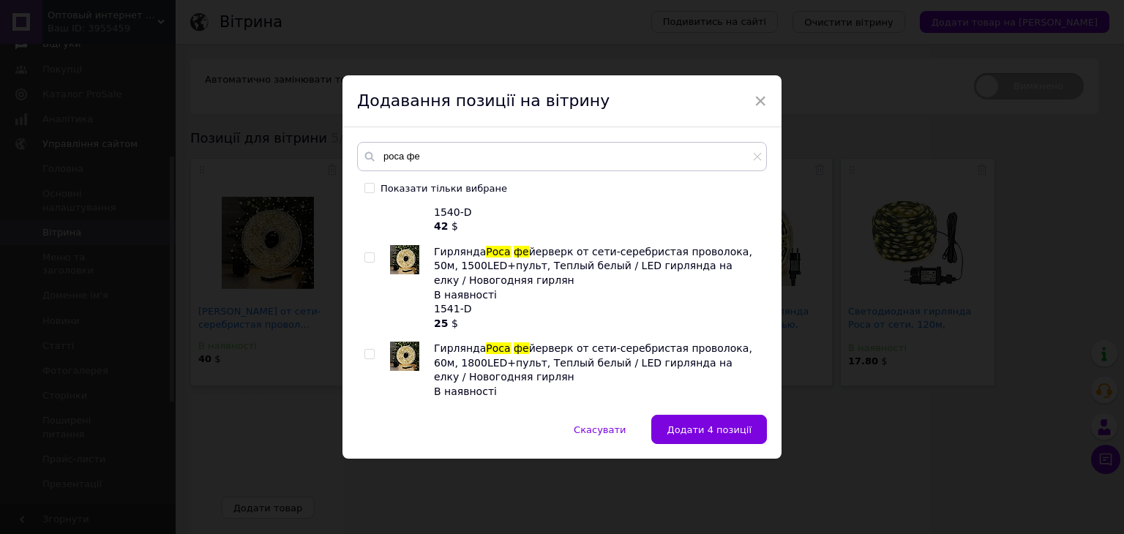
scroll to position [351, 0]
click at [369, 252] on input "checkbox" at bounding box center [369, 257] width 10 height 10
checkbox input "true"
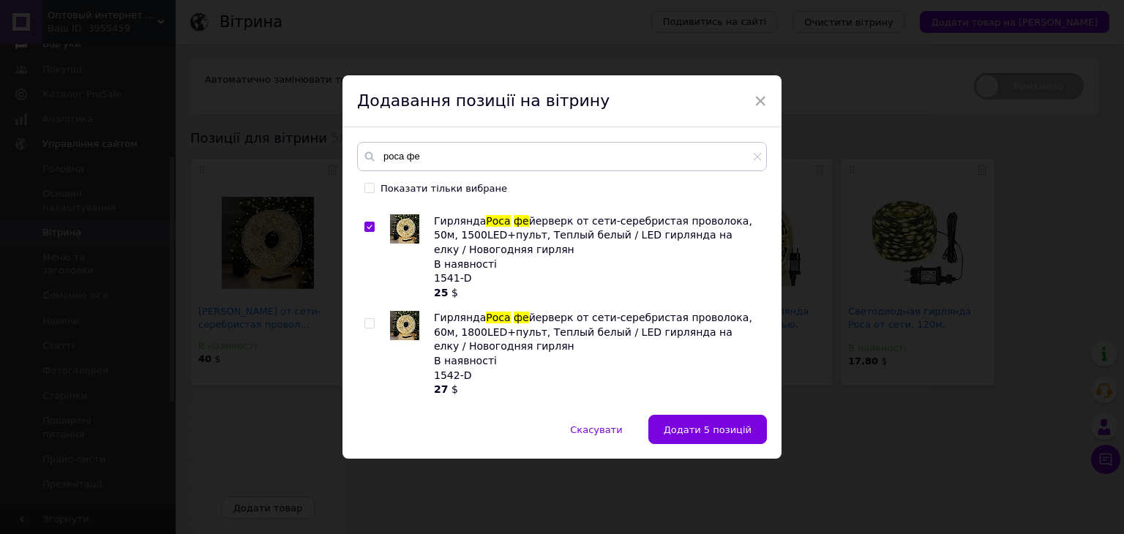
click at [364, 319] on input "checkbox" at bounding box center [369, 324] width 10 height 10
checkbox input "true"
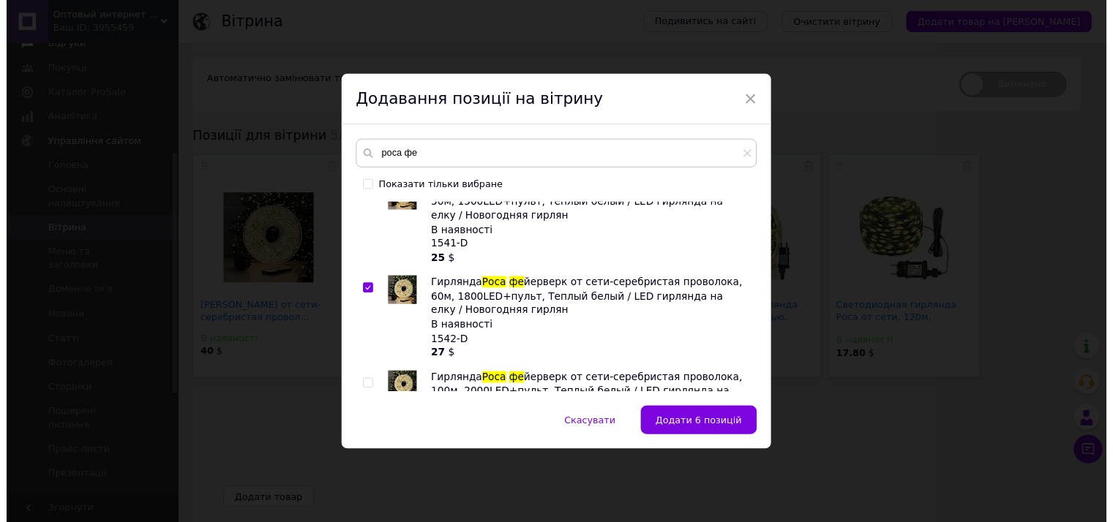
scroll to position [459, 0]
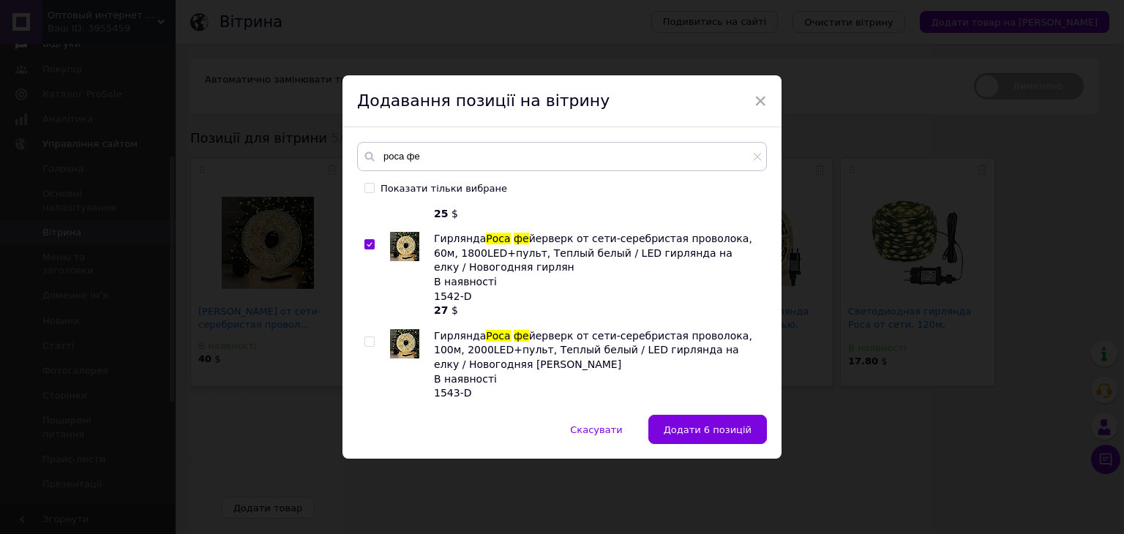
click at [366, 337] on input "checkbox" at bounding box center [369, 342] width 10 height 10
checkbox input "true"
click at [676, 424] on span "Додати 7 позицій" at bounding box center [708, 429] width 88 height 11
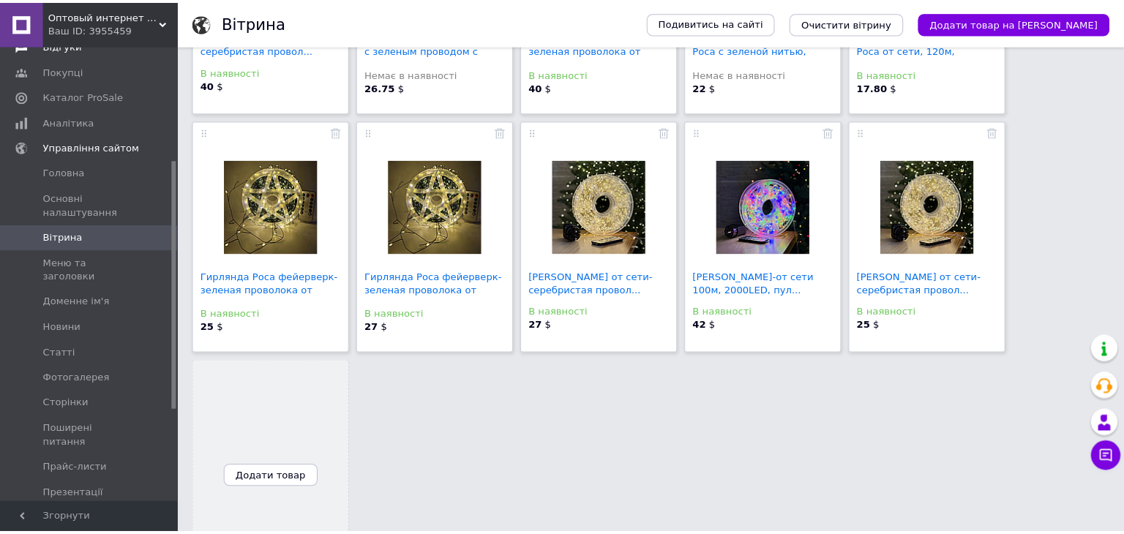
scroll to position [293, 0]
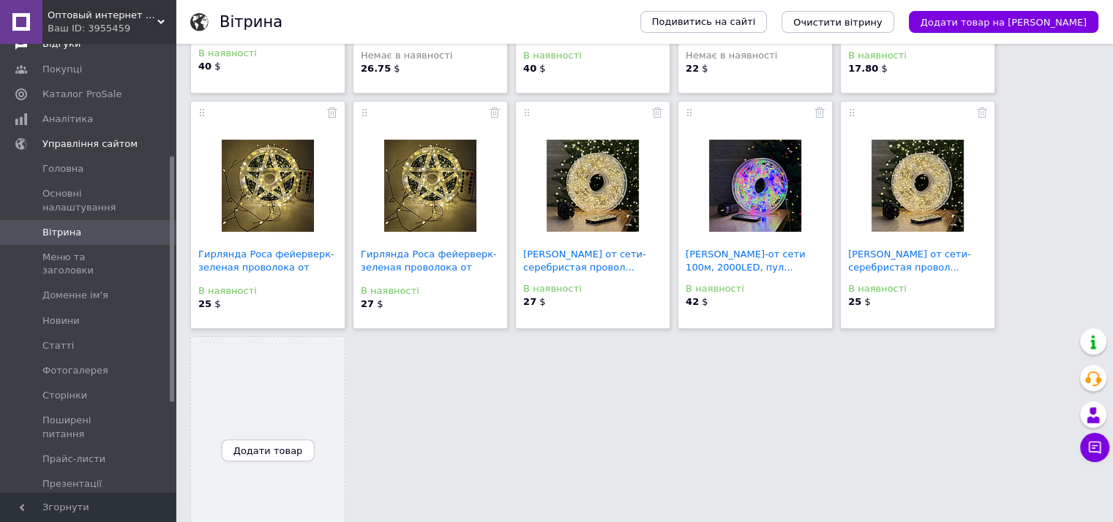
click at [299, 446] on button "Додати товар" at bounding box center [268, 451] width 93 height 22
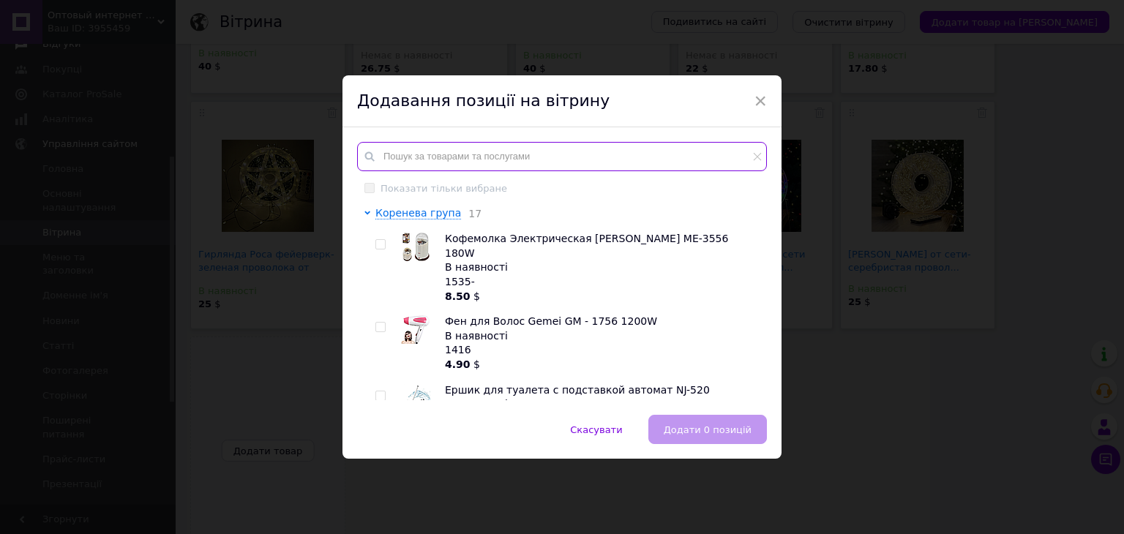
click at [431, 165] on input "text" at bounding box center [562, 156] width 410 height 29
click at [432, 157] on input "text" at bounding box center [562, 156] width 410 height 29
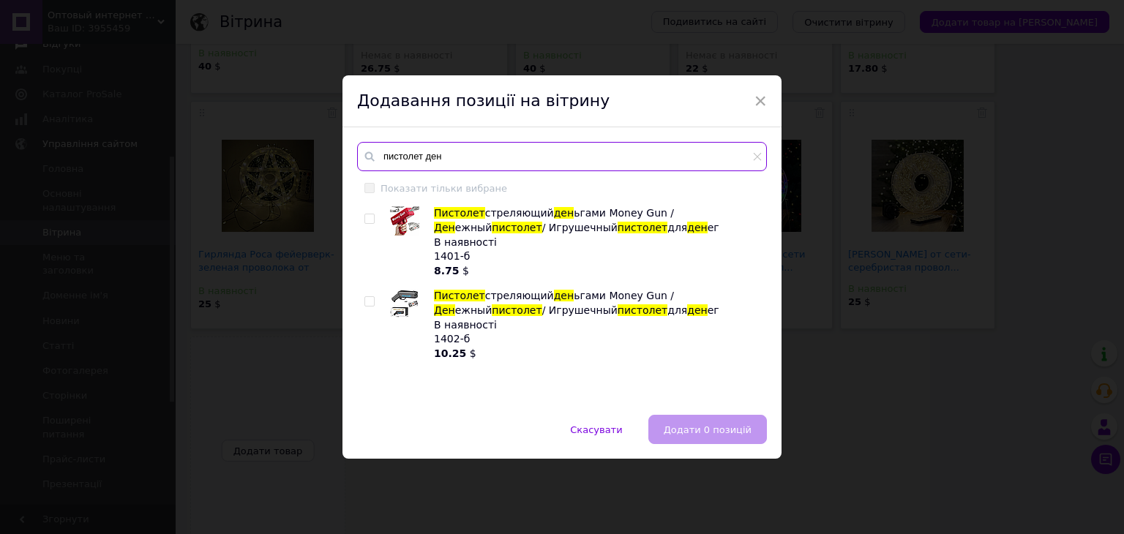
type input "пистолет ден"
click at [366, 221] on input "checkbox" at bounding box center [369, 219] width 10 height 10
checkbox input "true"
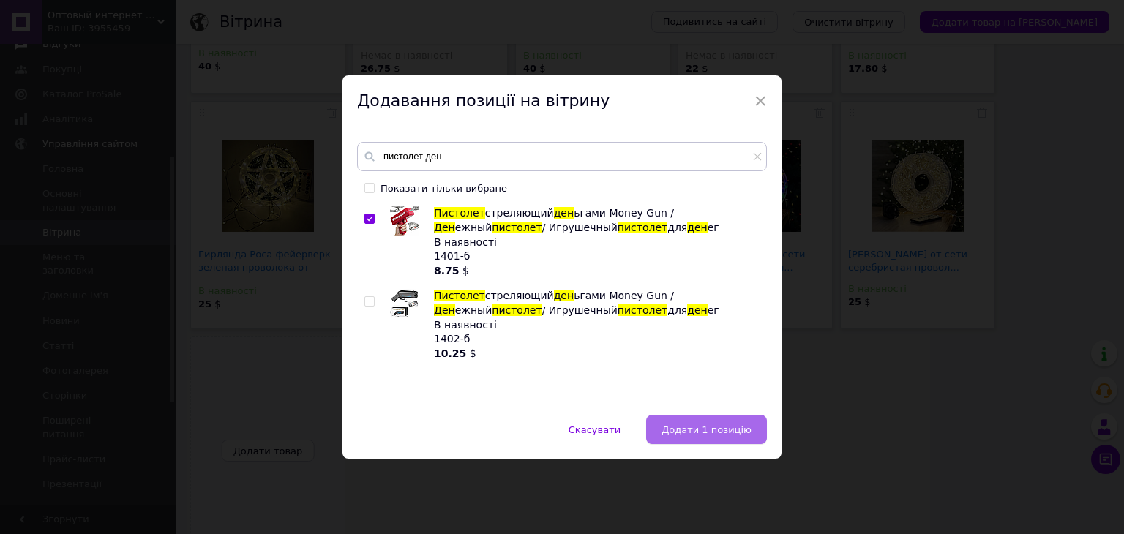
click at [700, 419] on button "Додати 1 позицію" at bounding box center [706, 429] width 121 height 29
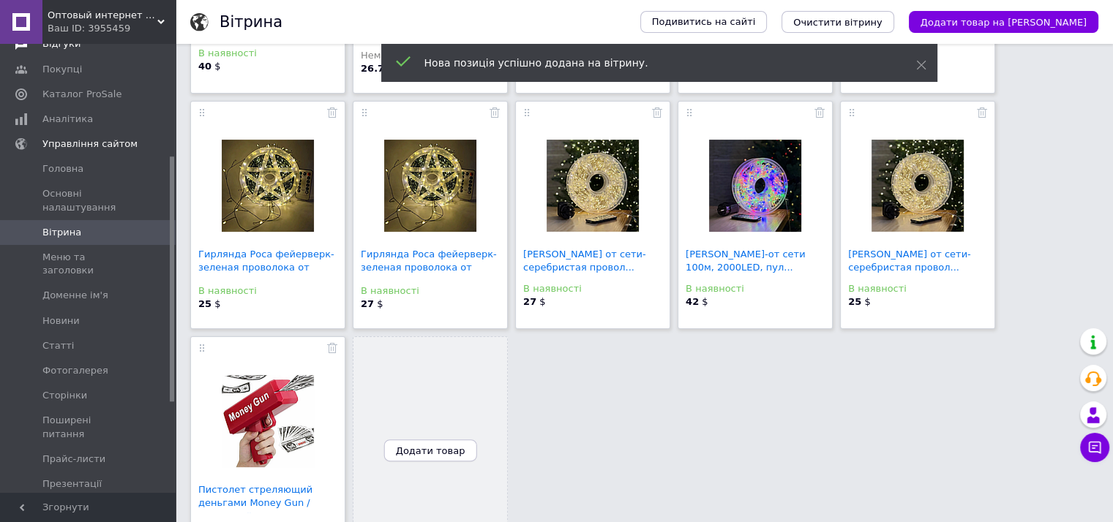
click at [445, 448] on span "Додати товар" at bounding box center [431, 451] width 70 height 11
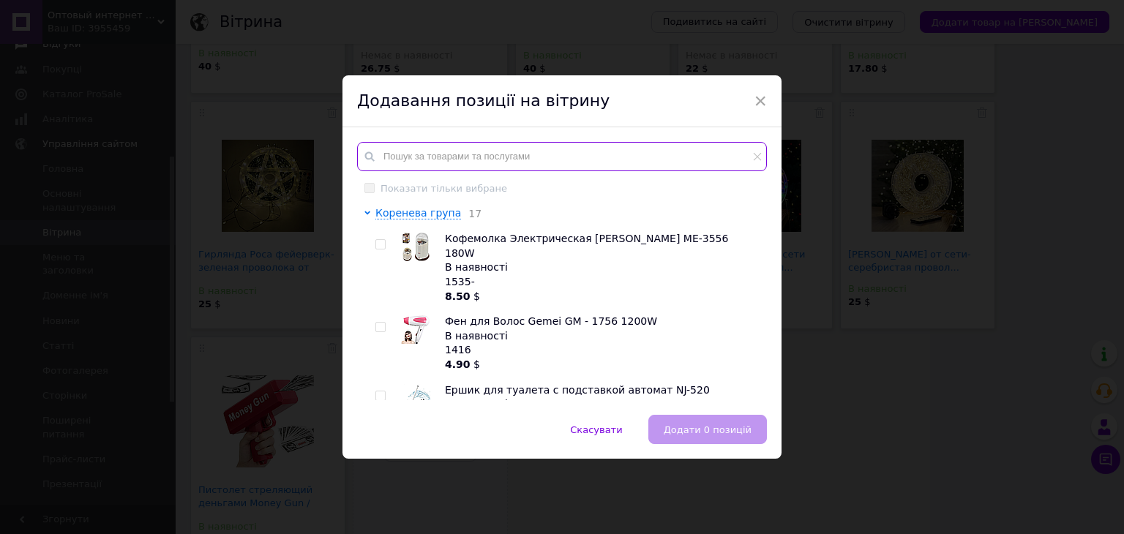
click at [506, 162] on input "text" at bounding box center [562, 156] width 410 height 29
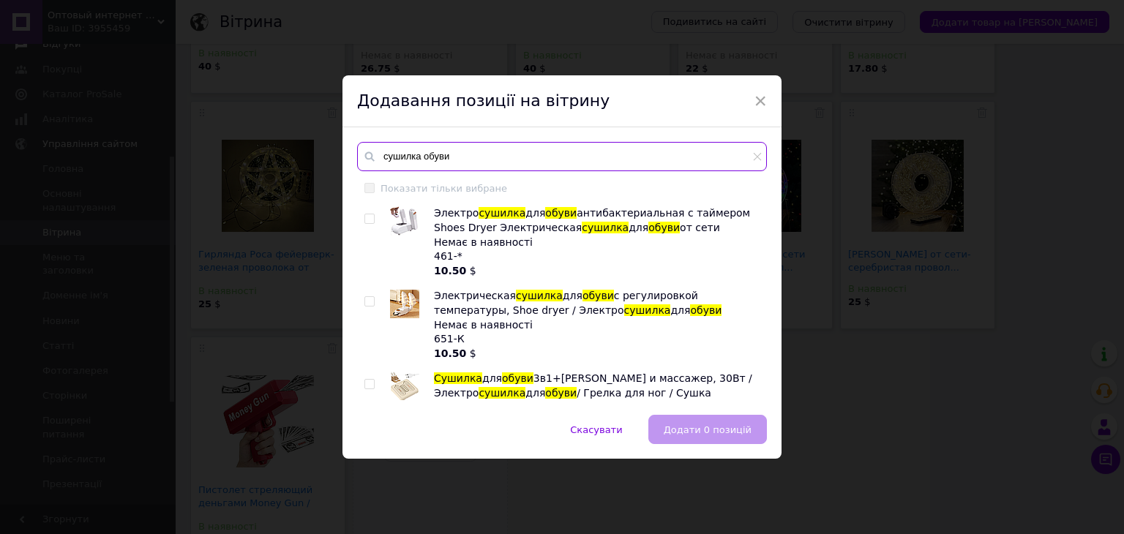
type input "сушилка обуви"
click at [533, 258] on div "Электро сушилка для обуви антибактериальная с таймером Shoes Dryer Электрическа…" at bounding box center [596, 242] width 325 height 72
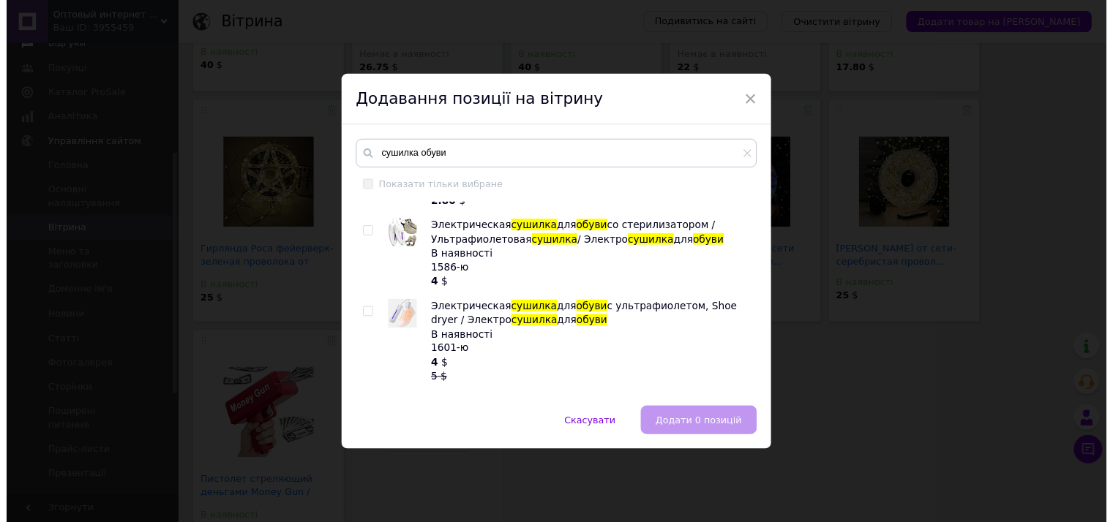
scroll to position [615, 0]
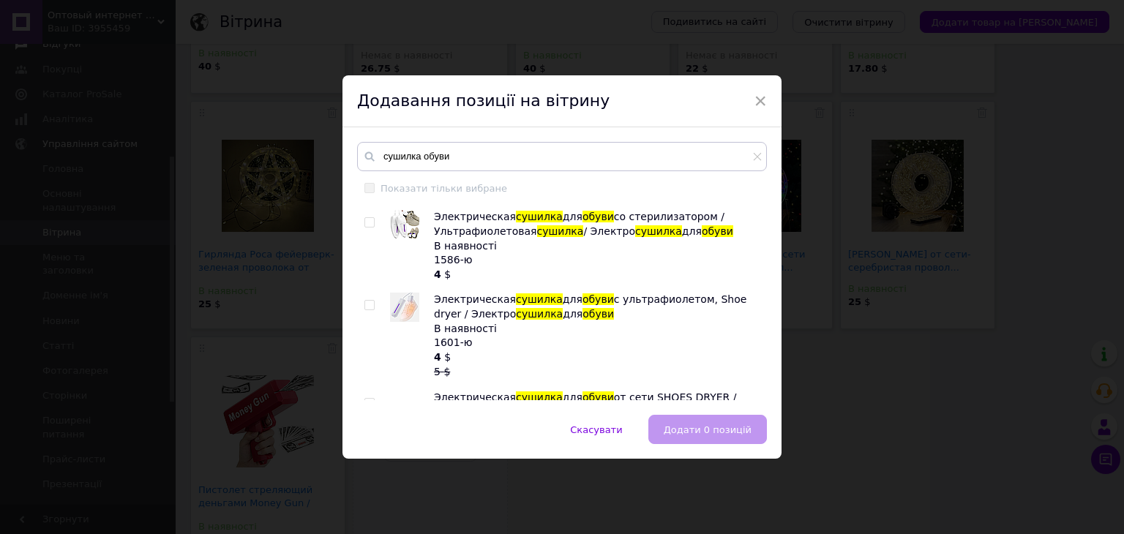
click at [367, 301] on input "checkbox" at bounding box center [369, 306] width 10 height 10
checkbox input "true"
click at [673, 424] on span "Додати 1 позицію" at bounding box center [706, 429] width 90 height 11
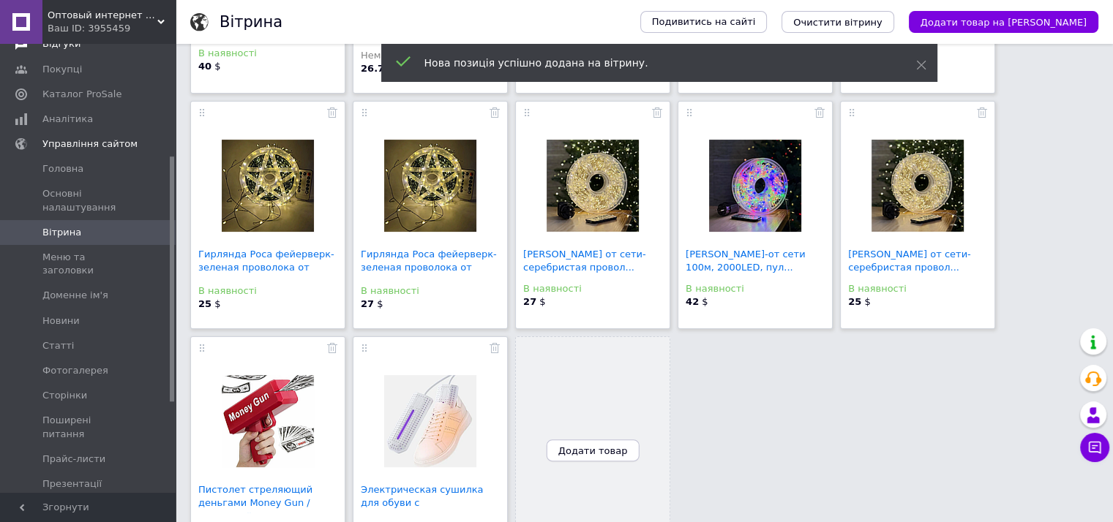
click at [594, 446] on span "Додати товар" at bounding box center [593, 451] width 70 height 11
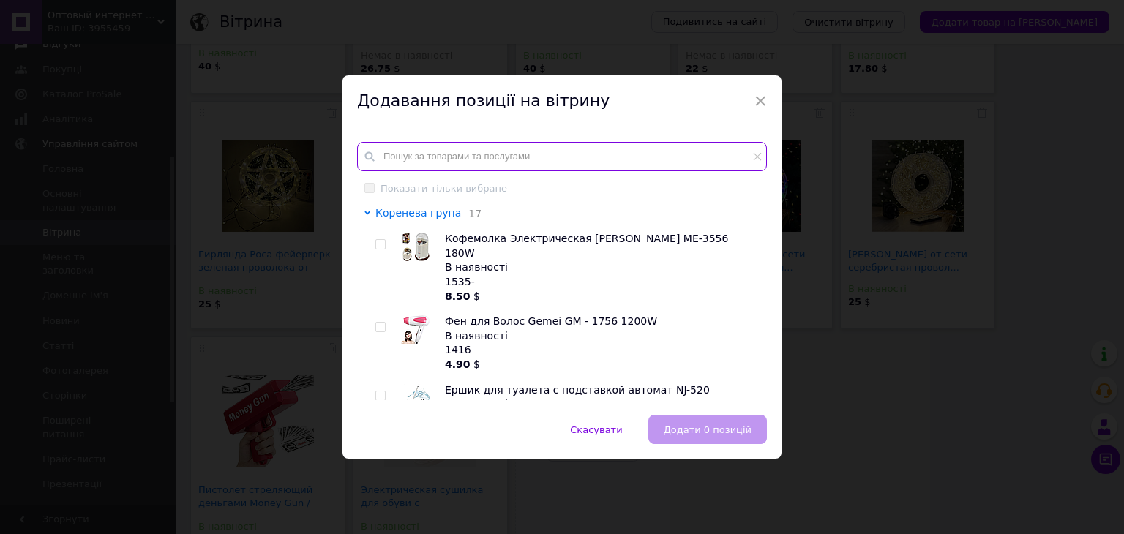
click at [518, 168] on input "text" at bounding box center [562, 156] width 410 height 29
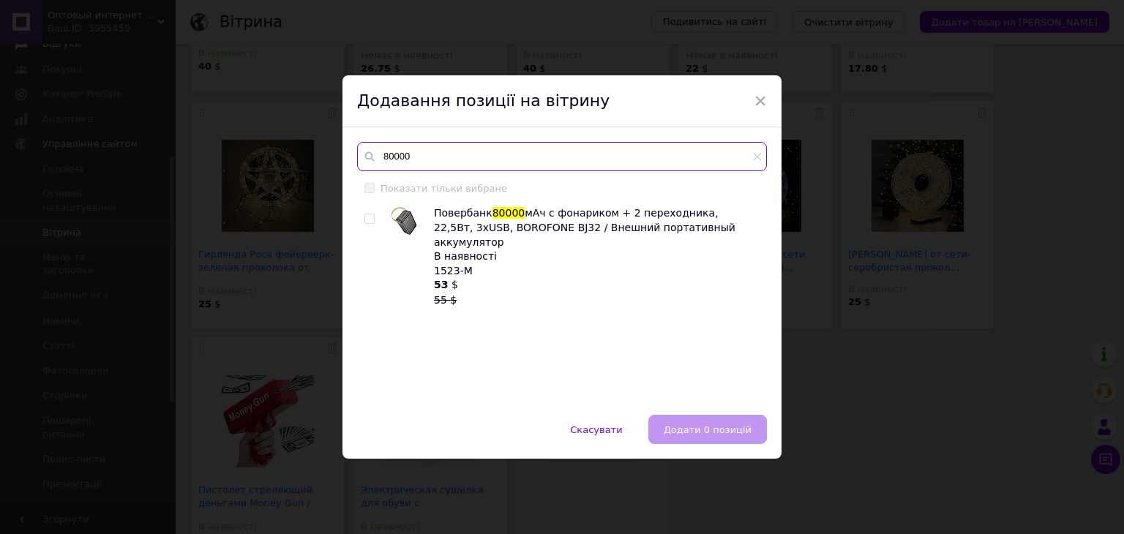
type input "80000"
click at [369, 217] on input "checkbox" at bounding box center [369, 219] width 10 height 10
checkbox input "true"
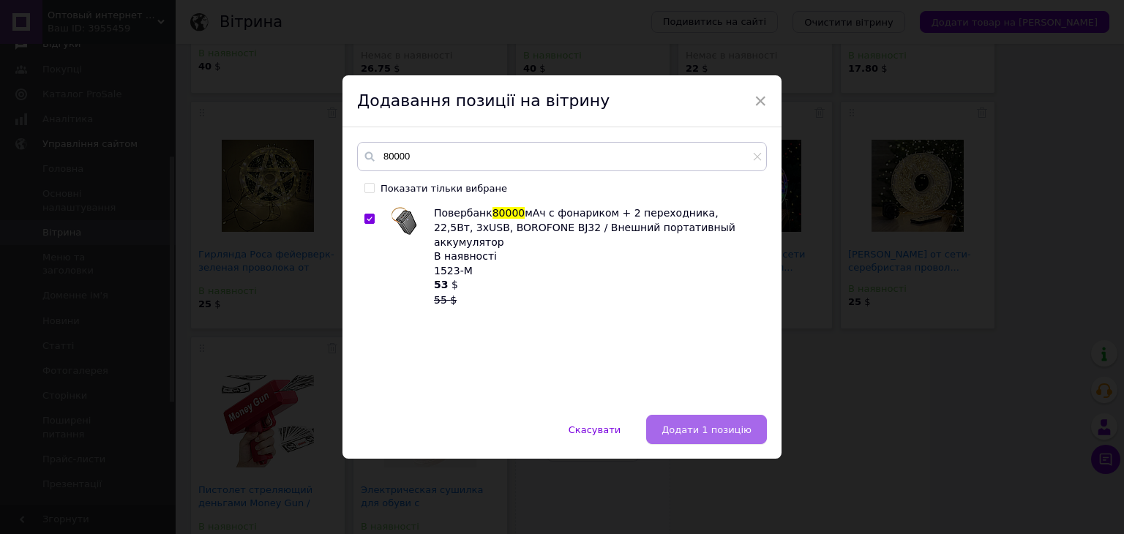
click at [676, 424] on span "Додати 1 позицію" at bounding box center [706, 429] width 90 height 11
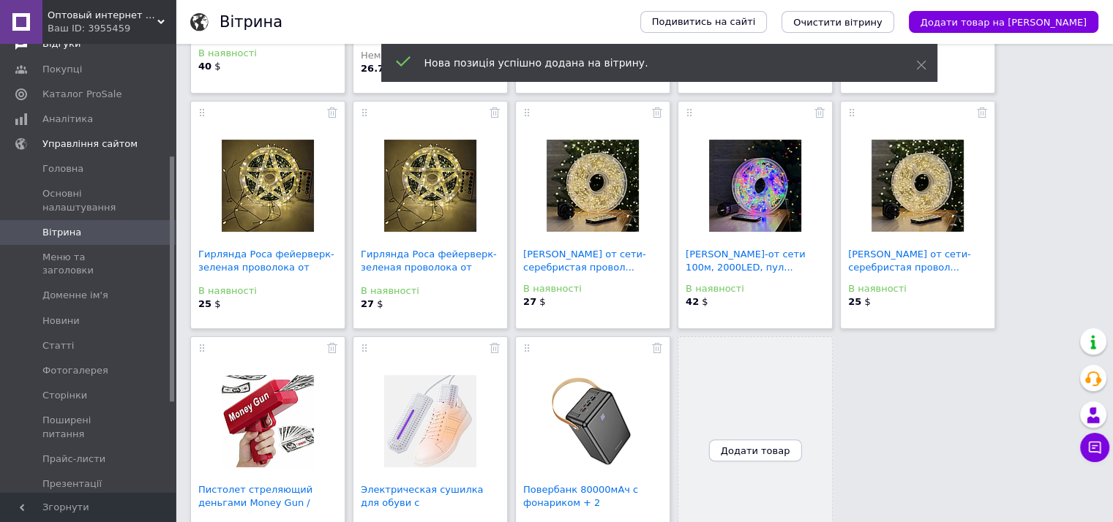
click at [776, 448] on span "Додати товар" at bounding box center [756, 451] width 70 height 11
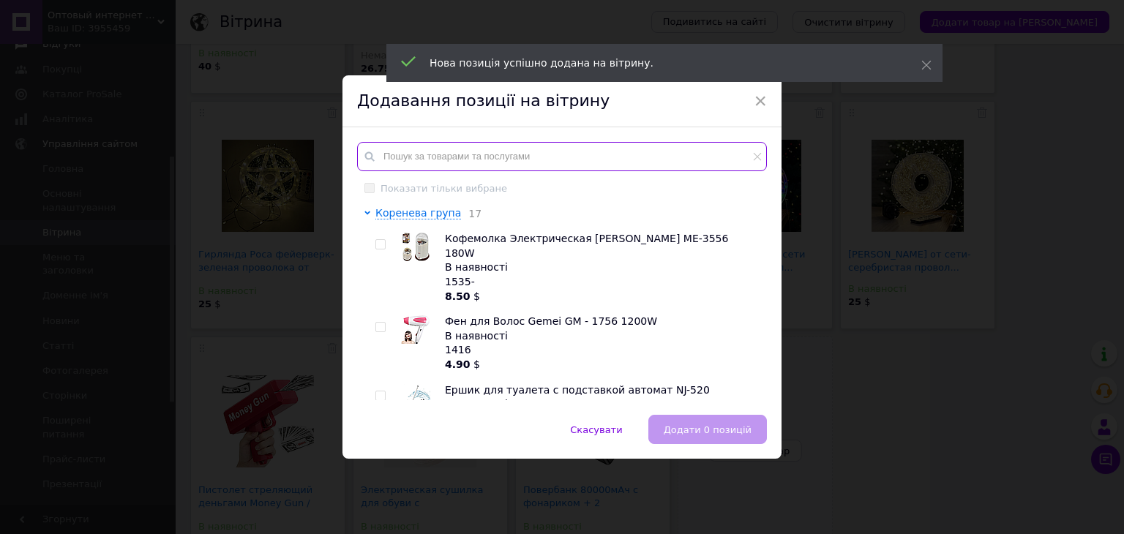
click at [574, 168] on input "text" at bounding box center [562, 156] width 410 height 29
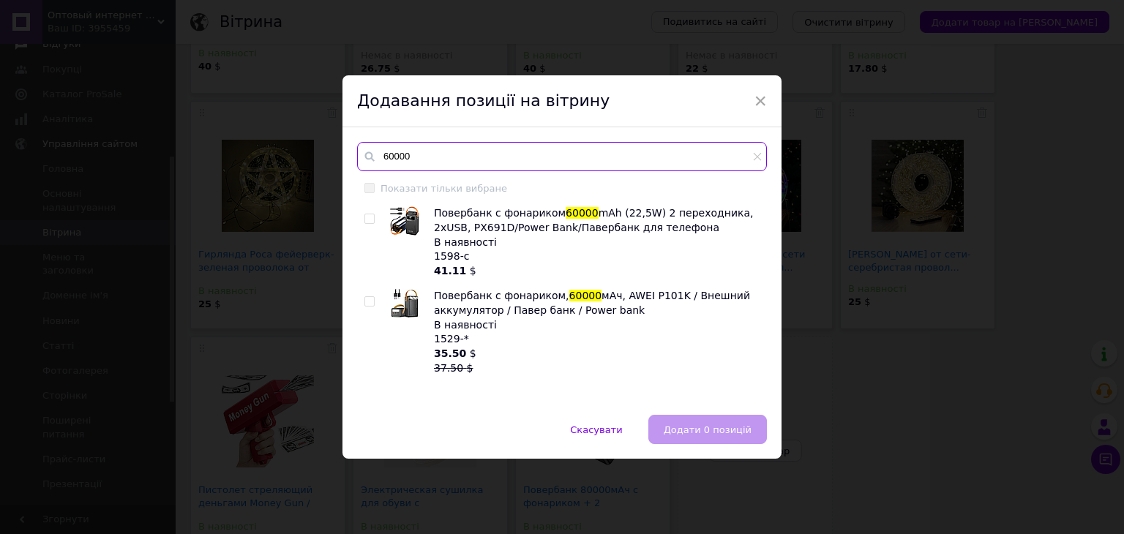
type input "60000"
click at [369, 299] on input "checkbox" at bounding box center [369, 302] width 10 height 10
checkbox input "true"
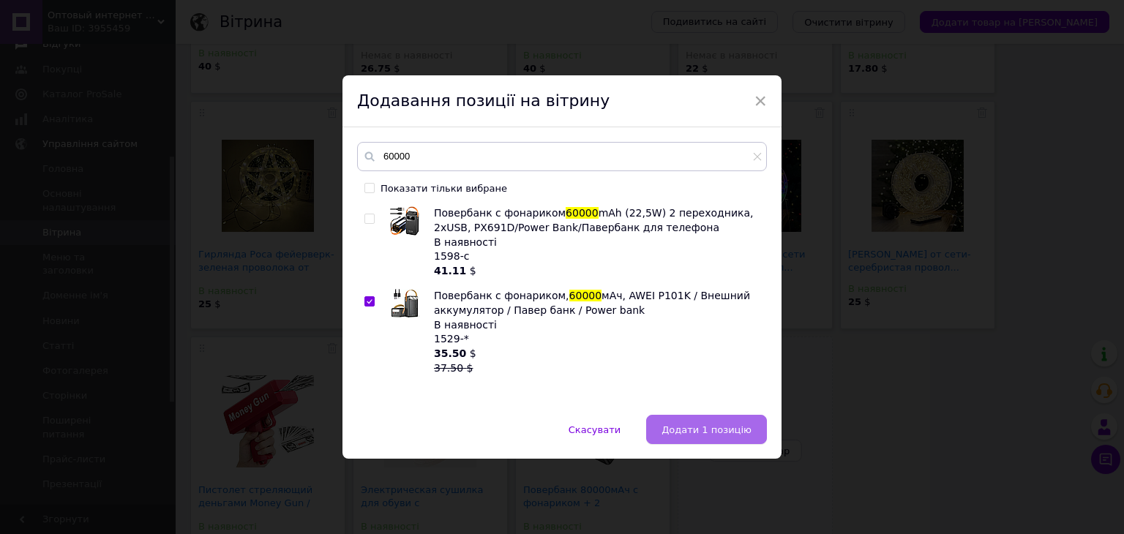
click at [676, 419] on button "Додати 1 позицію" at bounding box center [706, 429] width 121 height 29
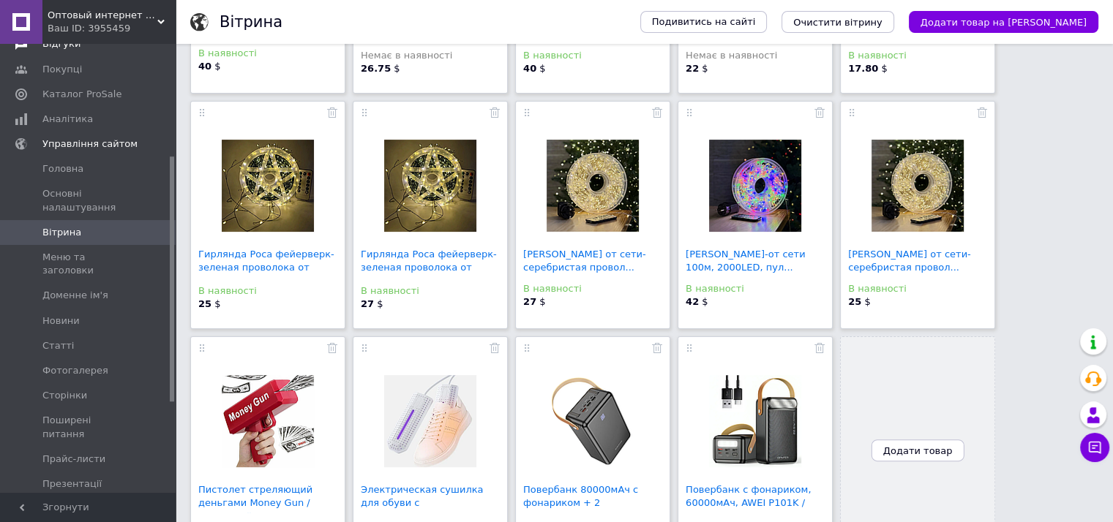
click at [137, 34] on div "Ваш ID: 3955459" at bounding box center [112, 28] width 128 height 13
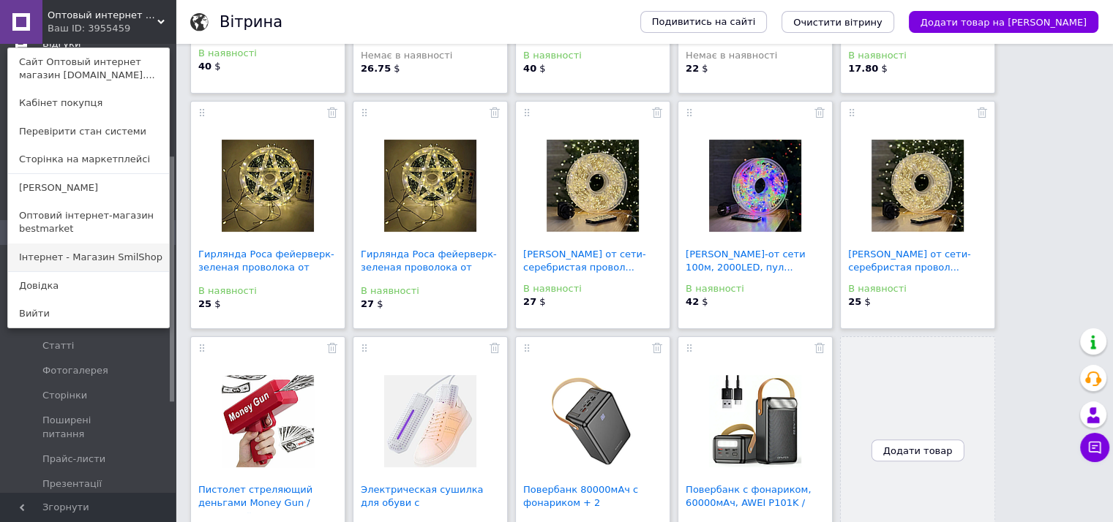
click at [94, 253] on link "Інтернет - Магазин SmilShop" at bounding box center [88, 258] width 161 height 28
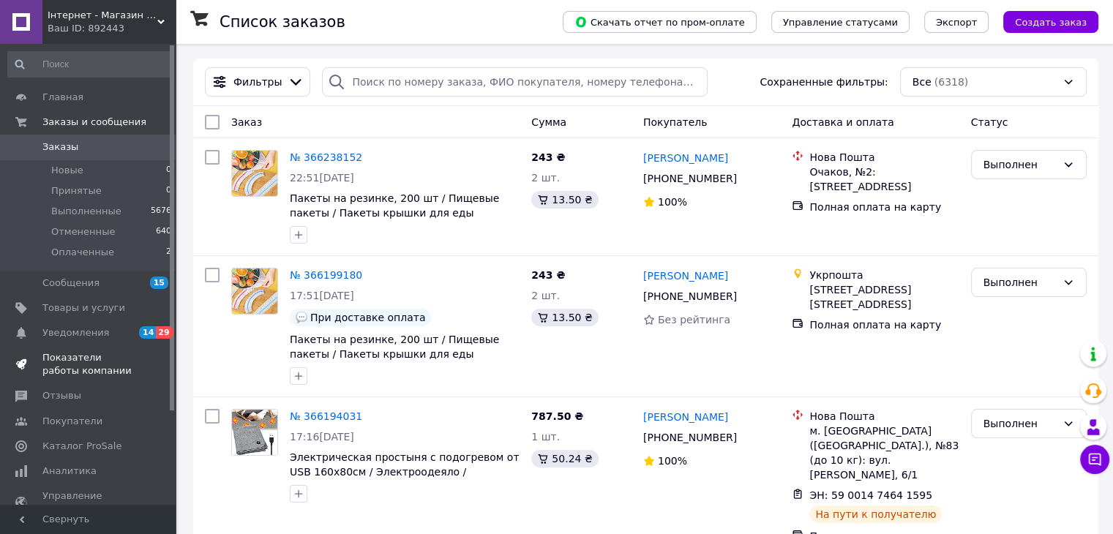
click at [85, 352] on span "Показатели работы компании" at bounding box center [88, 364] width 93 height 26
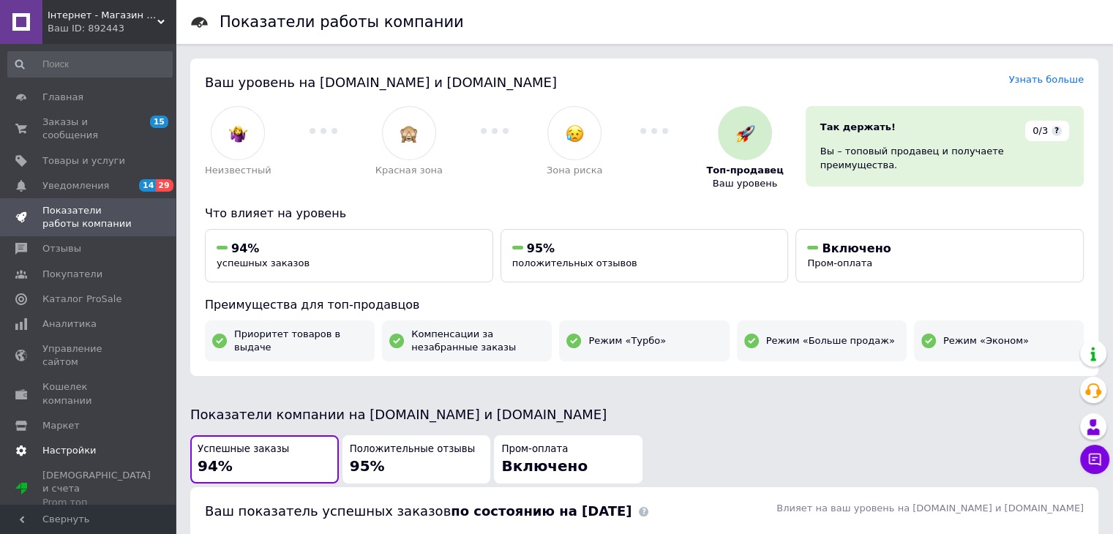
click at [81, 444] on span "Настройки" at bounding box center [68, 450] width 53 height 13
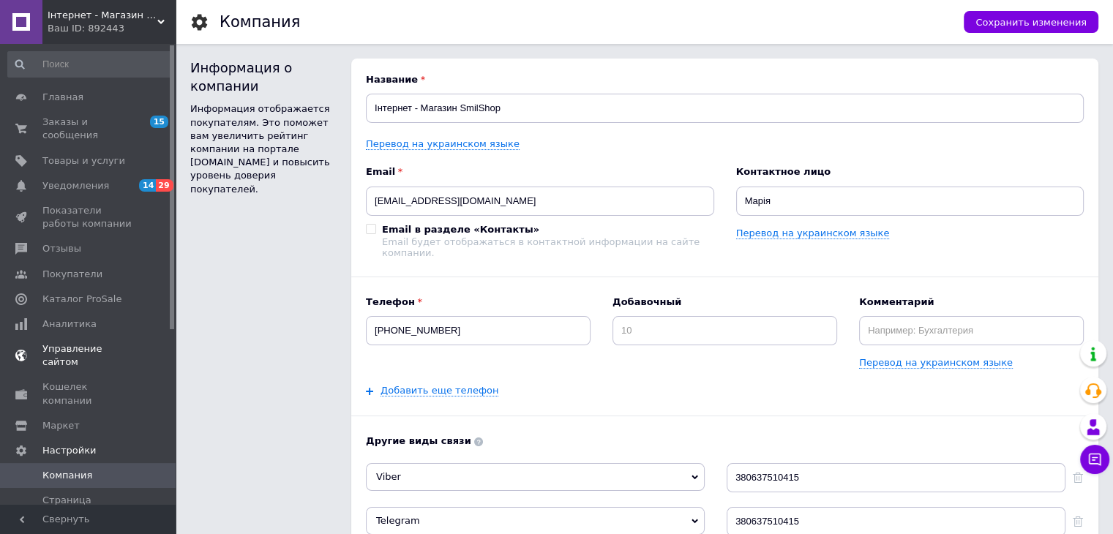
click at [121, 342] on span "Управление сайтом" at bounding box center [88, 355] width 93 height 26
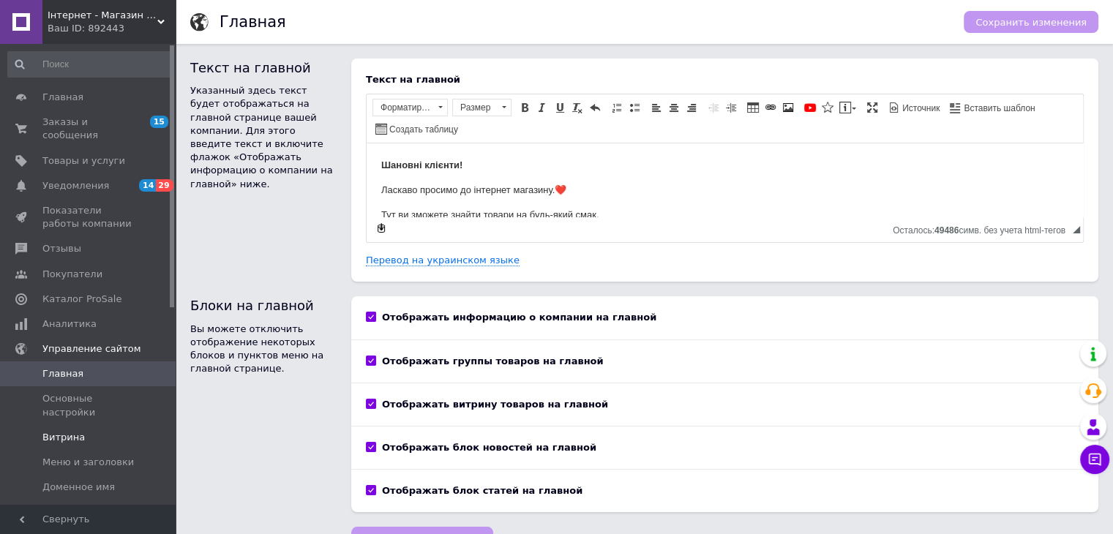
click at [72, 431] on span "Витрина" at bounding box center [63, 437] width 42 height 13
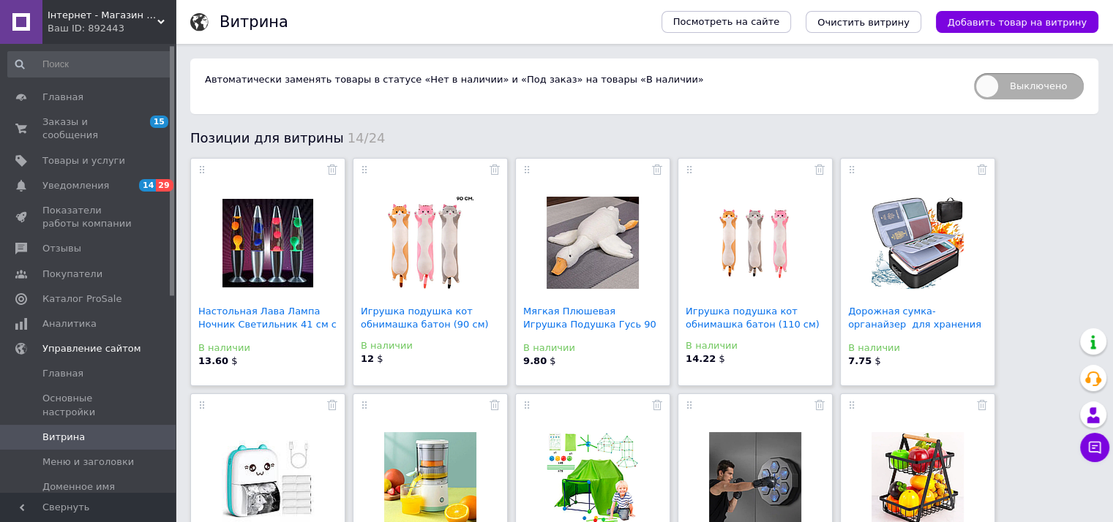
scroll to position [29, 0]
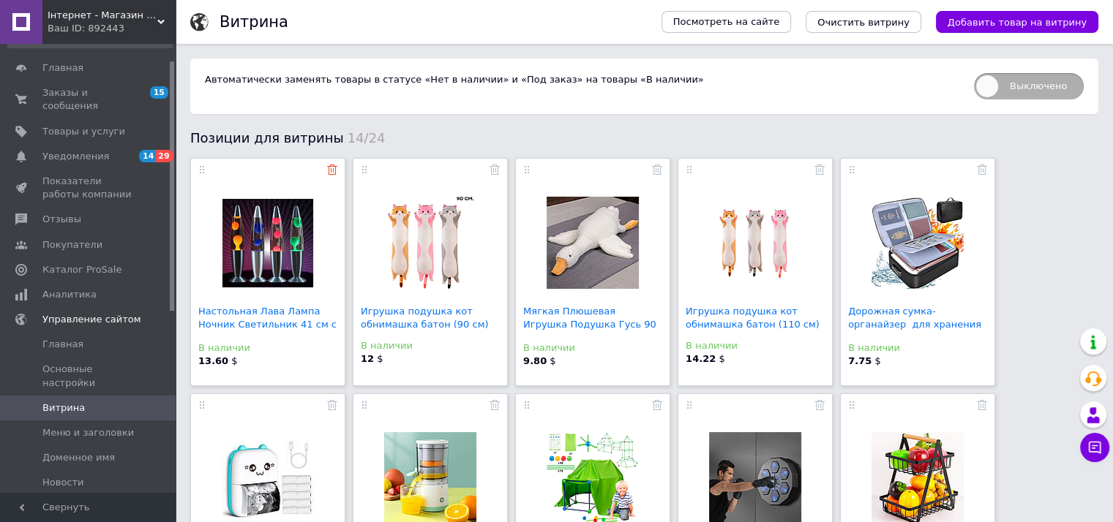
click at [335, 174] on use at bounding box center [332, 170] width 10 height 10
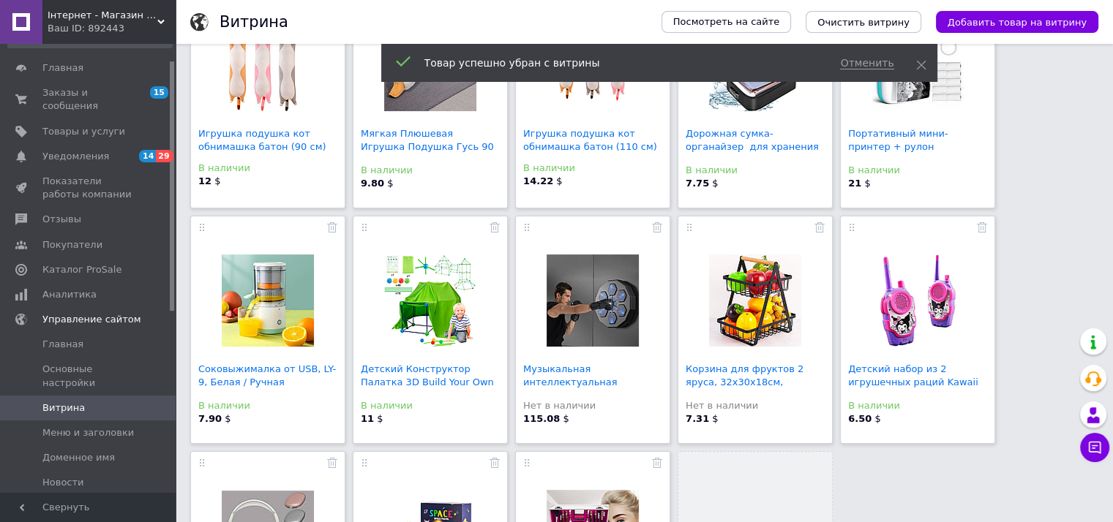
scroll to position [345, 0]
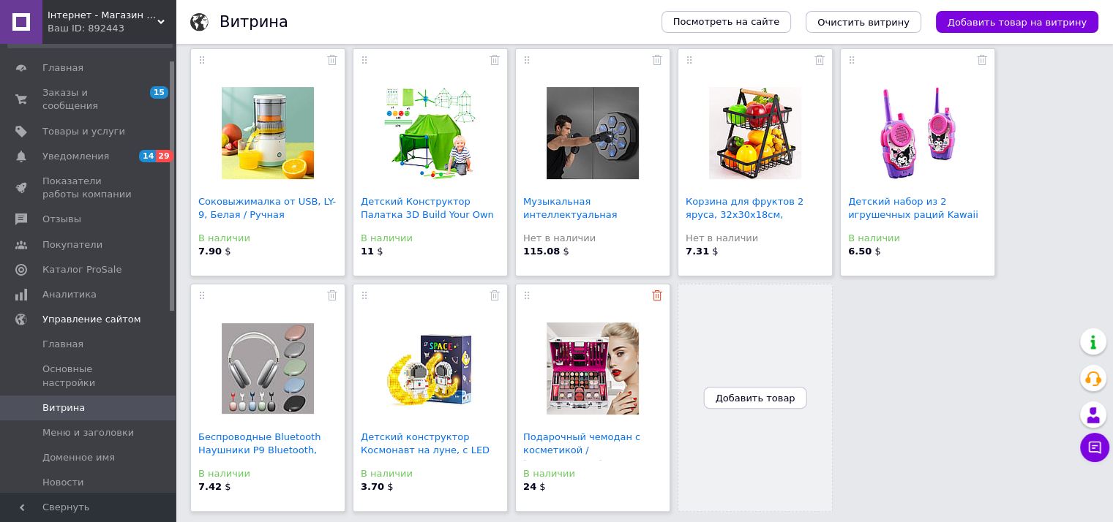
click at [659, 293] on use at bounding box center [657, 295] width 10 height 10
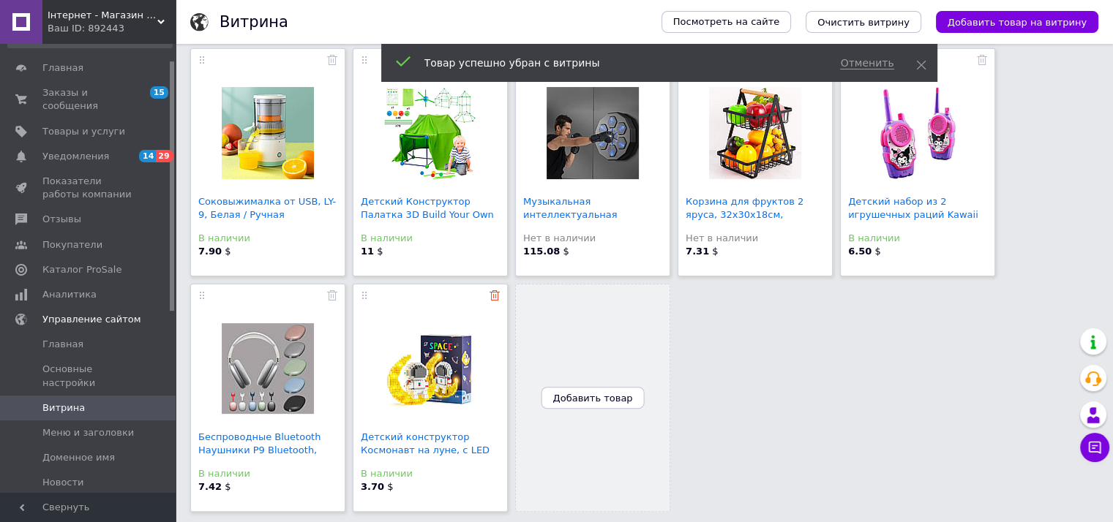
click at [489, 295] on icon at bounding box center [494, 295] width 10 height 10
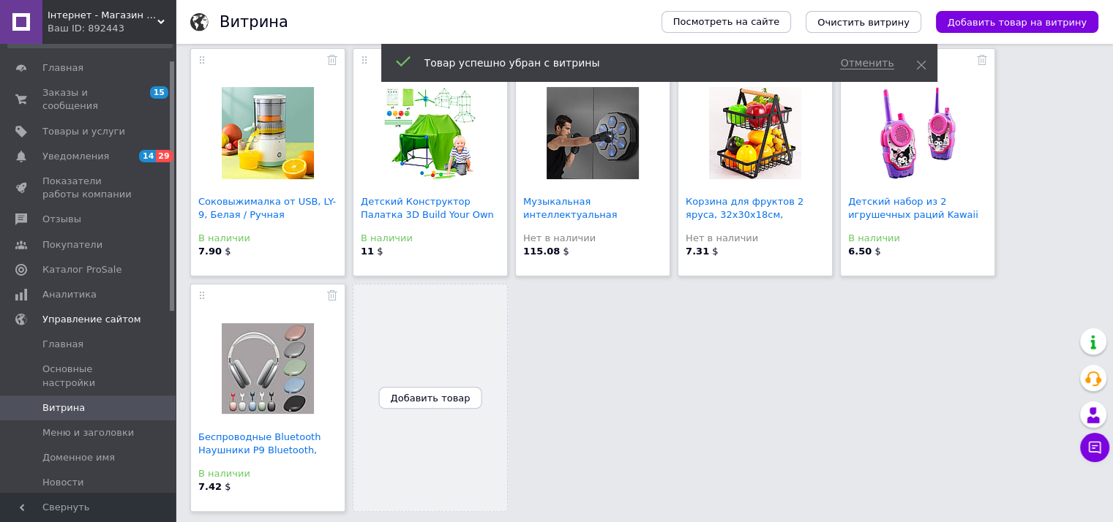
click at [334, 284] on div "Беспроводные Bluetooth Наушники P9 Bluetooth, MP3,... В наличии 7.42 $" at bounding box center [267, 398] width 155 height 228
click at [331, 296] on use at bounding box center [332, 295] width 10 height 10
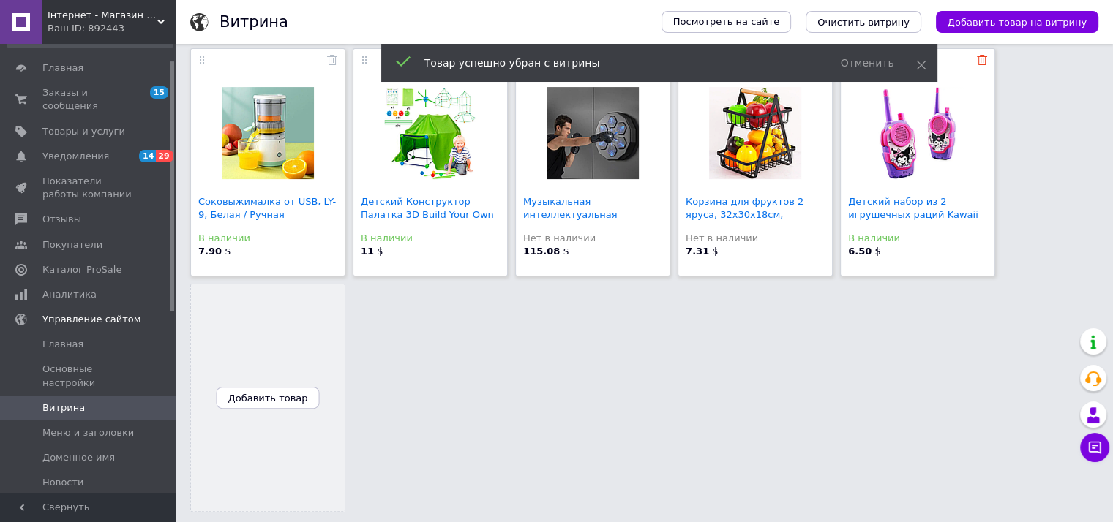
click at [983, 59] on use at bounding box center [982, 60] width 10 height 10
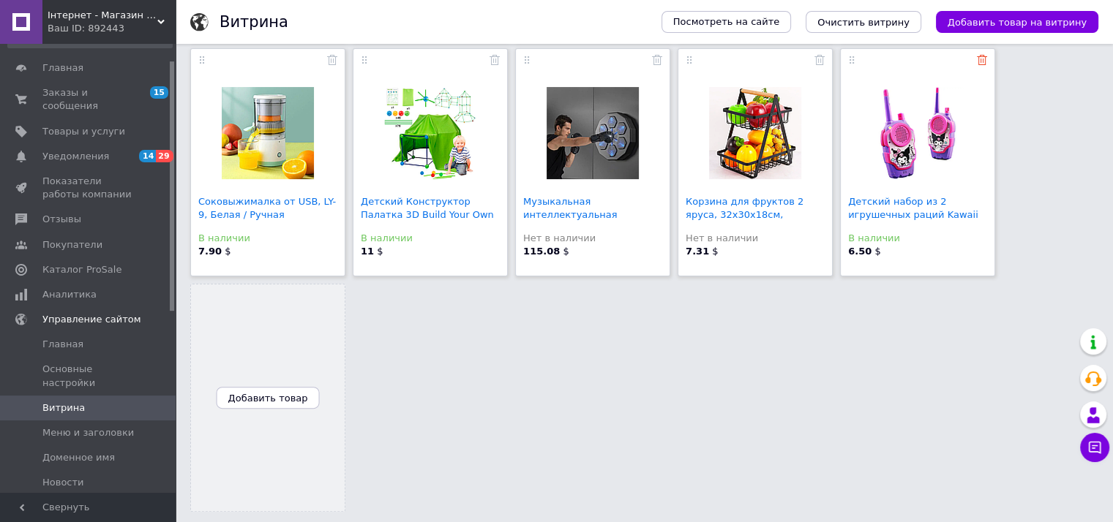
scroll to position [110, 0]
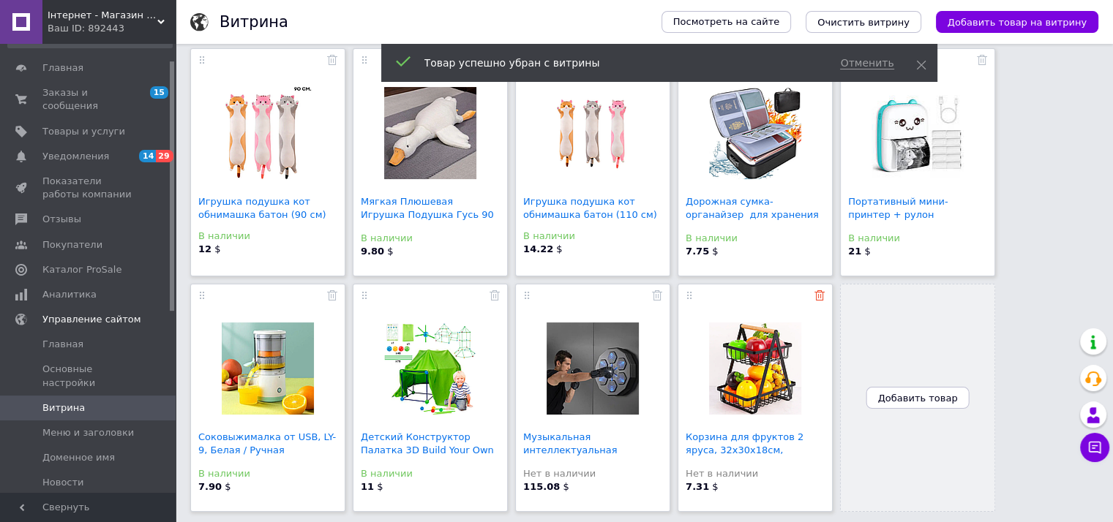
click at [816, 292] on use at bounding box center [819, 295] width 10 height 10
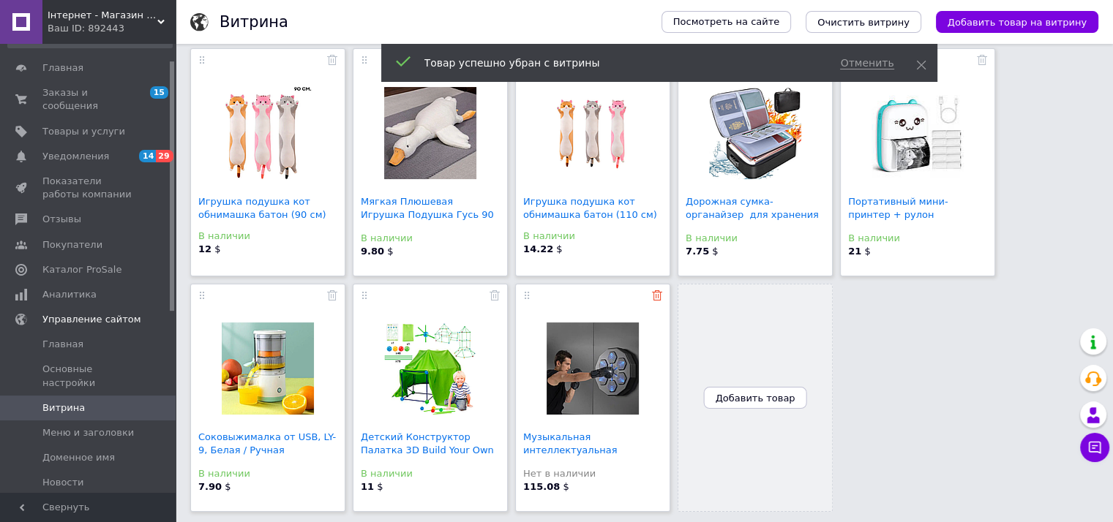
click at [658, 293] on icon at bounding box center [657, 295] width 10 height 10
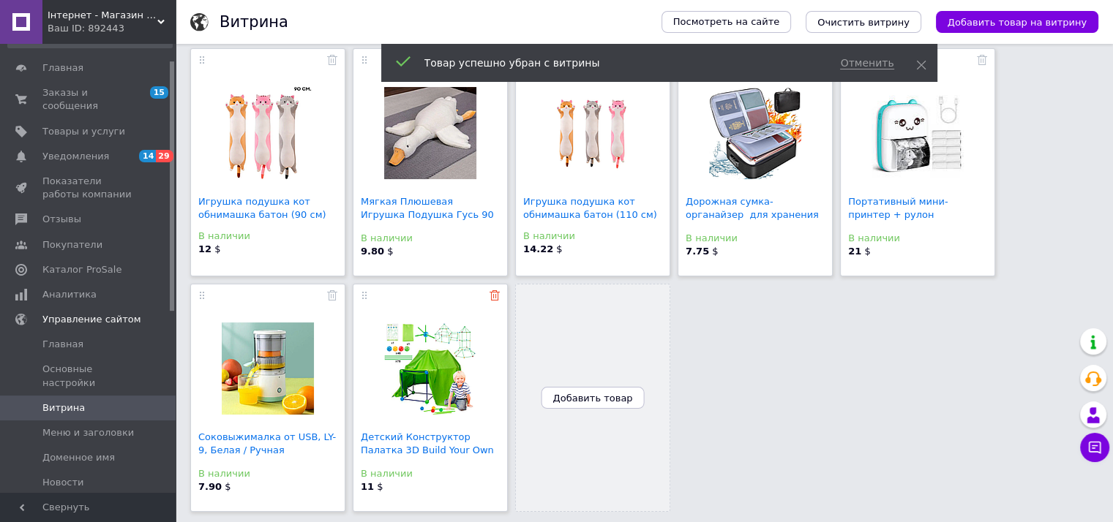
click at [490, 295] on use at bounding box center [494, 295] width 10 height 10
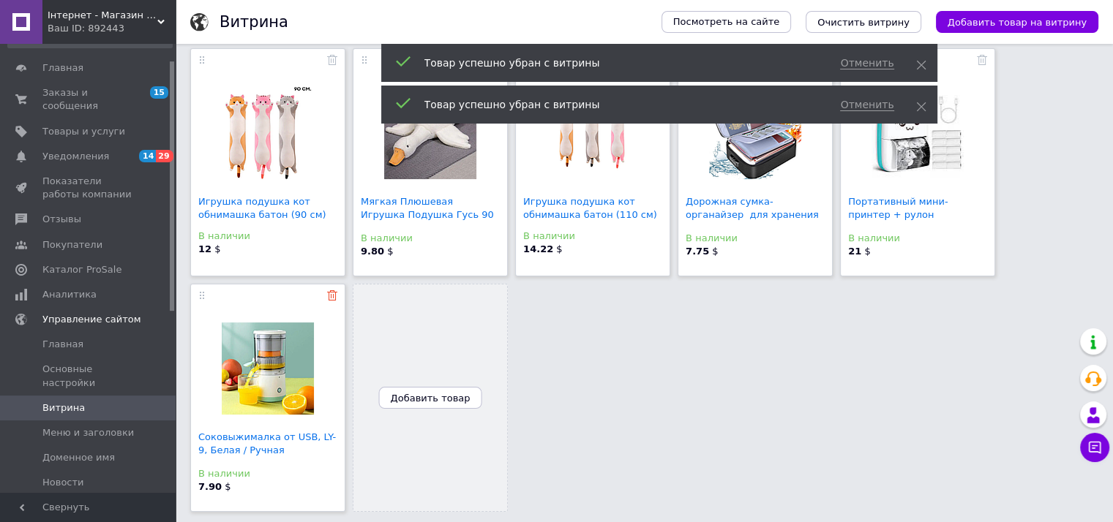
click at [334, 293] on icon at bounding box center [332, 295] width 10 height 10
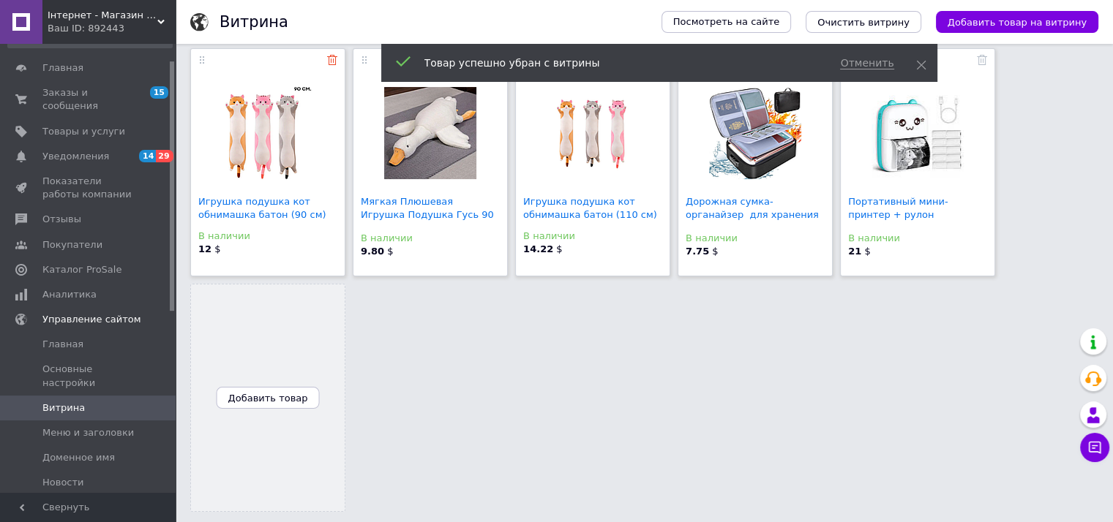
click at [328, 56] on use at bounding box center [332, 60] width 10 height 10
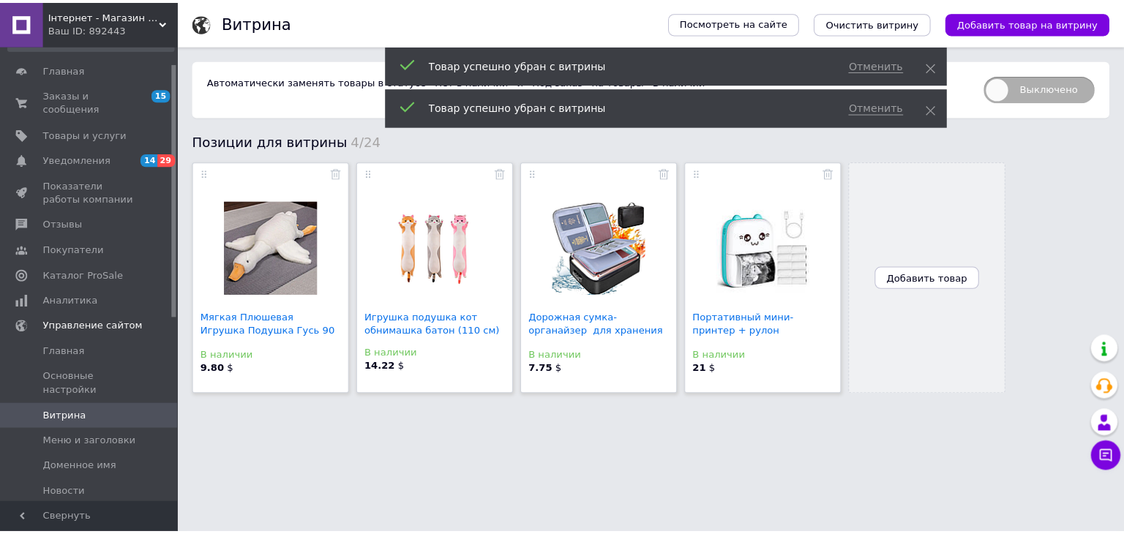
scroll to position [0, 0]
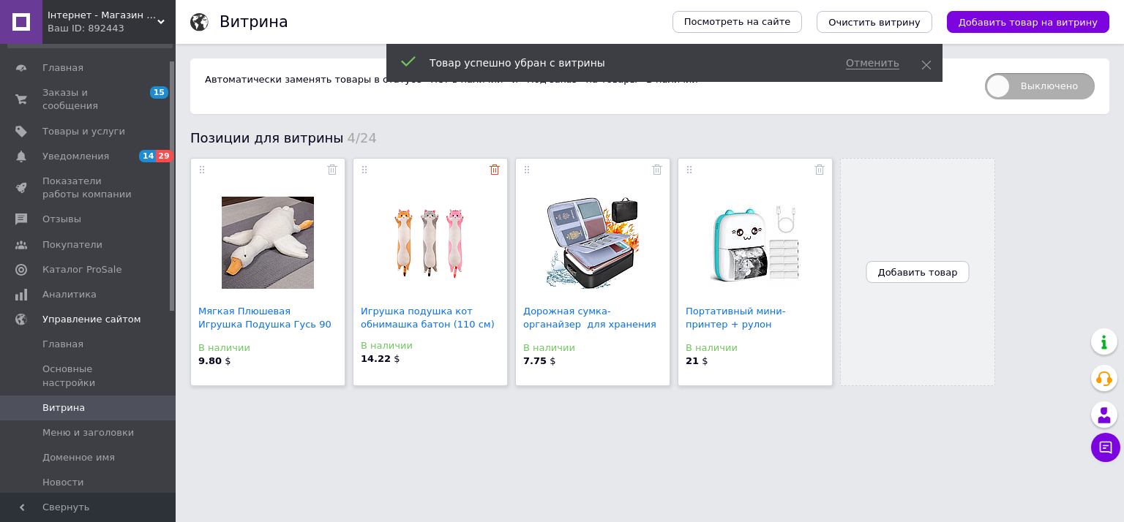
click at [495, 170] on use at bounding box center [494, 170] width 10 height 10
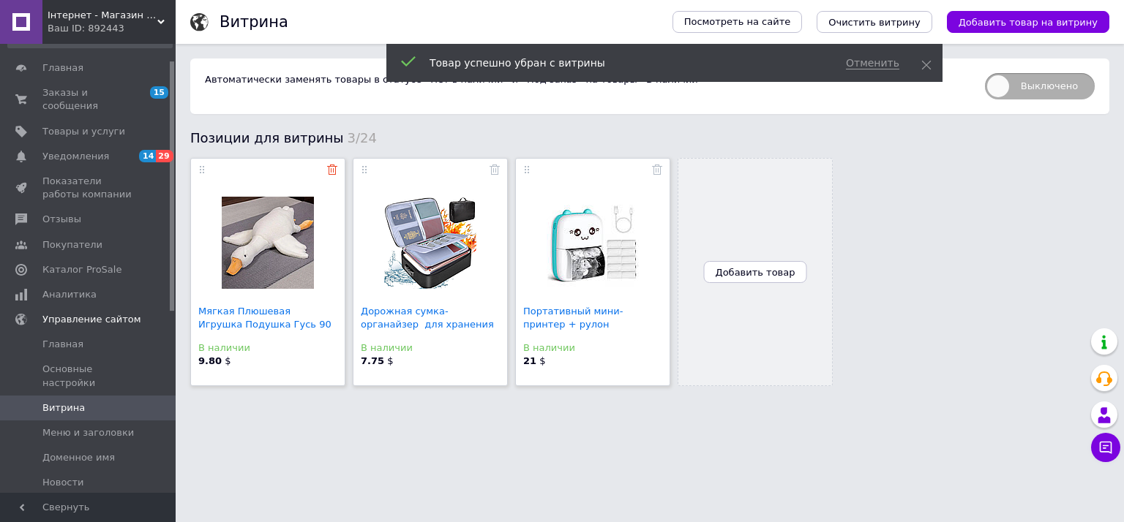
click at [329, 169] on icon at bounding box center [332, 170] width 10 height 10
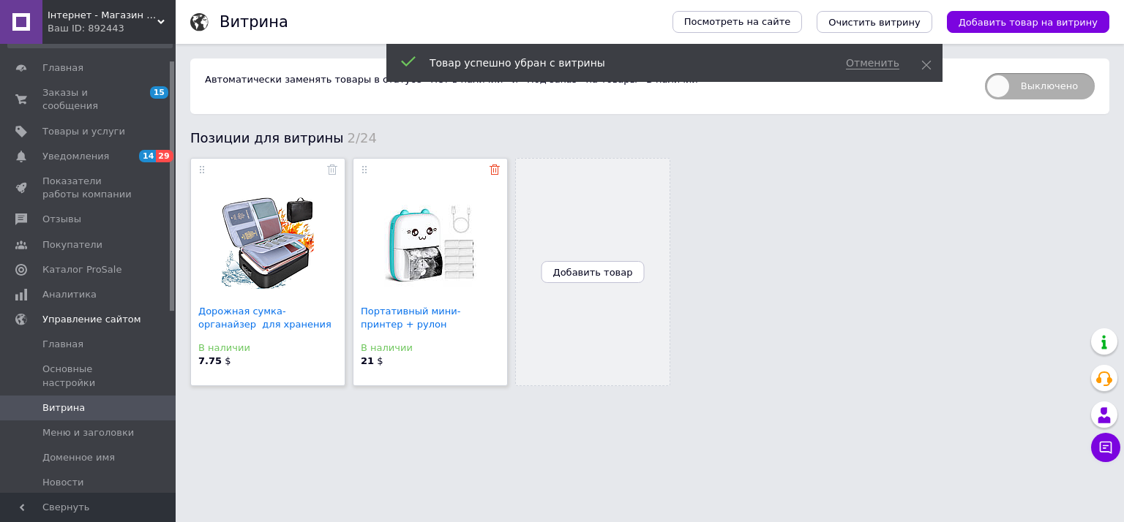
click at [494, 173] on icon at bounding box center [494, 170] width 10 height 10
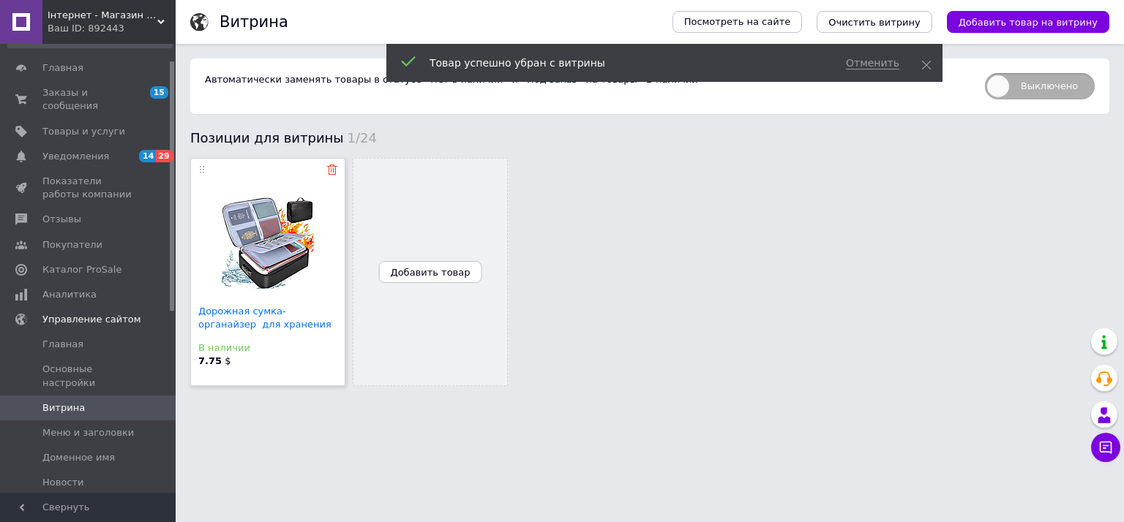
click at [331, 169] on use at bounding box center [332, 170] width 10 height 10
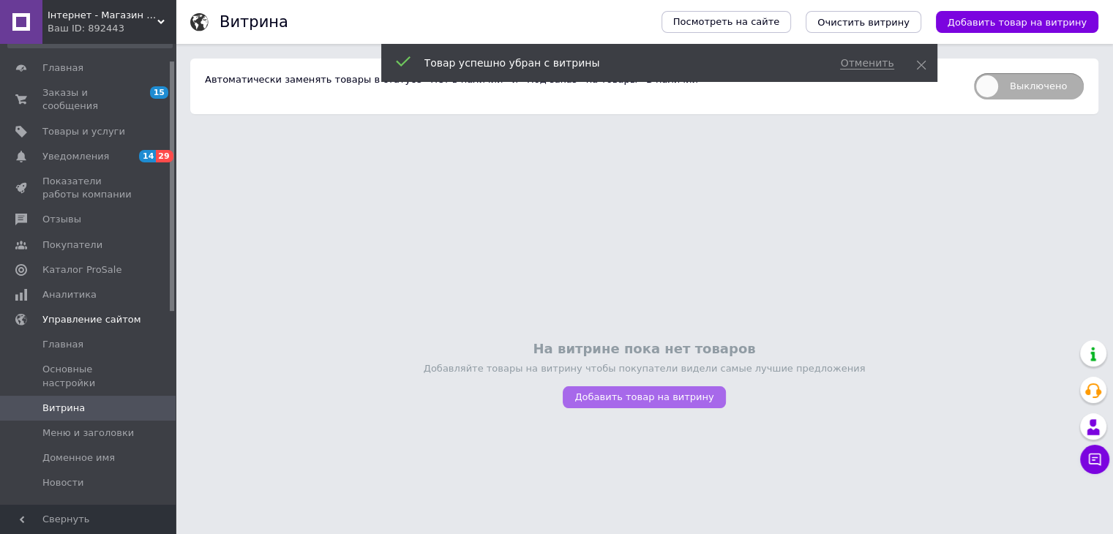
click at [615, 394] on span "Добавить товар на витрину" at bounding box center [643, 396] width 139 height 11
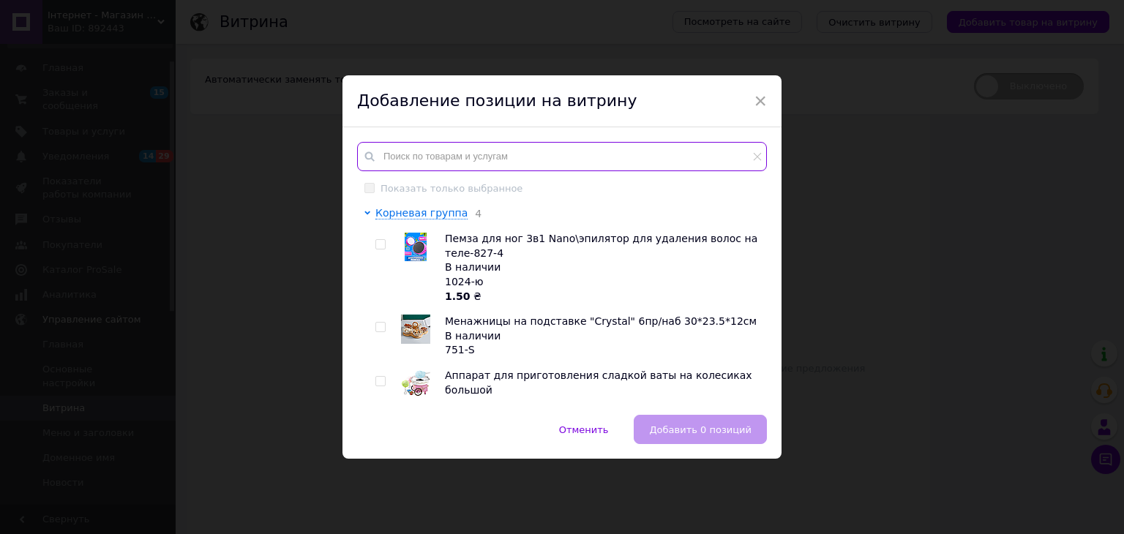
click at [462, 157] on input "text" at bounding box center [562, 156] width 410 height 29
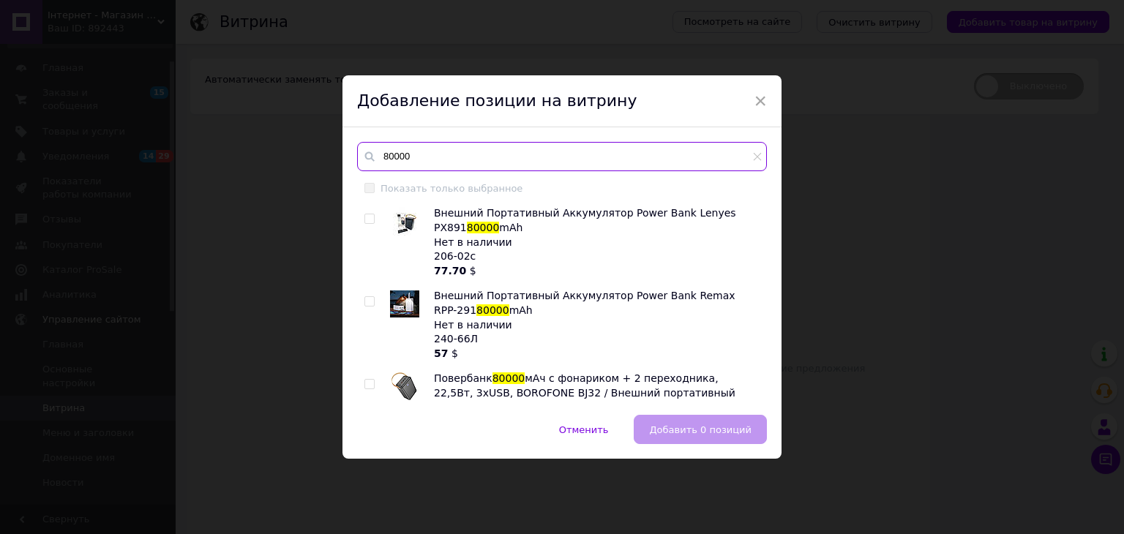
type input "80000"
click at [365, 386] on input "checkbox" at bounding box center [369, 385] width 10 height 10
checkbox input "true"
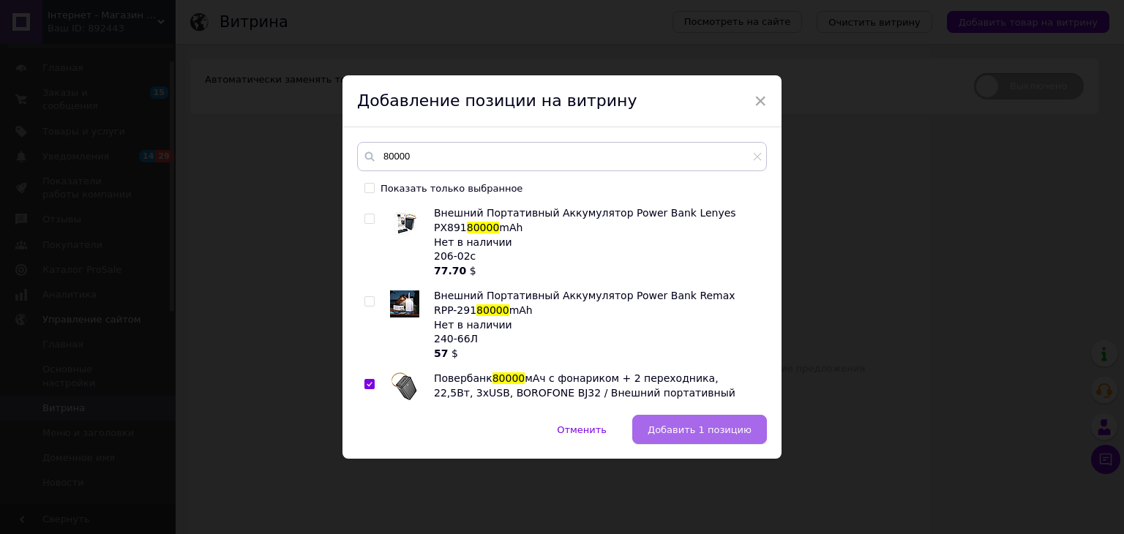
click at [706, 424] on span "Добавить 1 позицию" at bounding box center [699, 429] width 104 height 11
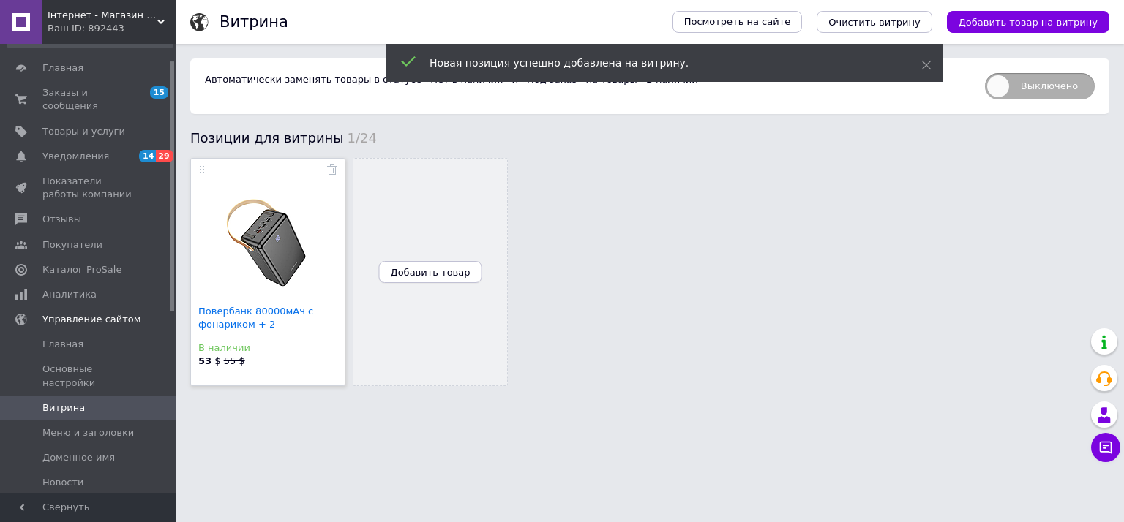
click at [451, 271] on span "Добавить товар" at bounding box center [431, 272] width 80 height 11
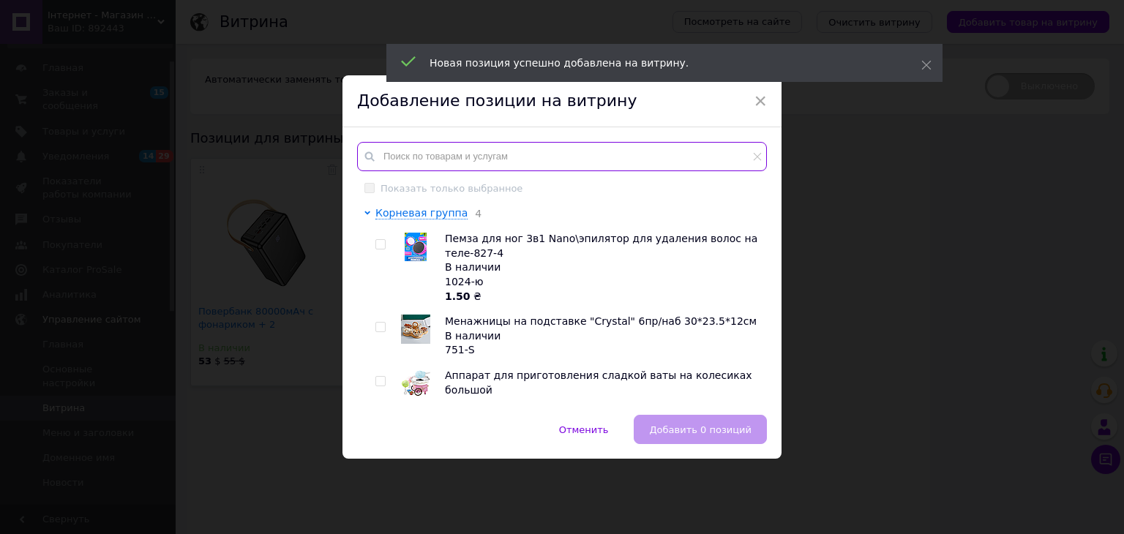
click at [474, 151] on input "text" at bounding box center [562, 156] width 410 height 29
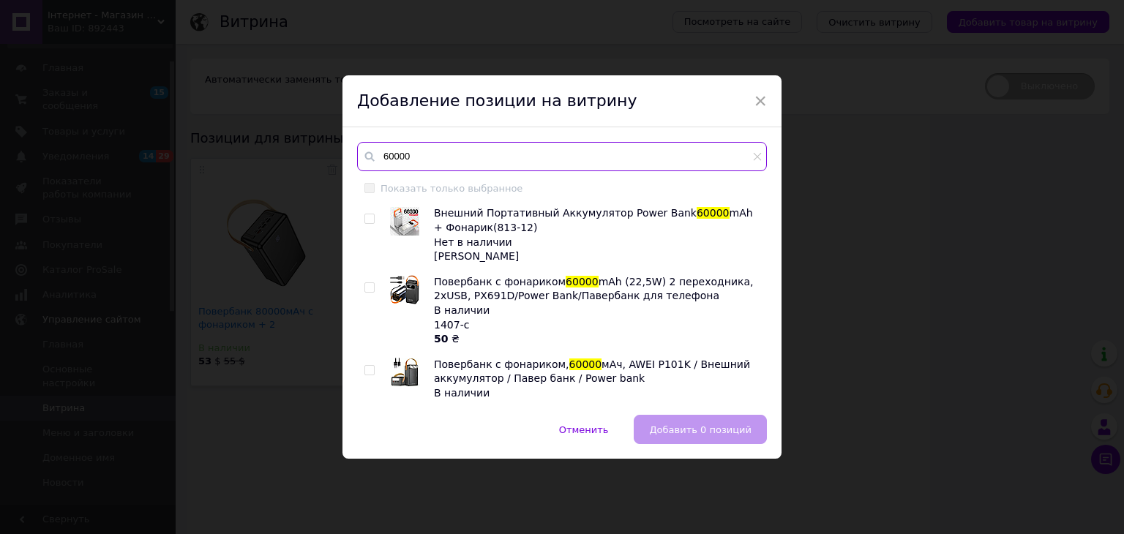
type input "60000"
click at [369, 371] on input "checkbox" at bounding box center [369, 371] width 10 height 10
checkbox input "true"
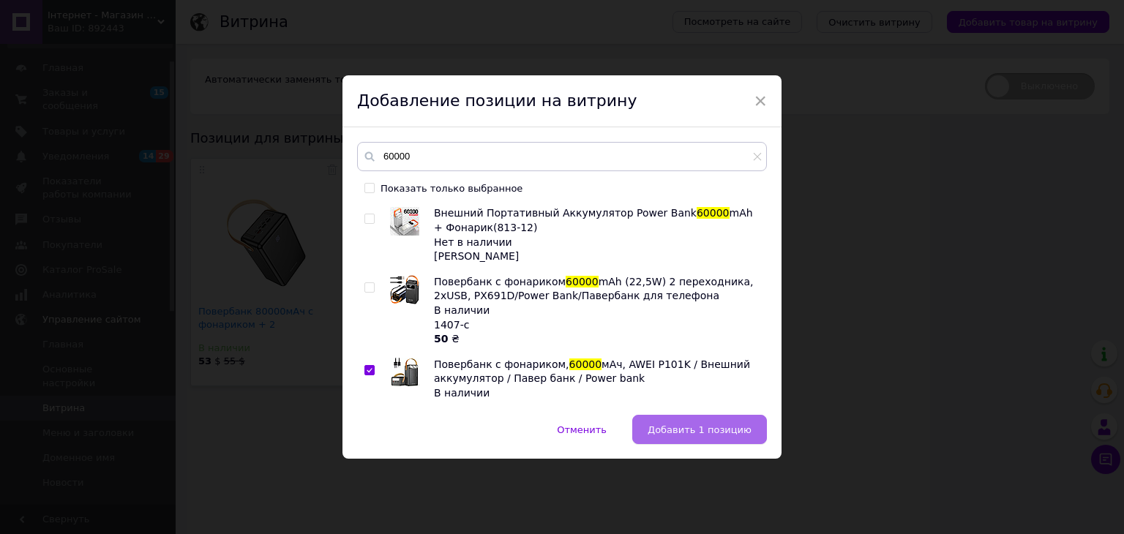
click at [671, 428] on span "Добавить 1 позицию" at bounding box center [699, 429] width 104 height 11
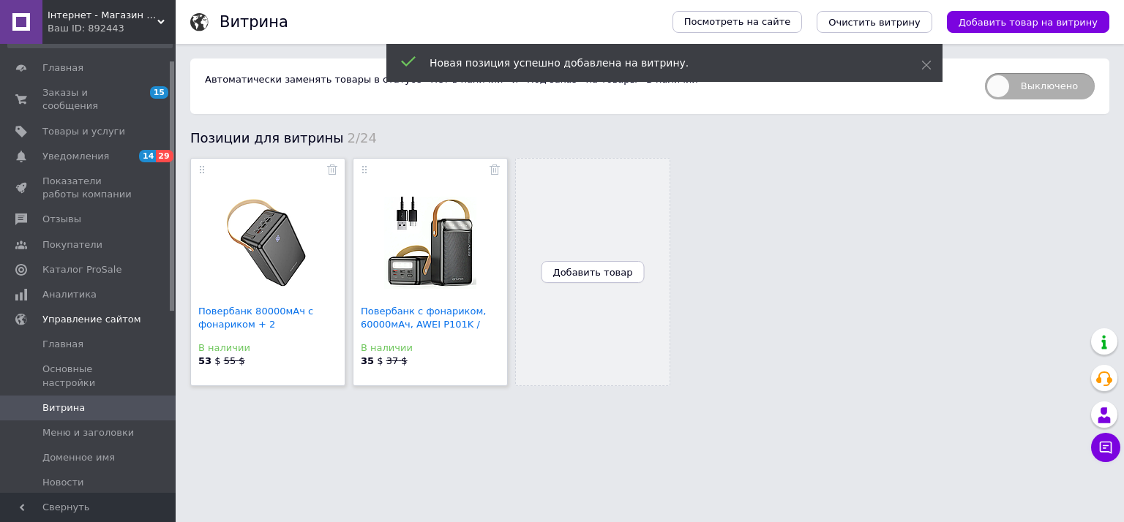
click at [616, 279] on button "Добавить товар" at bounding box center [592, 272] width 103 height 22
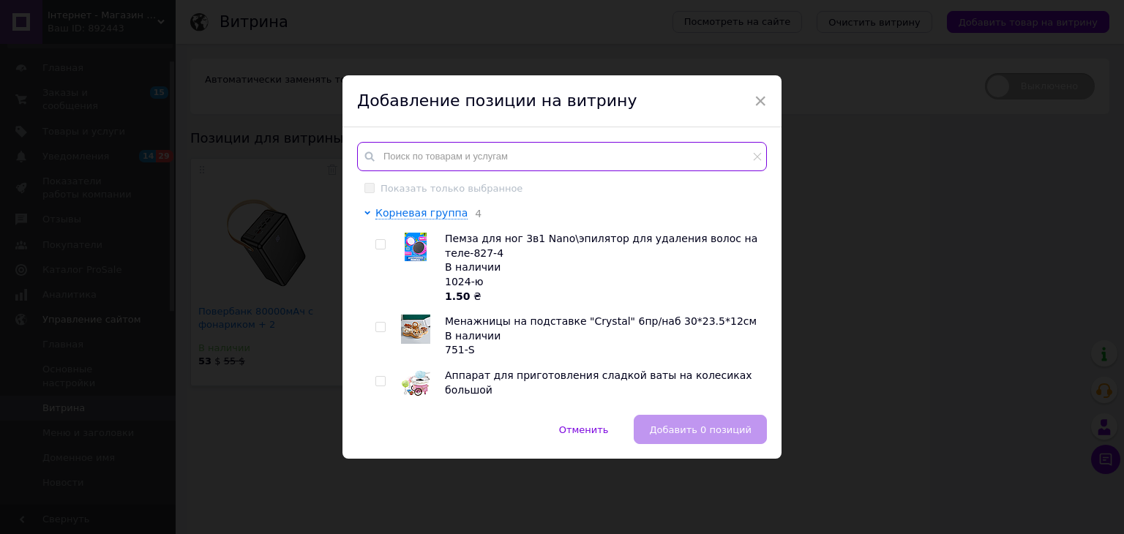
click at [538, 168] on input "text" at bounding box center [562, 156] width 410 height 29
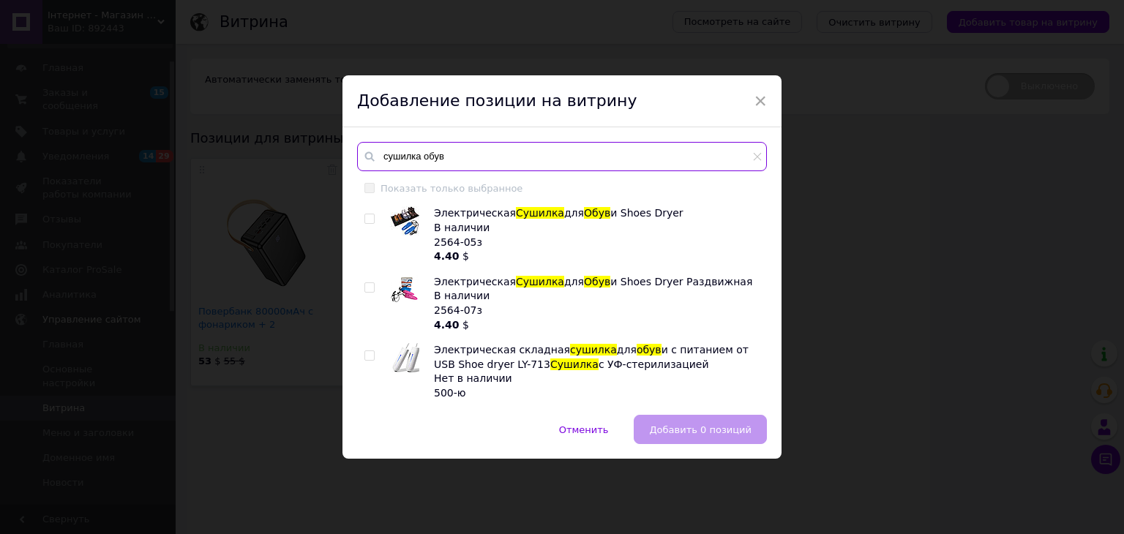
type input "сушилка обув"
click at [369, 357] on input "checkbox" at bounding box center [369, 356] width 10 height 10
checkbox input "true"
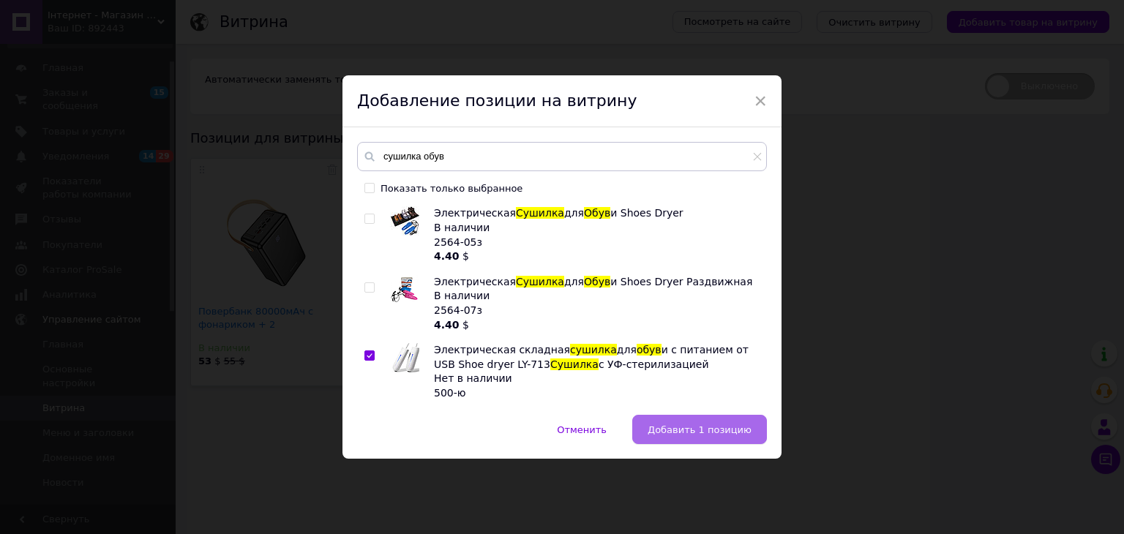
click at [677, 428] on span "Добавить 1 позицию" at bounding box center [699, 429] width 104 height 11
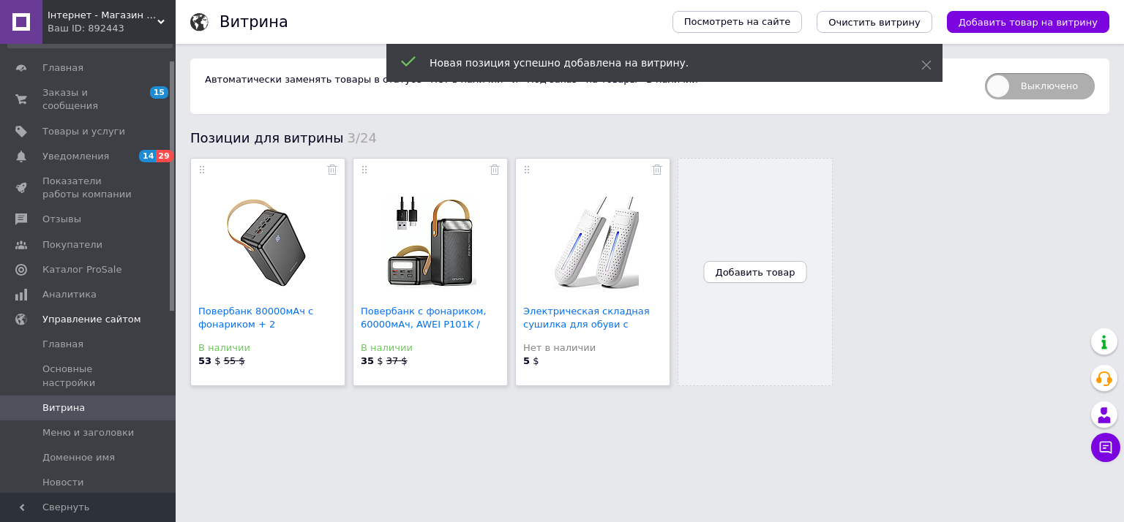
click at [773, 278] on span "Добавить товар" at bounding box center [756, 272] width 80 height 11
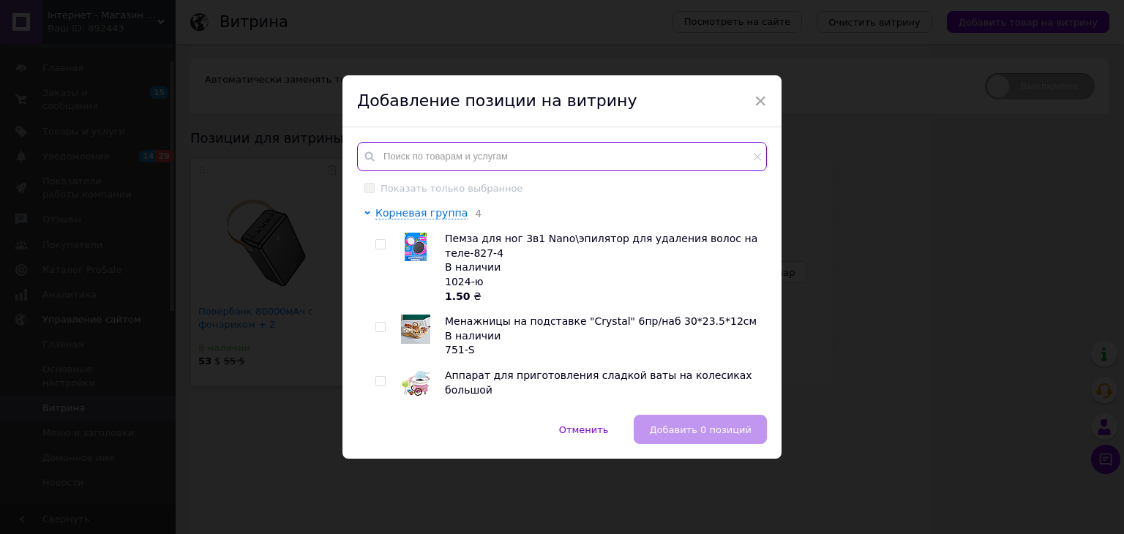
click at [527, 165] on input "text" at bounding box center [562, 156] width 410 height 29
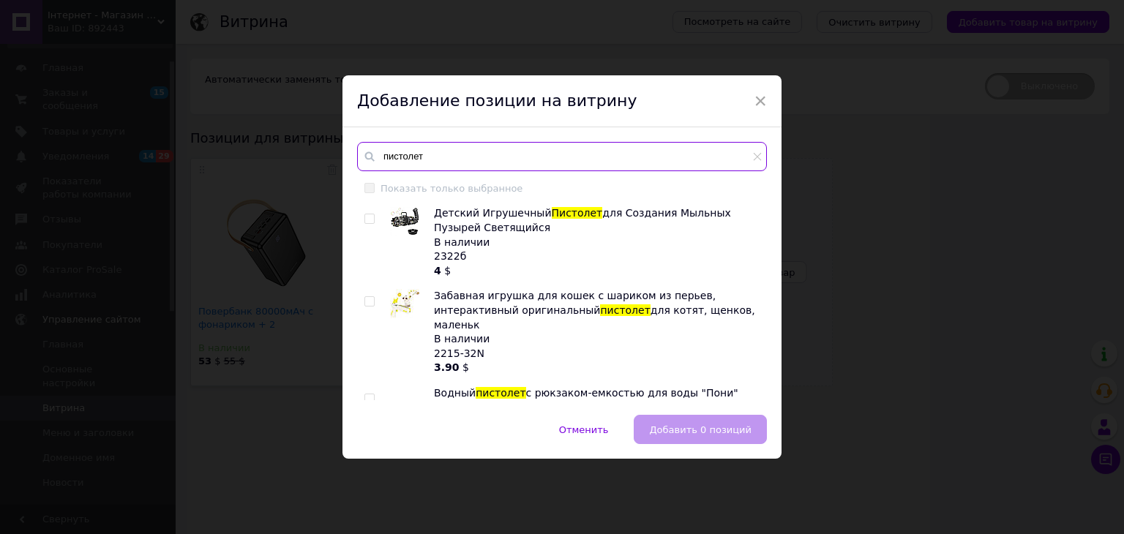
click at [462, 163] on input "пистолет" at bounding box center [562, 156] width 410 height 29
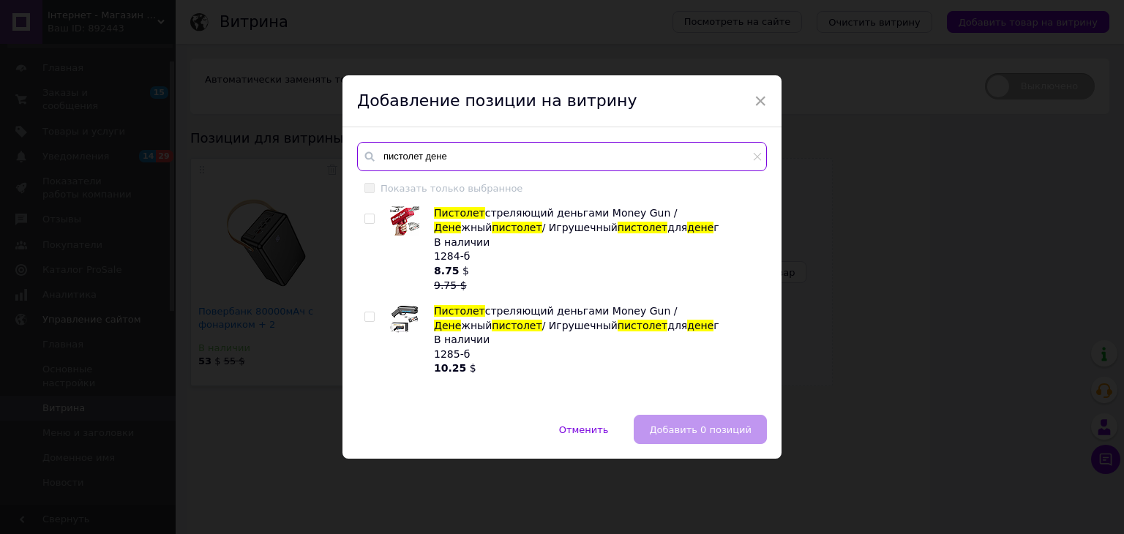
type input "пистолет дене"
click at [371, 219] on input "checkbox" at bounding box center [369, 219] width 10 height 10
checkbox input "true"
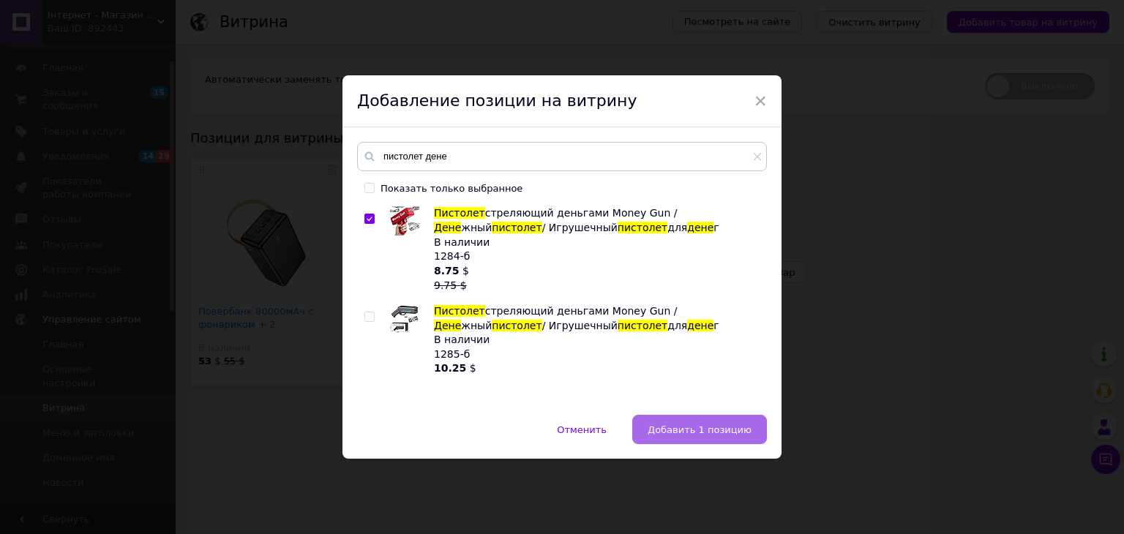
click at [667, 437] on button "Добавить 1 позицию" at bounding box center [699, 429] width 135 height 29
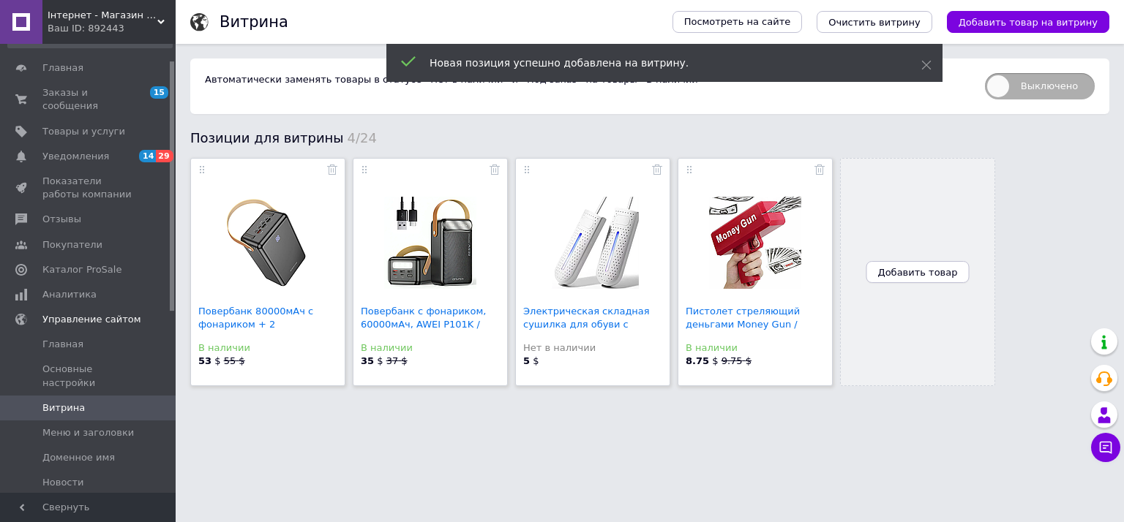
click at [924, 270] on span "Добавить товар" at bounding box center [918, 272] width 80 height 11
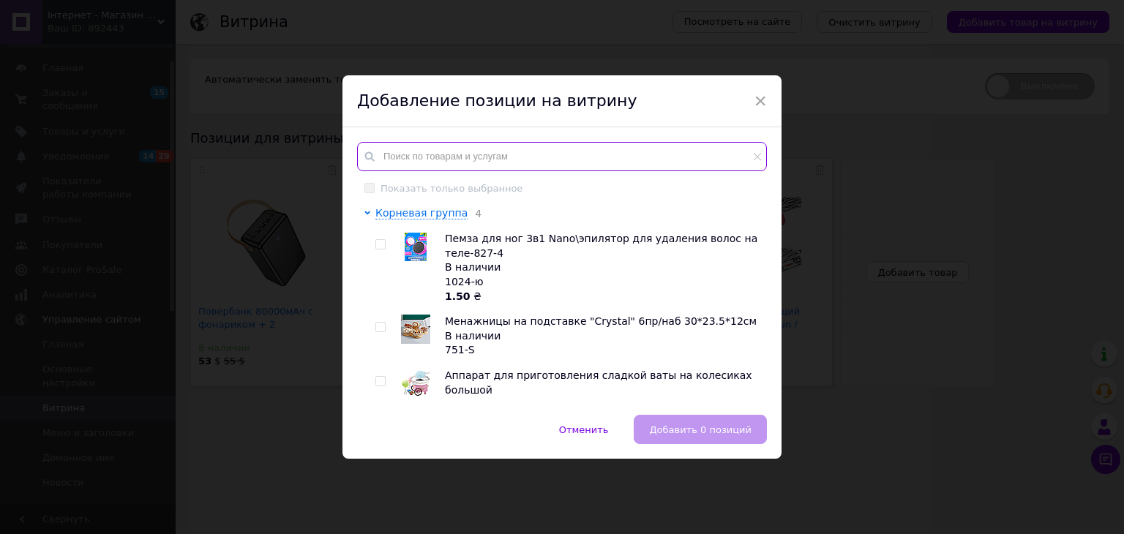
click at [492, 158] on input "text" at bounding box center [562, 156] width 410 height 29
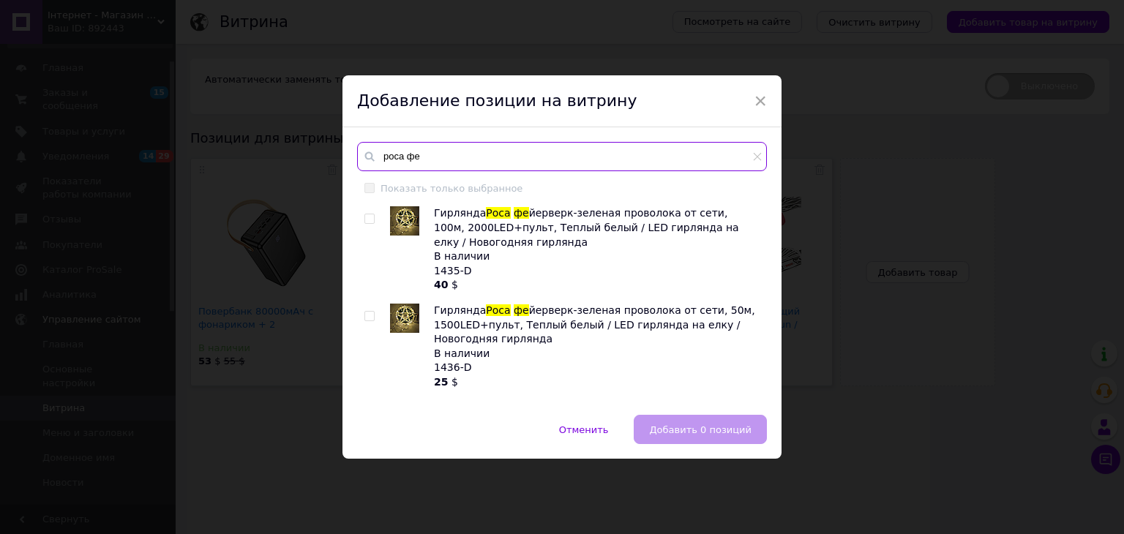
type input "роса фе"
click at [369, 221] on input "checkbox" at bounding box center [369, 219] width 10 height 10
checkbox input "true"
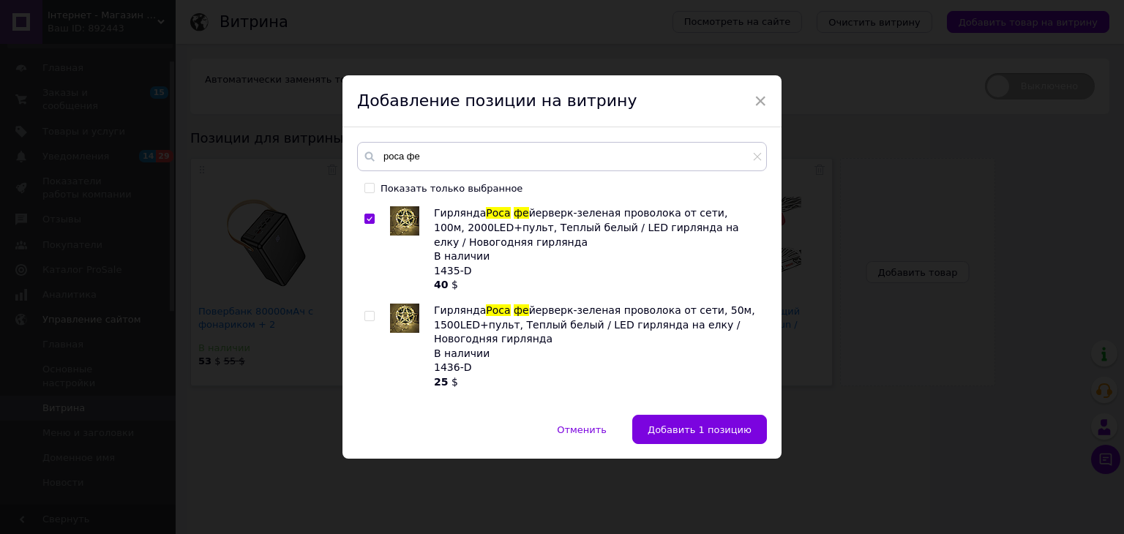
click at [366, 315] on input "checkbox" at bounding box center [369, 317] width 10 height 10
checkbox input "true"
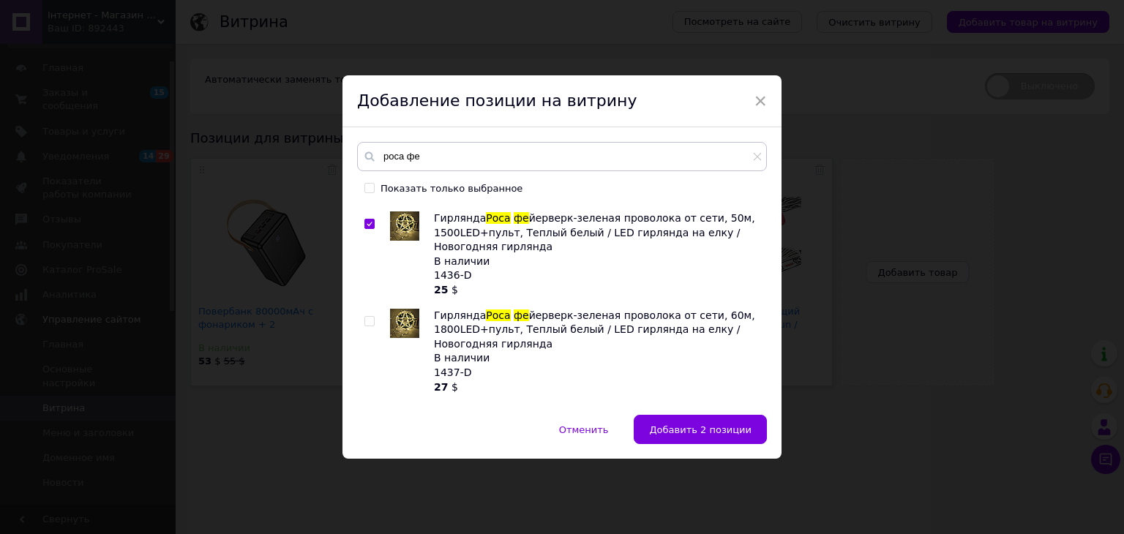
scroll to position [117, 0]
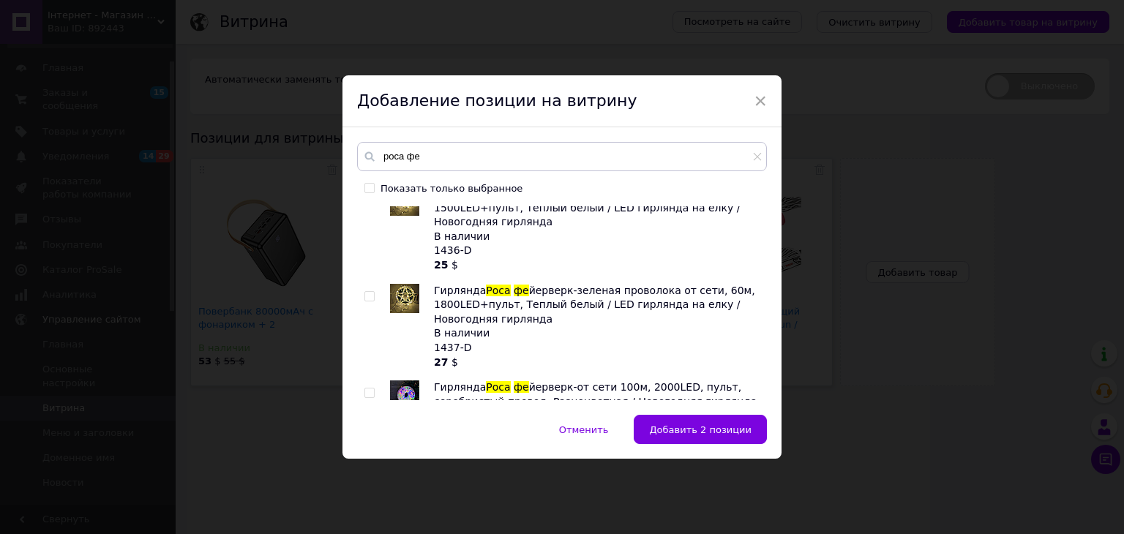
click at [369, 296] on input "checkbox" at bounding box center [369, 297] width 10 height 10
checkbox input "true"
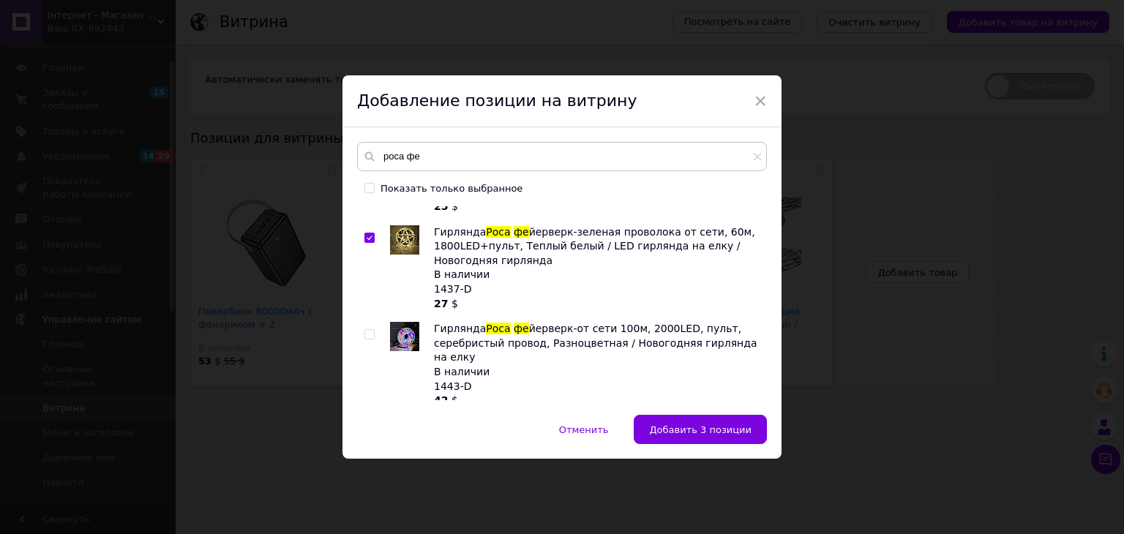
scroll to position [205, 0]
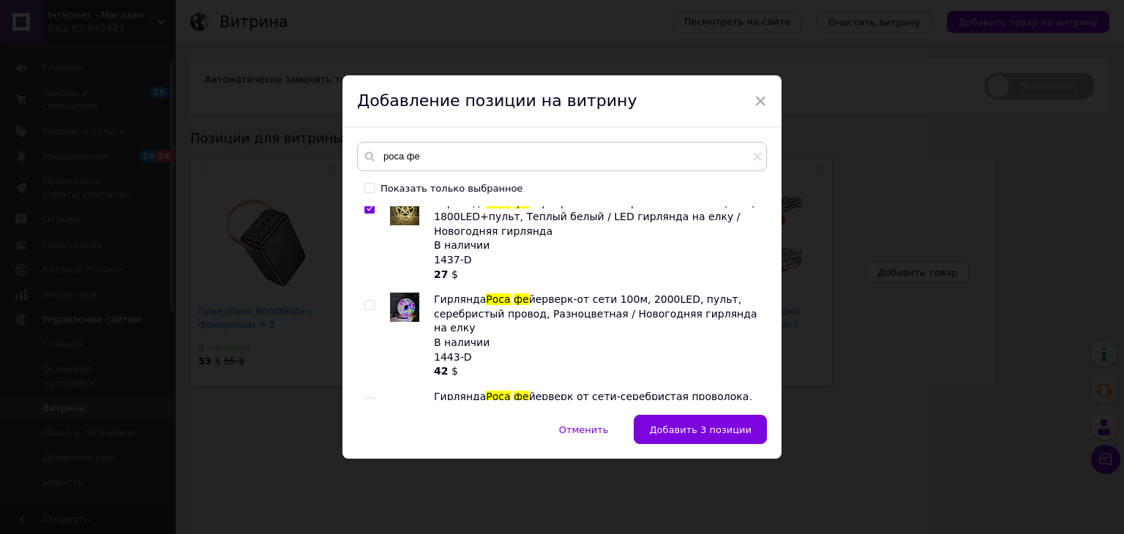
click at [365, 307] on input "checkbox" at bounding box center [369, 306] width 10 height 10
checkbox input "true"
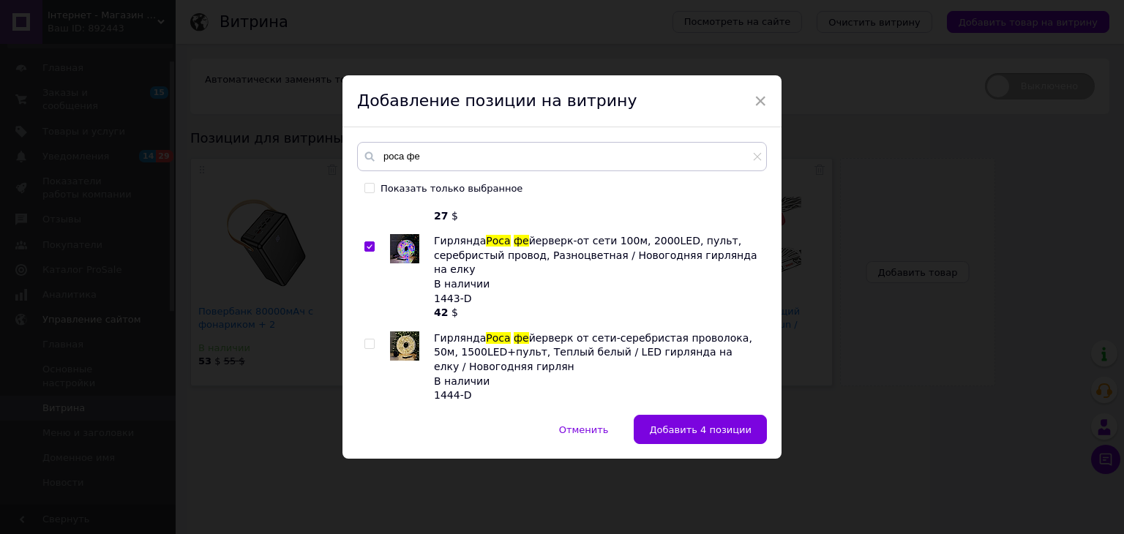
scroll to position [293, 0]
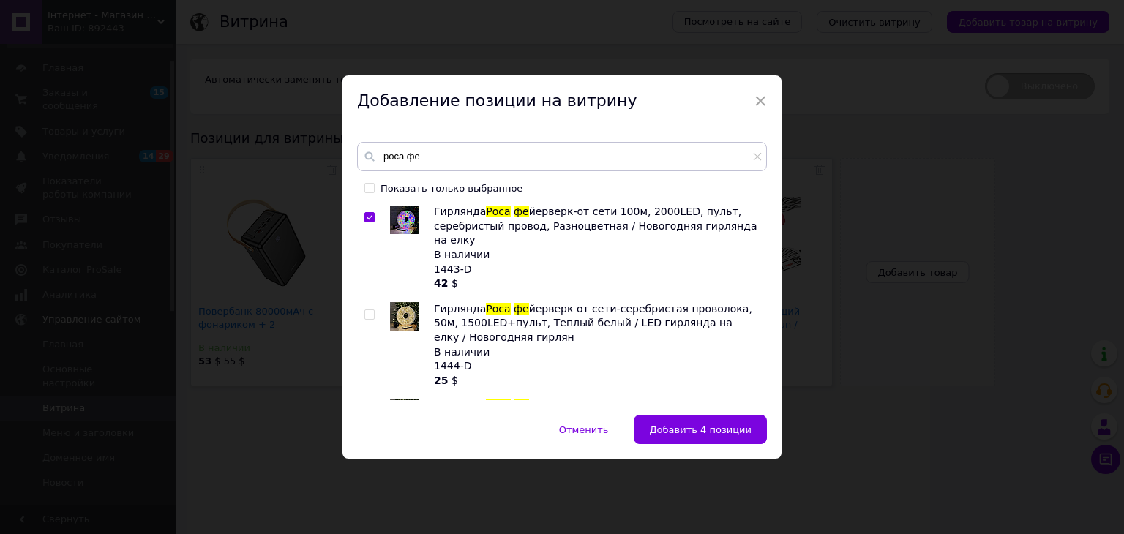
click at [367, 310] on input "checkbox" at bounding box center [369, 315] width 10 height 10
checkbox input "true"
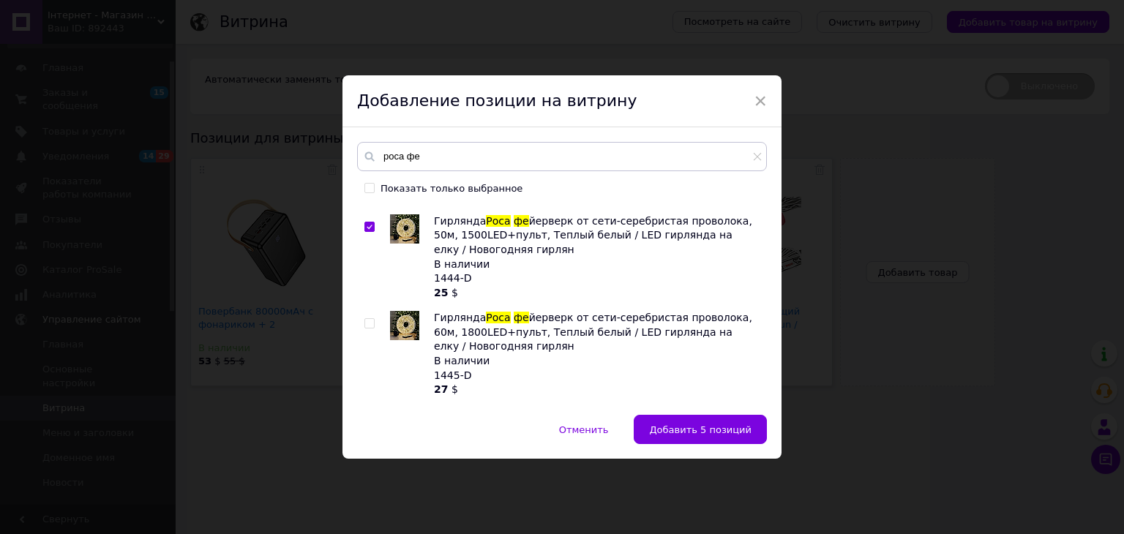
scroll to position [410, 0]
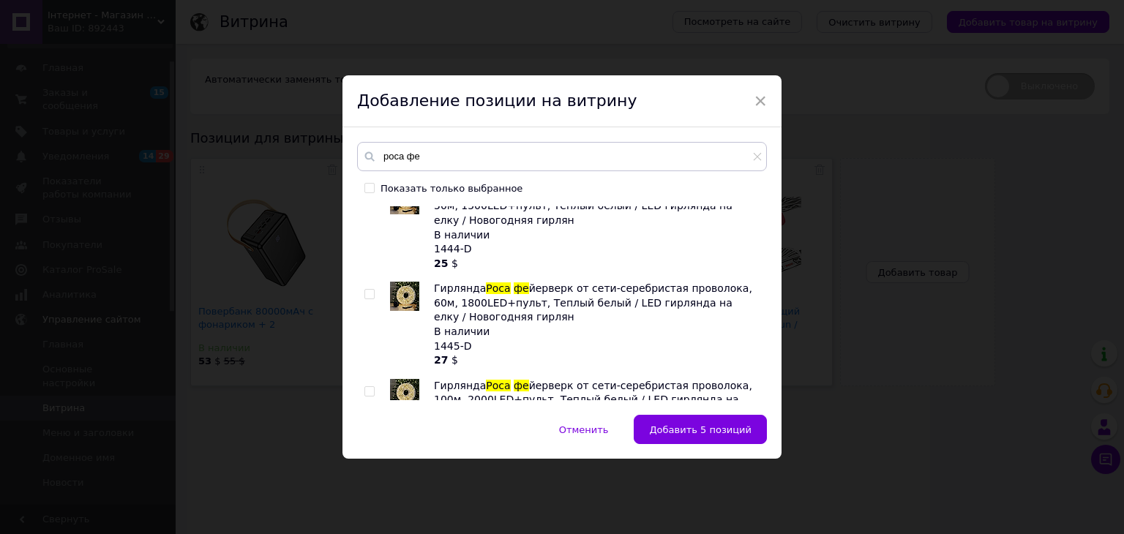
click at [372, 290] on input "checkbox" at bounding box center [369, 295] width 10 height 10
checkbox input "true"
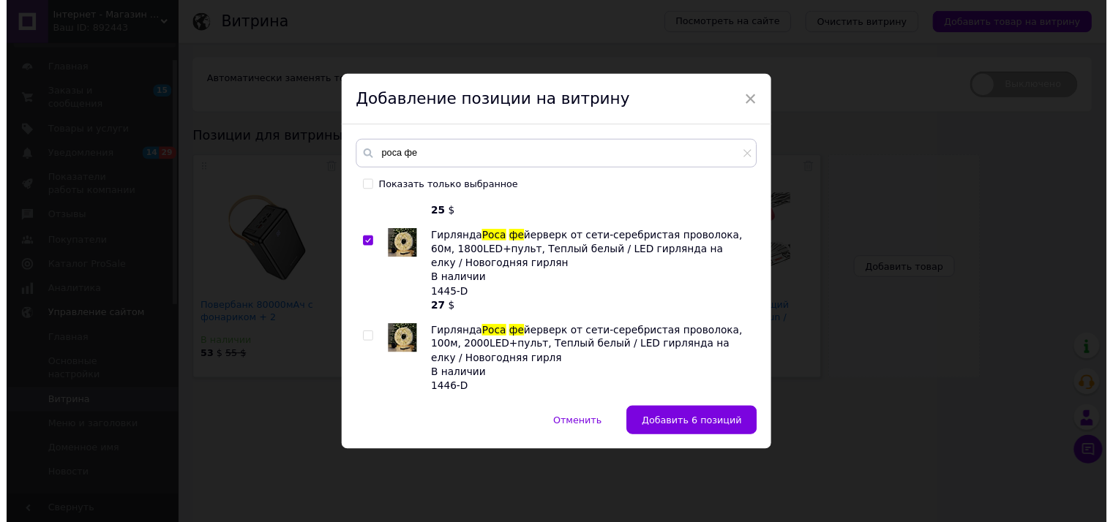
scroll to position [459, 0]
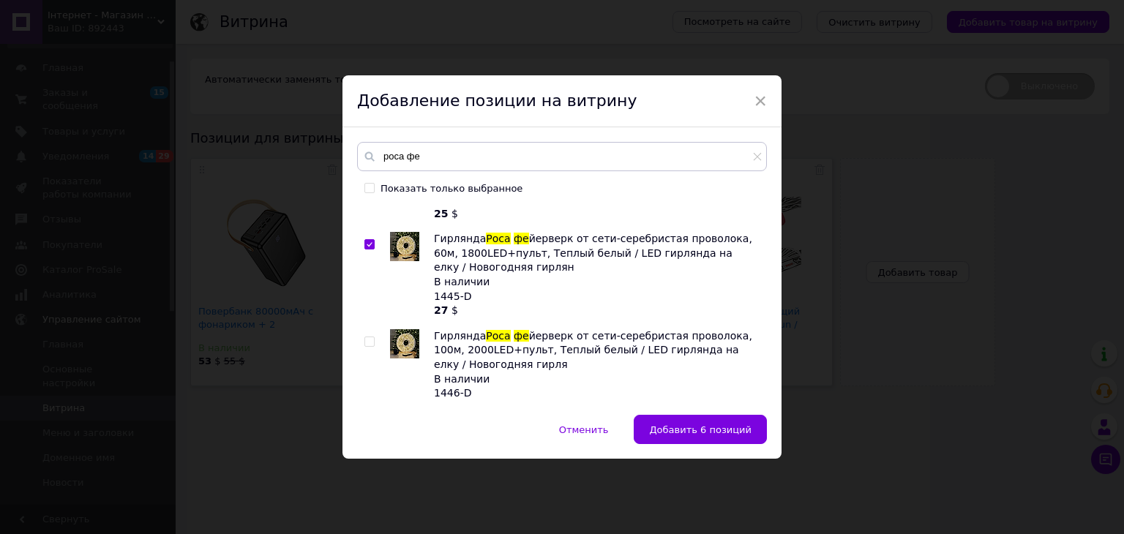
click at [361, 330] on div "Гирлянда Роса фе йерверк-зеленая проволока от сети, 100м, 2000LED+пульт, Теплый…" at bounding box center [561, 303] width 409 height 194
click at [366, 337] on input "checkbox" at bounding box center [369, 342] width 10 height 10
checkbox input "true"
click at [713, 421] on button "Добавить 7 позиций" at bounding box center [700, 429] width 133 height 29
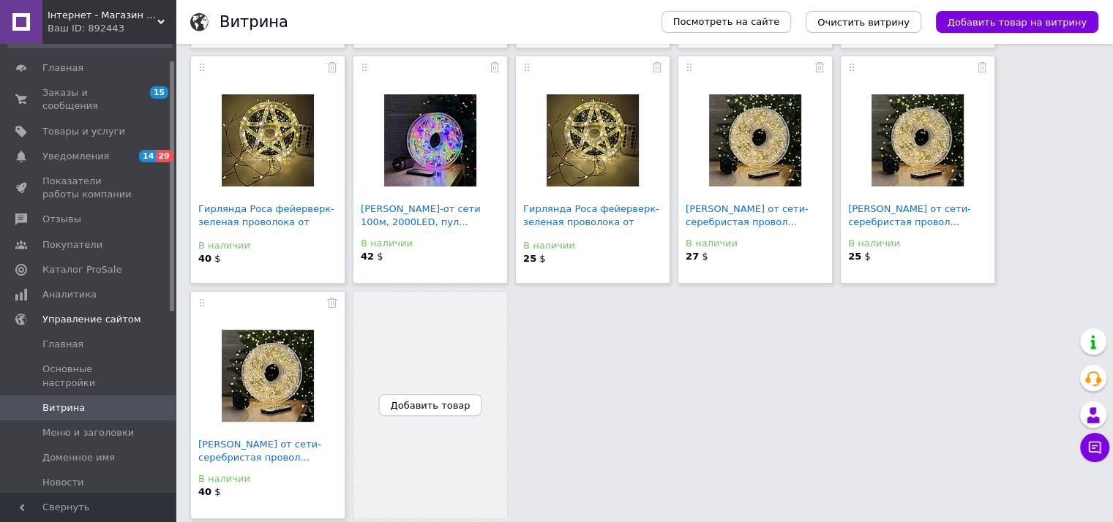
scroll to position [345, 0]
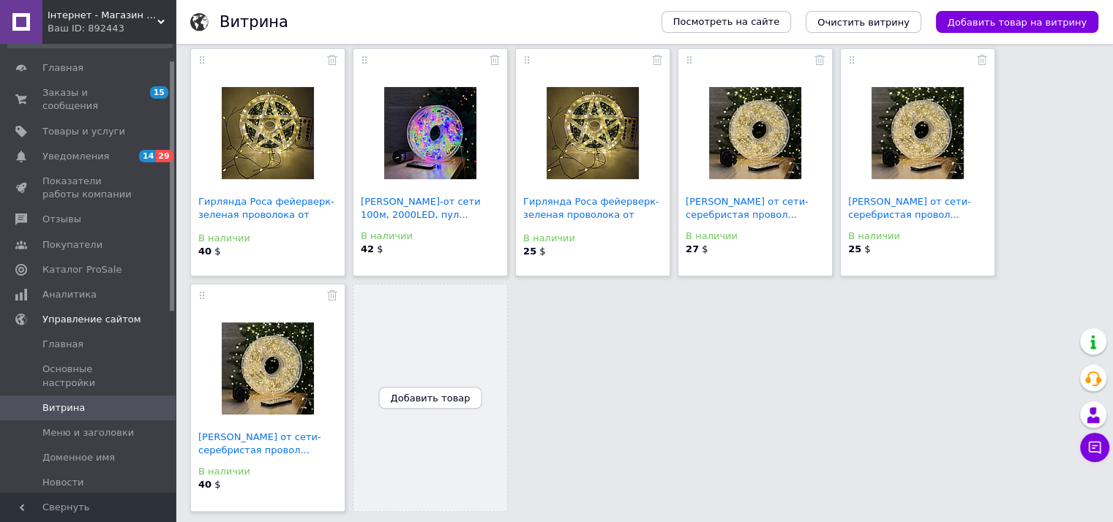
click at [440, 396] on span "Добавить товар" at bounding box center [431, 398] width 80 height 11
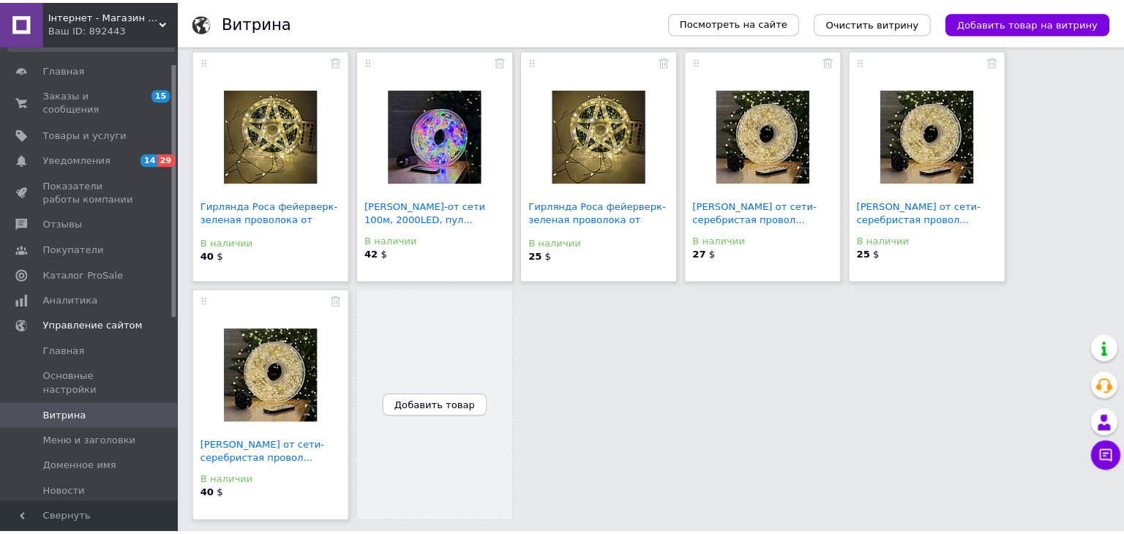
scroll to position [334, 0]
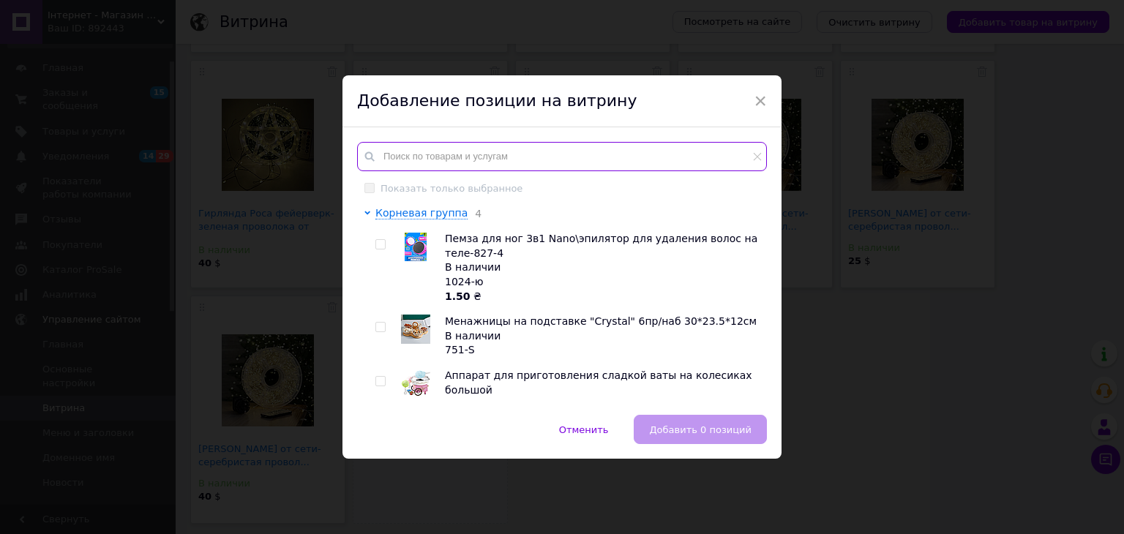
click at [426, 151] on input "text" at bounding box center [562, 156] width 410 height 29
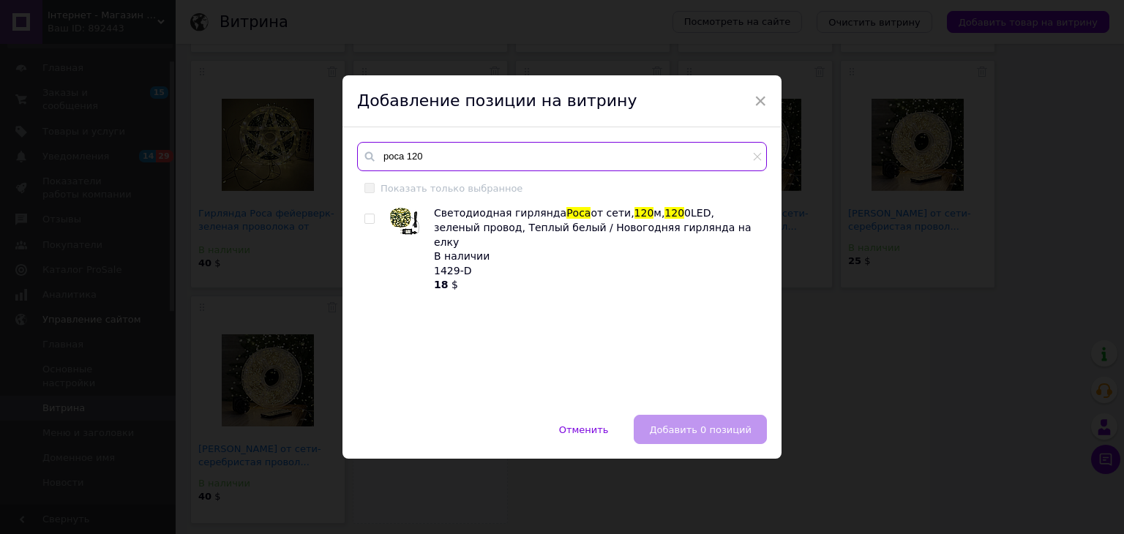
type input "роса 120"
click at [369, 220] on input "checkbox" at bounding box center [369, 219] width 10 height 10
checkbox input "true"
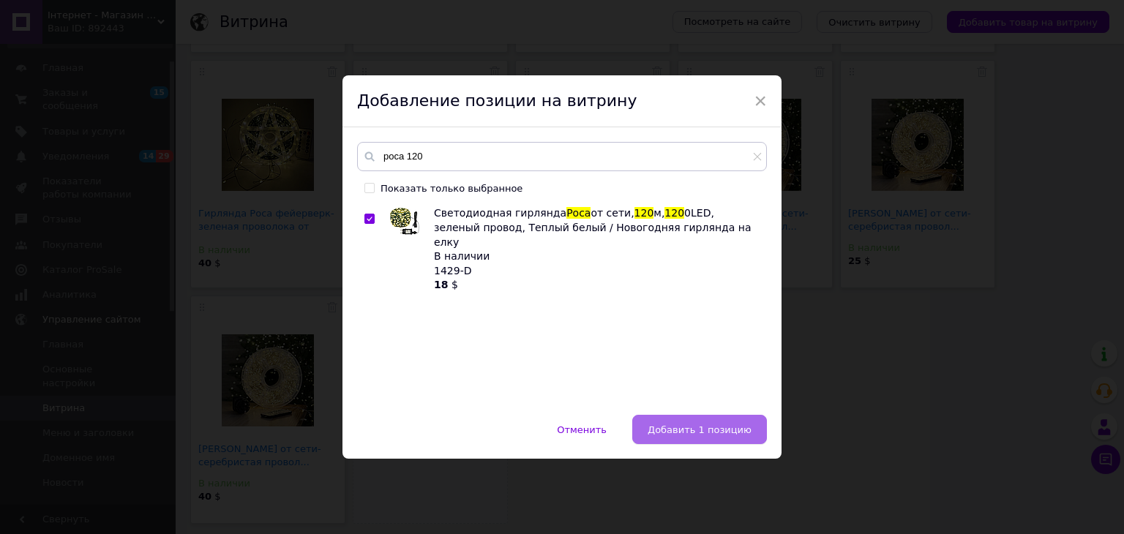
click at [696, 440] on button "Добавить 1 позицию" at bounding box center [699, 429] width 135 height 29
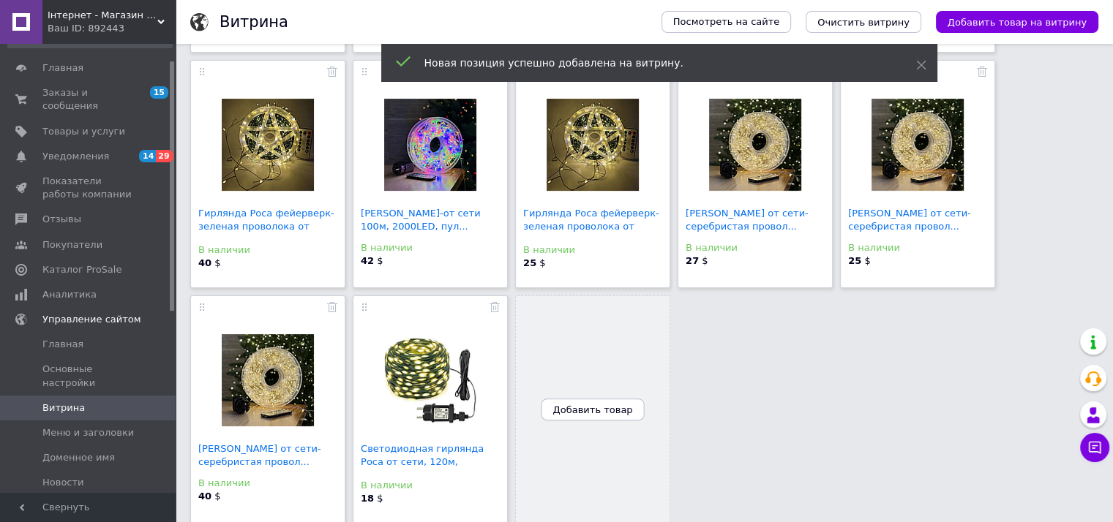
click at [612, 414] on span "Добавить товар" at bounding box center [593, 410] width 80 height 11
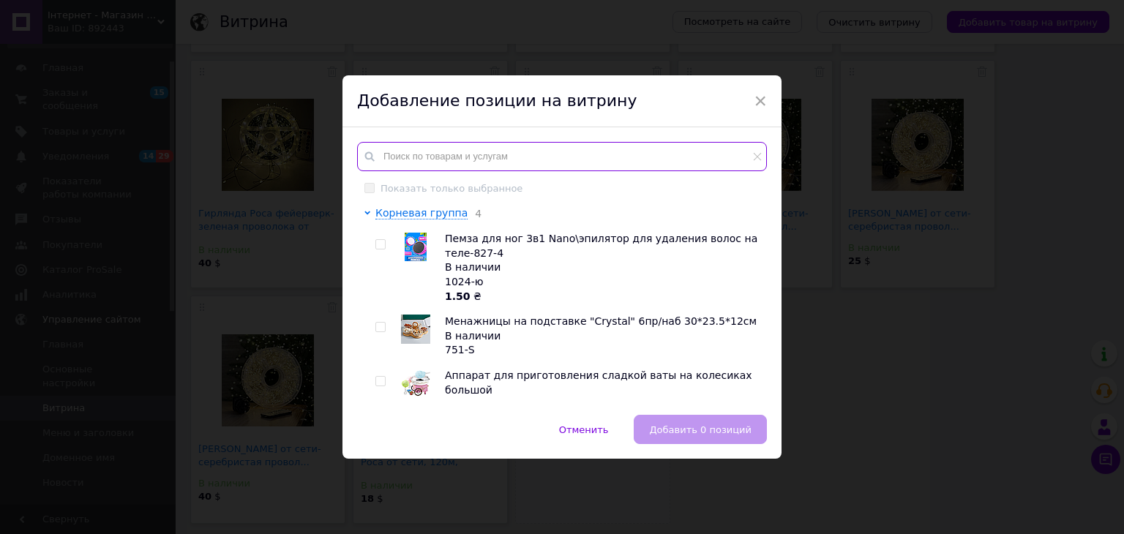
click at [489, 168] on input "text" at bounding box center [562, 156] width 410 height 29
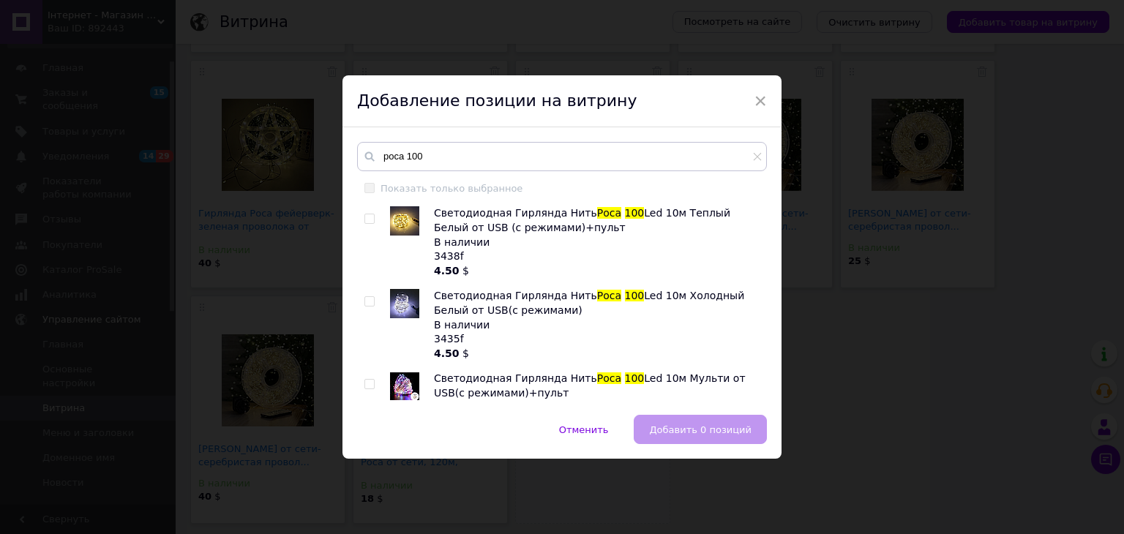
click at [516, 325] on div "В наличии" at bounding box center [596, 325] width 325 height 15
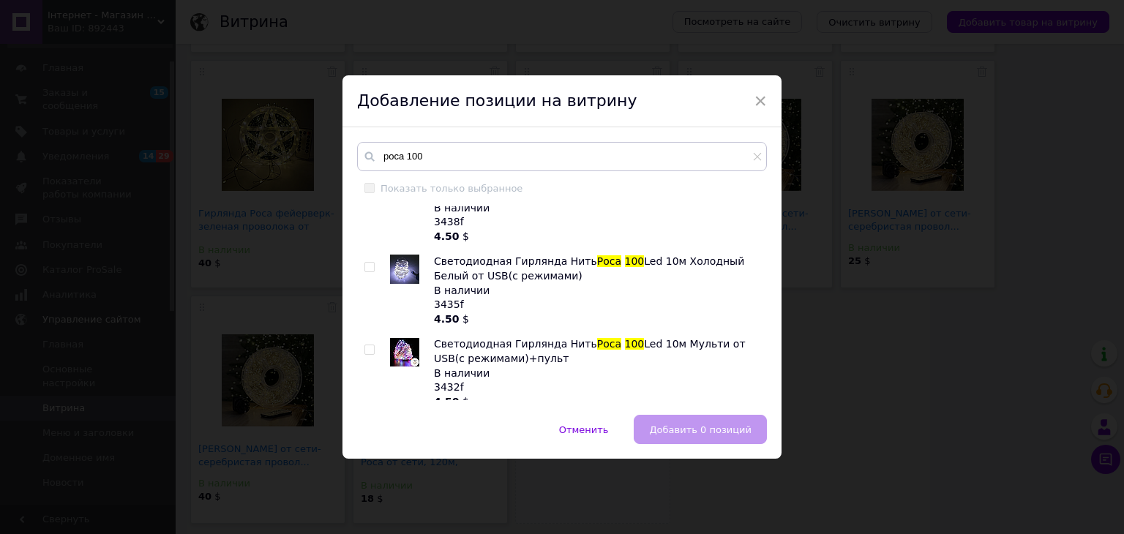
scroll to position [0, 0]
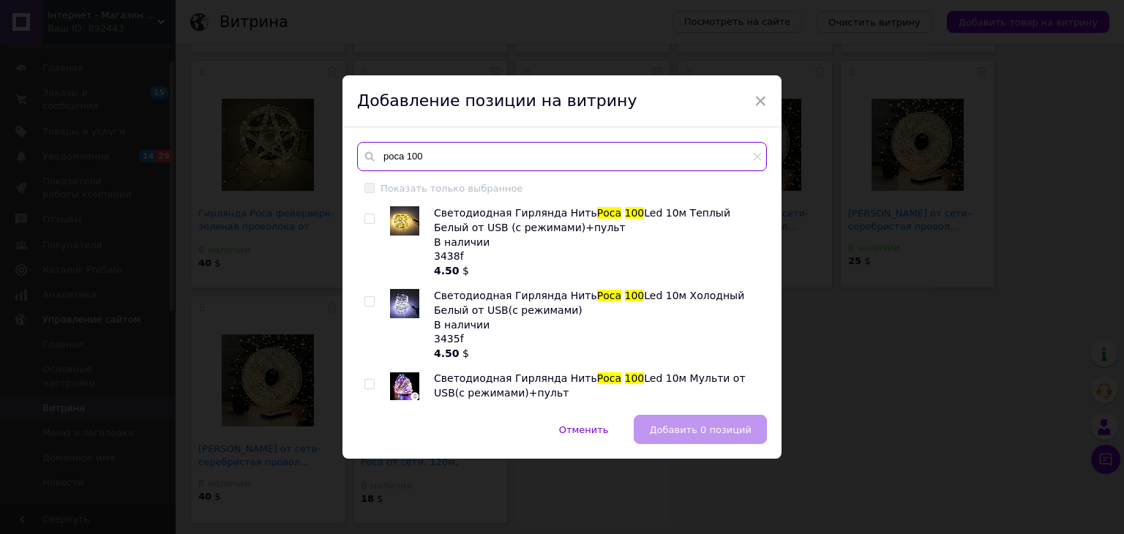
click at [490, 163] on input "роса 100" at bounding box center [562, 156] width 410 height 29
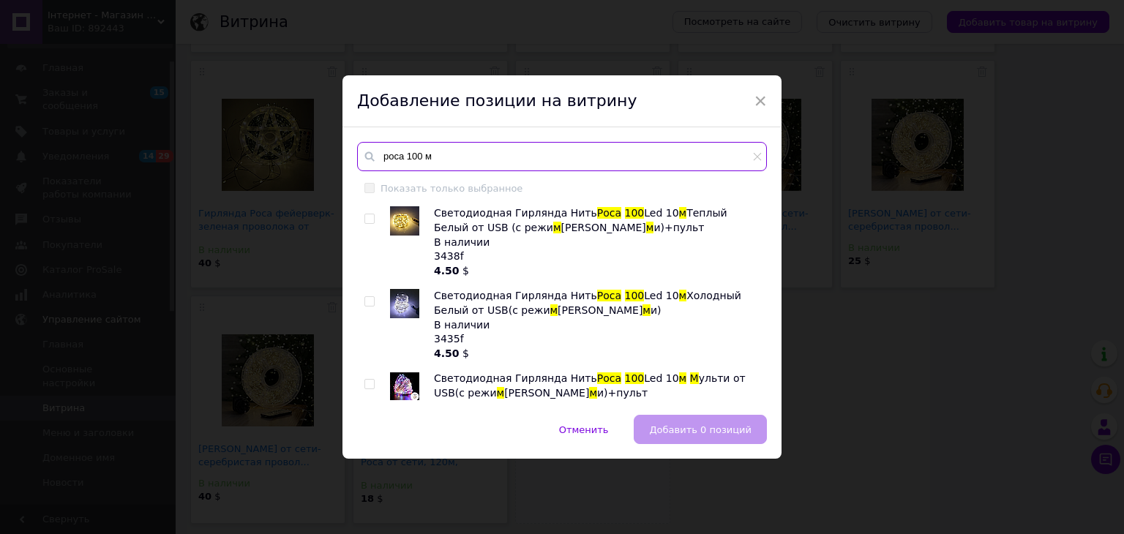
type input "роса 100 м"
click at [538, 270] on div "4.50 $" at bounding box center [596, 271] width 325 height 15
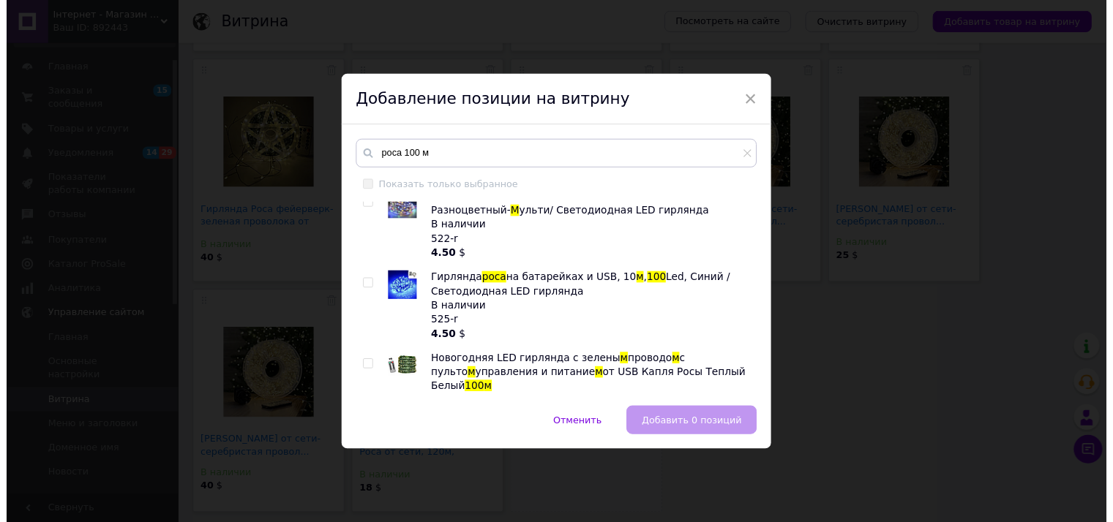
scroll to position [562, 0]
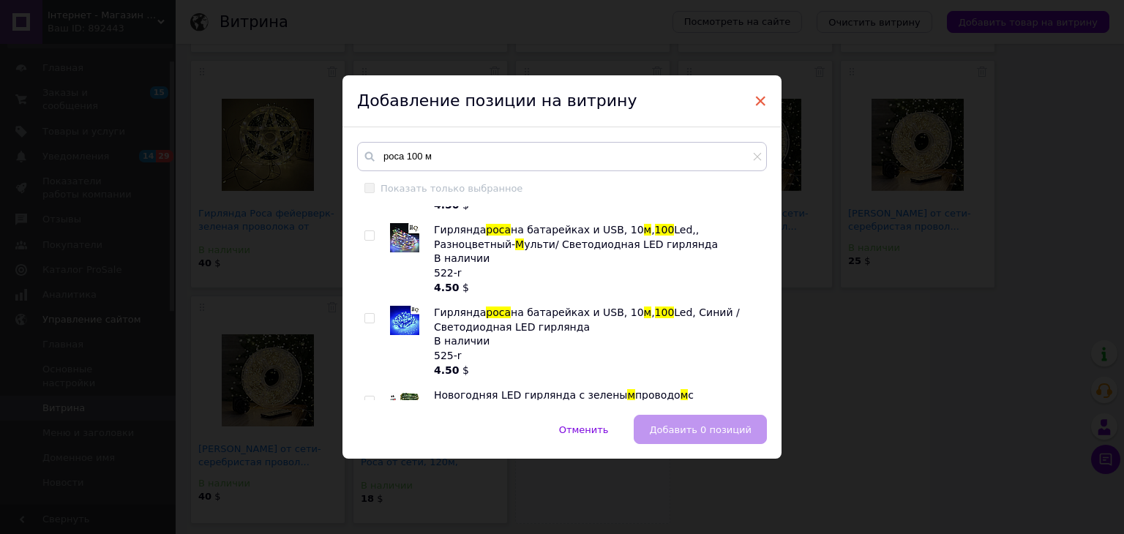
click at [762, 100] on span "×" at bounding box center [760, 101] width 13 height 25
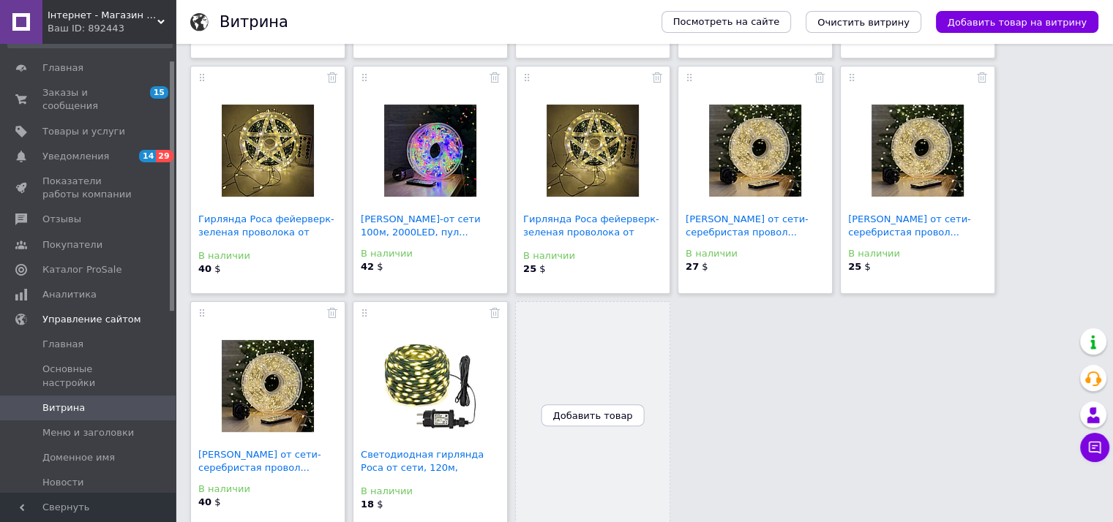
scroll to position [345, 0]
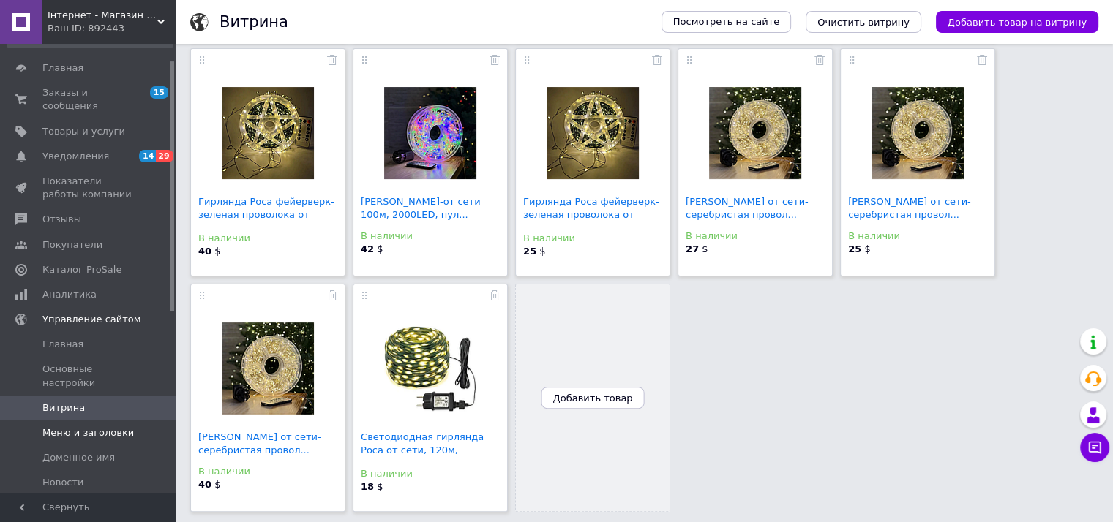
click at [112, 427] on span "Меню и заголовки" at bounding box center [87, 433] width 91 height 13
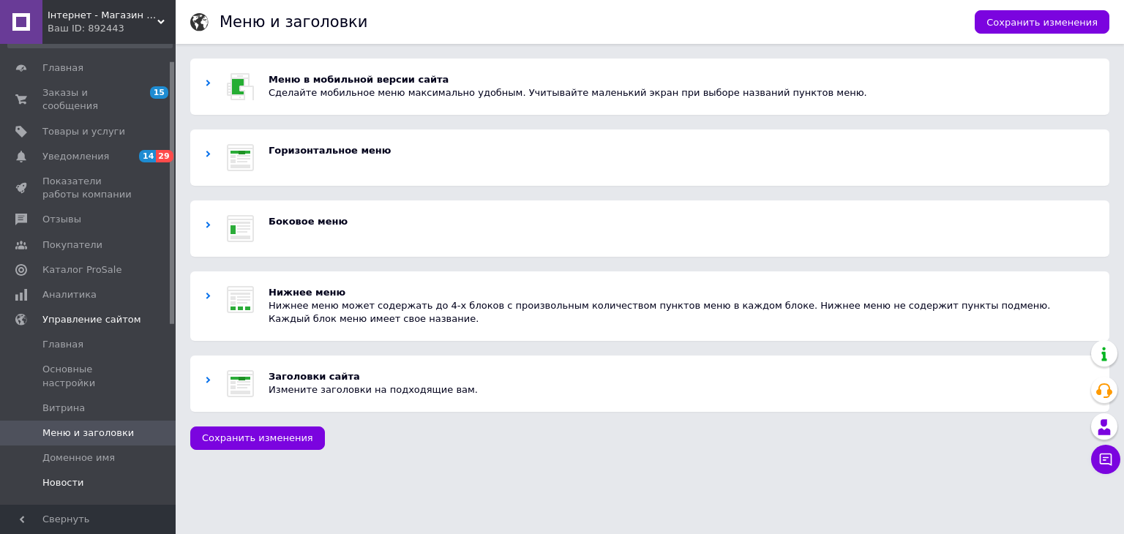
click at [59, 476] on span "Новости" at bounding box center [63, 482] width 42 height 13
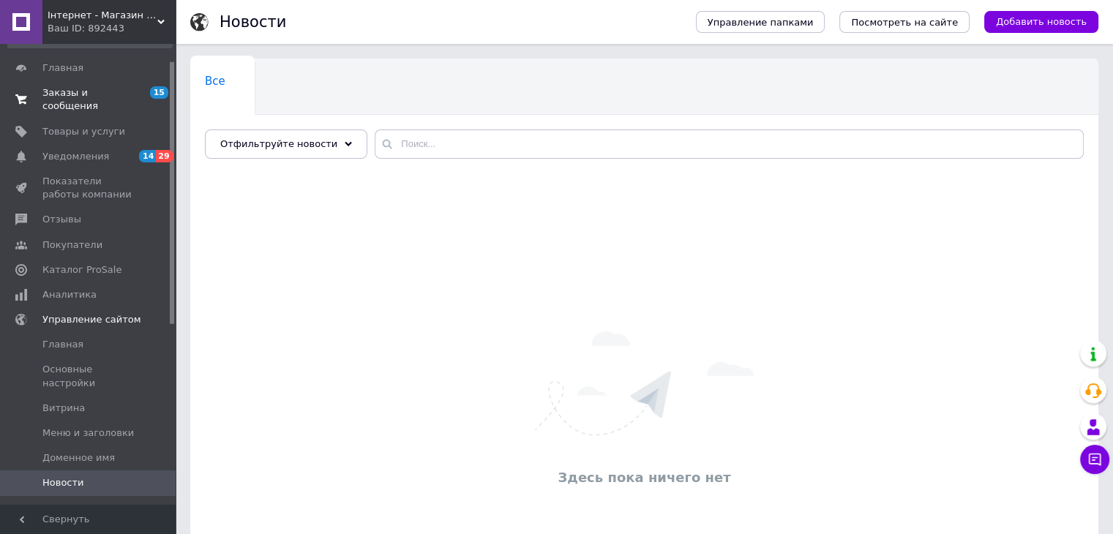
click at [84, 83] on link "Заказы и сообщения 15 0" at bounding box center [90, 99] width 180 height 38
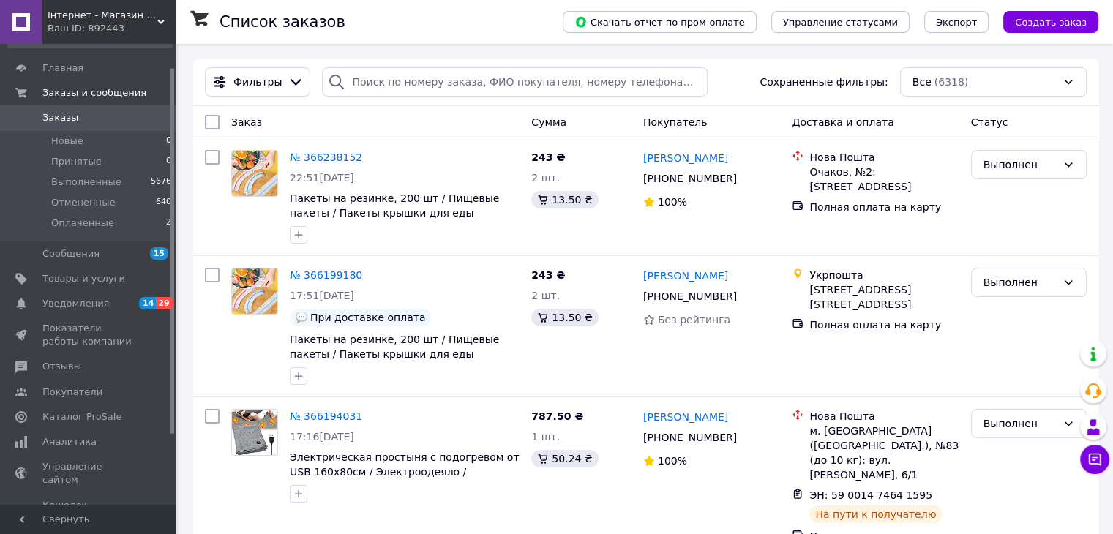
click at [160, 17] on div "Інтернет - Магазин SmilShop Ваш ID: 892443" at bounding box center [108, 22] width 133 height 44
